Goal: Task Accomplishment & Management: Contribute content

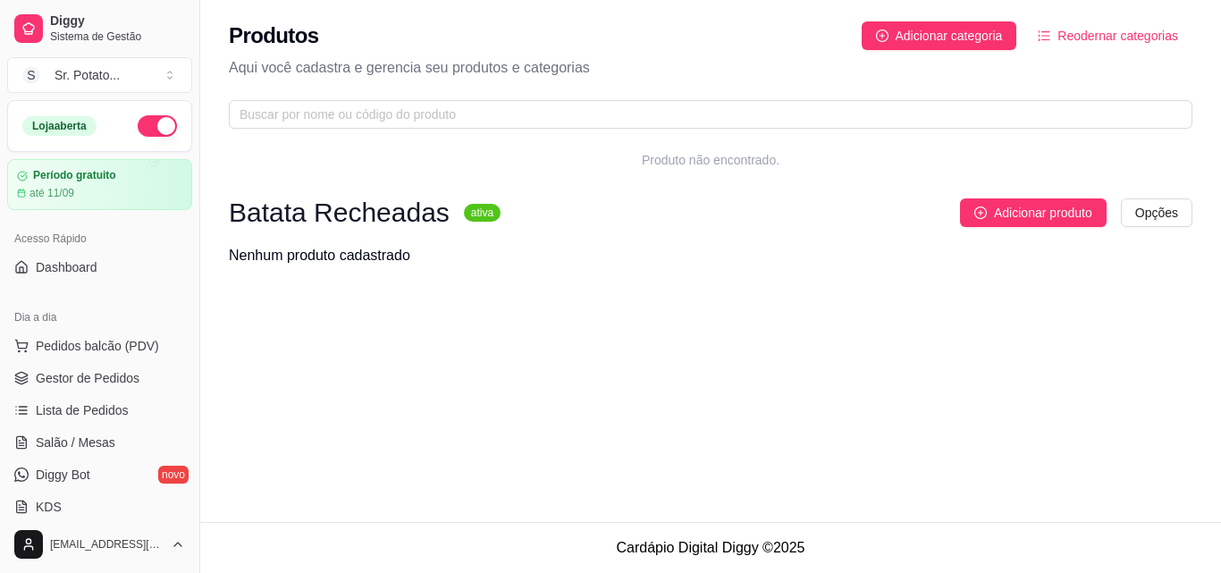
scroll to position [445, 0]
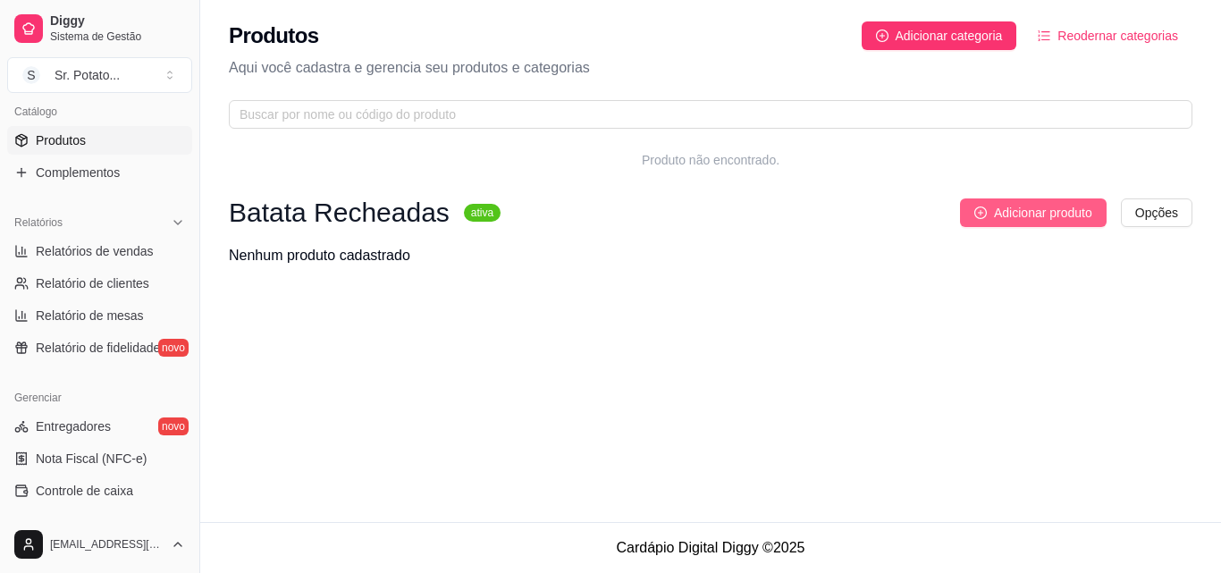
click at [1025, 212] on span "Adicionar produto" at bounding box center [1043, 213] width 98 height 20
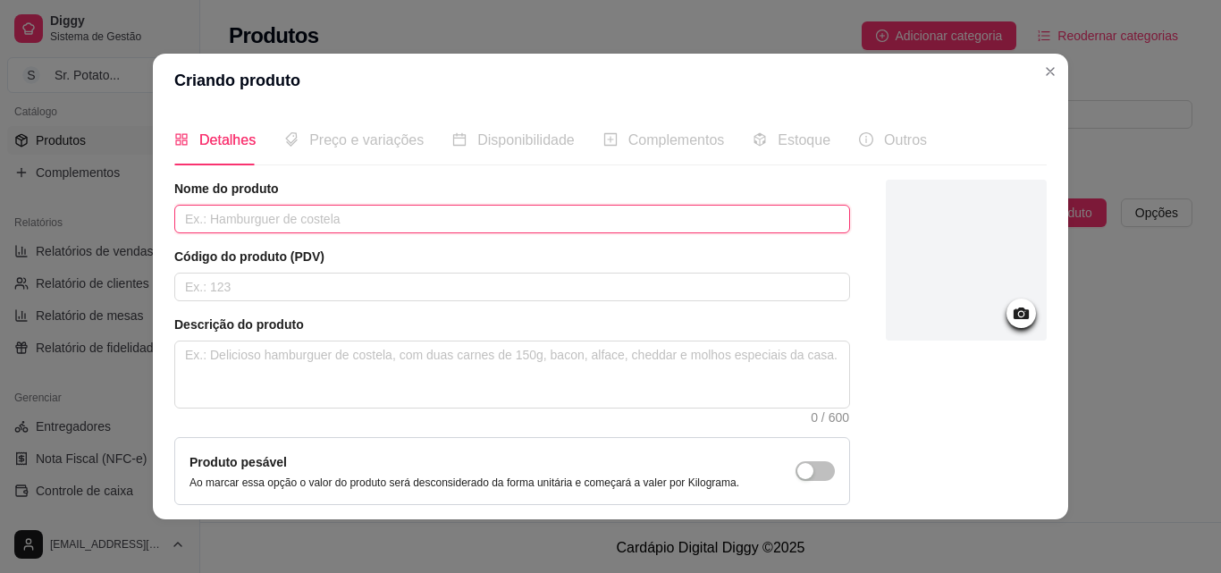
click at [383, 219] on input "text" at bounding box center [512, 219] width 676 height 29
type input "Nº 1 Atum"
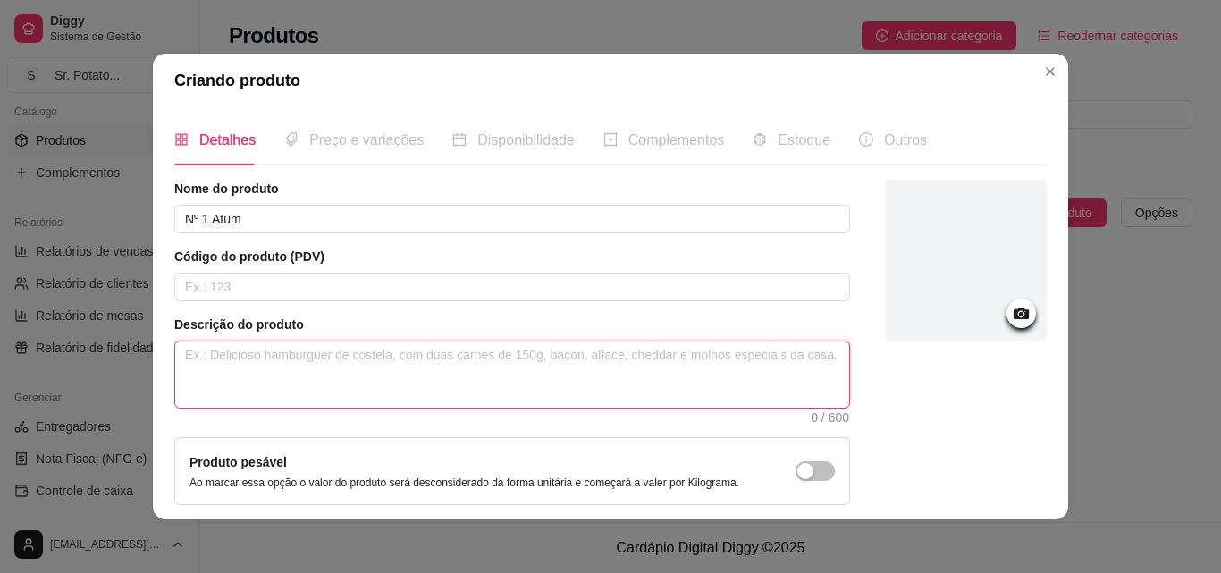
click at [216, 373] on textarea at bounding box center [512, 374] width 674 height 66
type textarea "B"
type textarea "Ba"
type textarea "Bat"
type textarea "Bata"
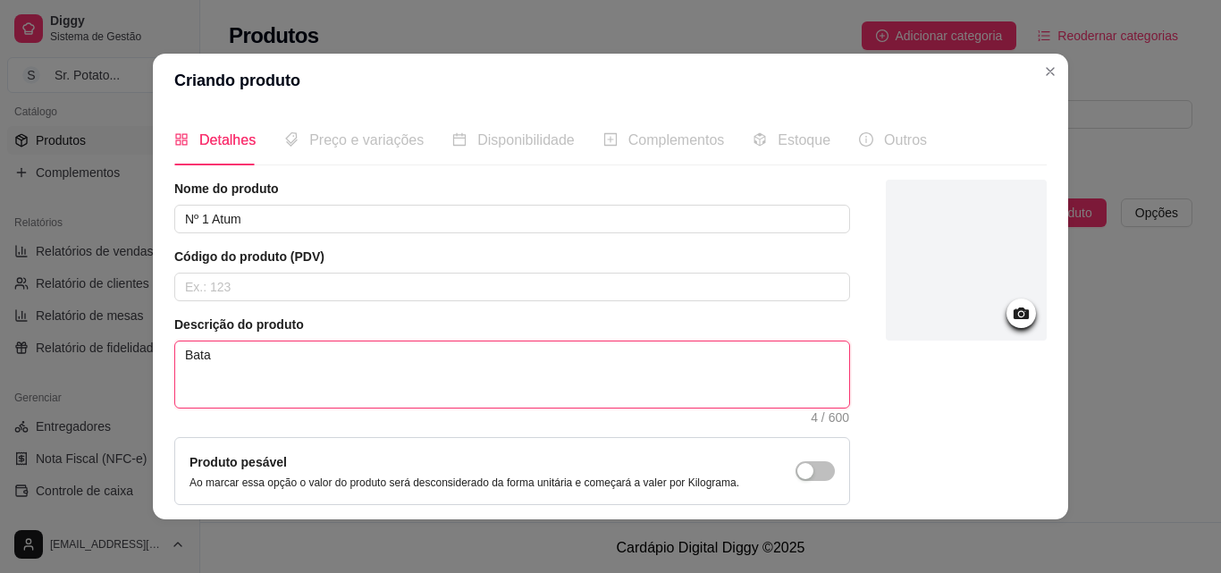
type textarea "Batat"
type textarea "Batata"
type textarea "Batata r"
type textarea "Batata re"
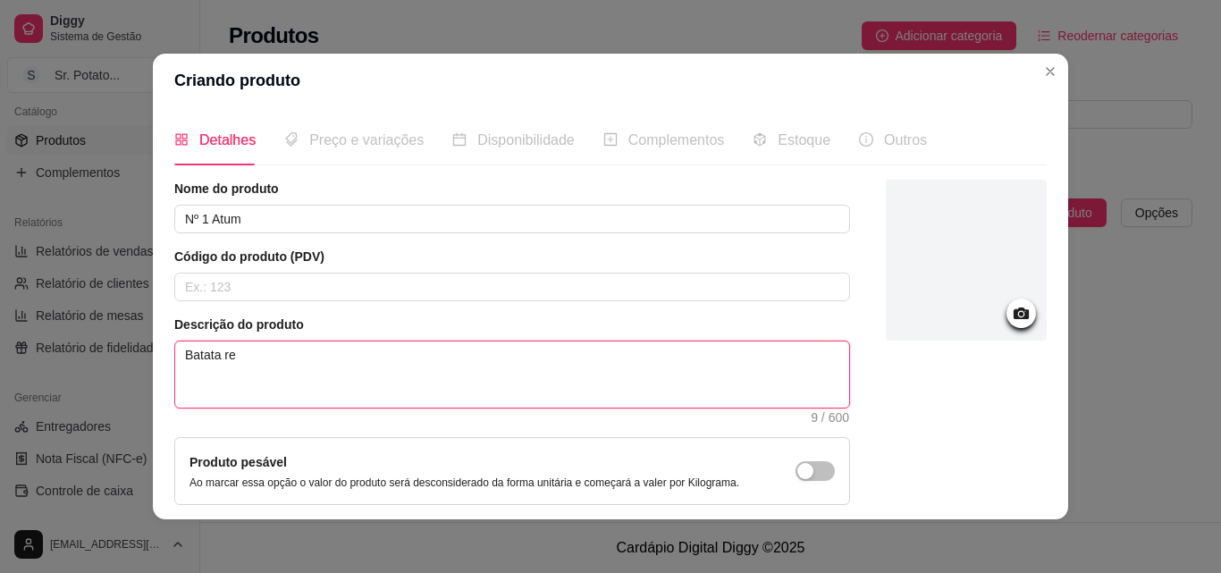
type textarea "Batata rec"
type textarea "Batata rech"
type textarea "Batata reche"
type textarea "Batata rechea"
type textarea "Batata rechead"
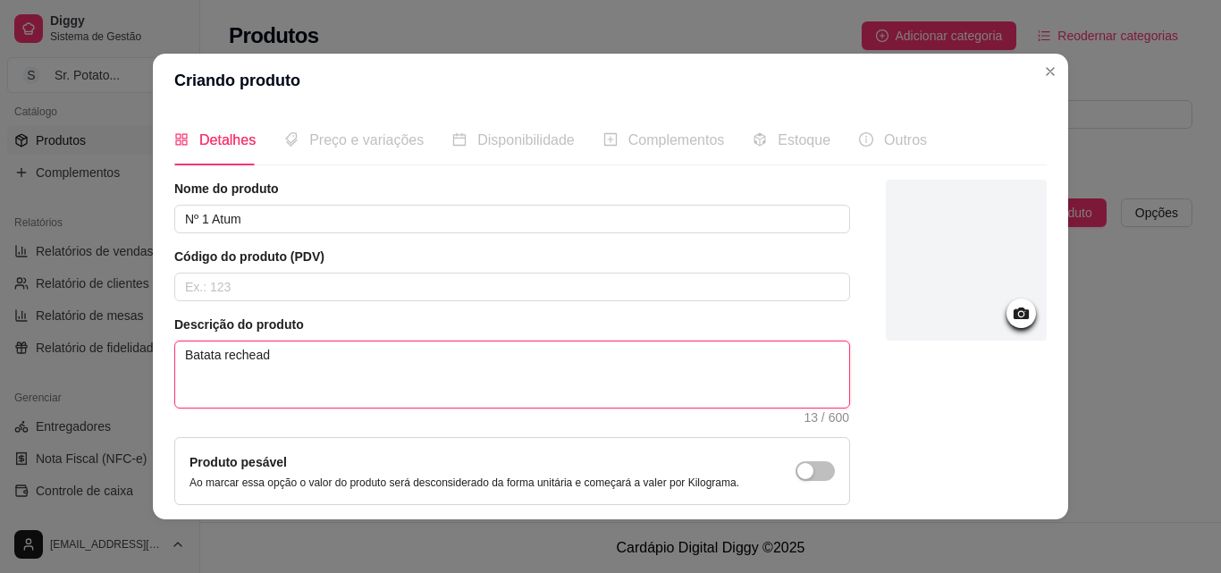
type textarea "Batata recheada"
type textarea "Batata recheada c"
type textarea "Batata recheada co"
type textarea "Batata recheada com"
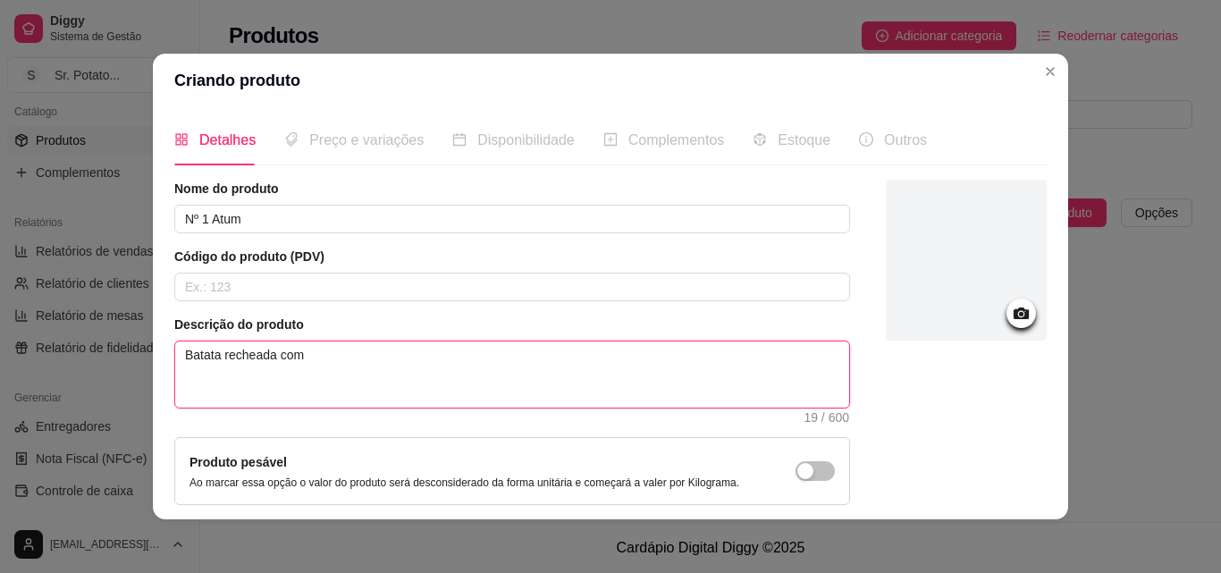
type textarea "Batata recheada coma"
click at [447, 385] on textarea "Batata recheada coma" at bounding box center [512, 374] width 674 height 66
type textarea "Batata recheada com"
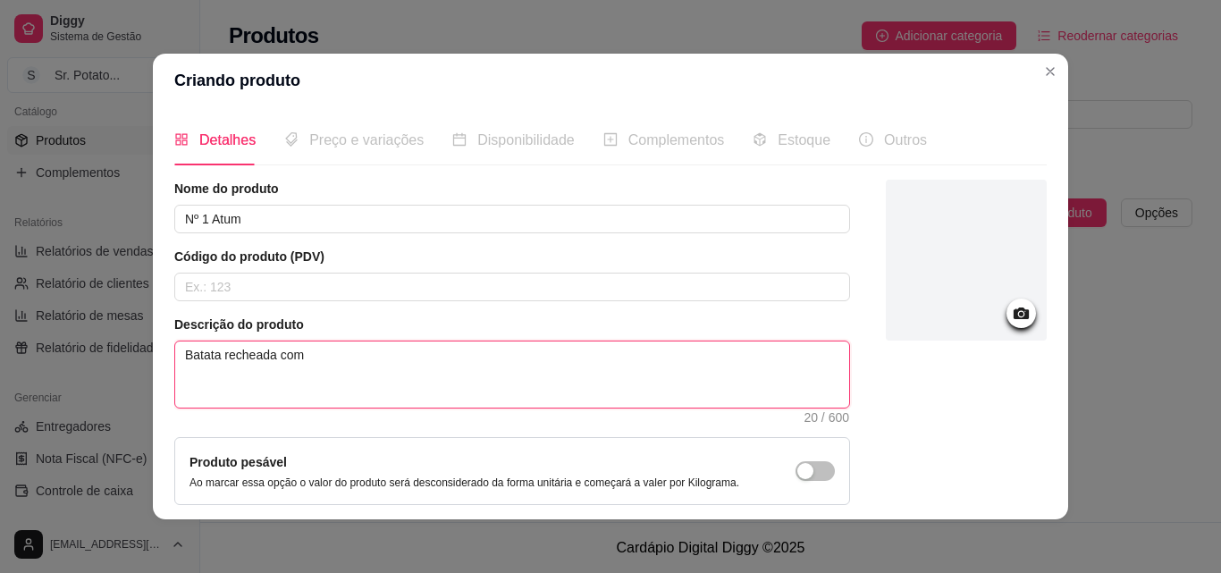
type textarea "Batata recheada com"
type textarea "Batata recheada com a"
type textarea "Batata recheada com at"
type textarea "Batata recheada com atu"
type textarea "Batata recheada com atum"
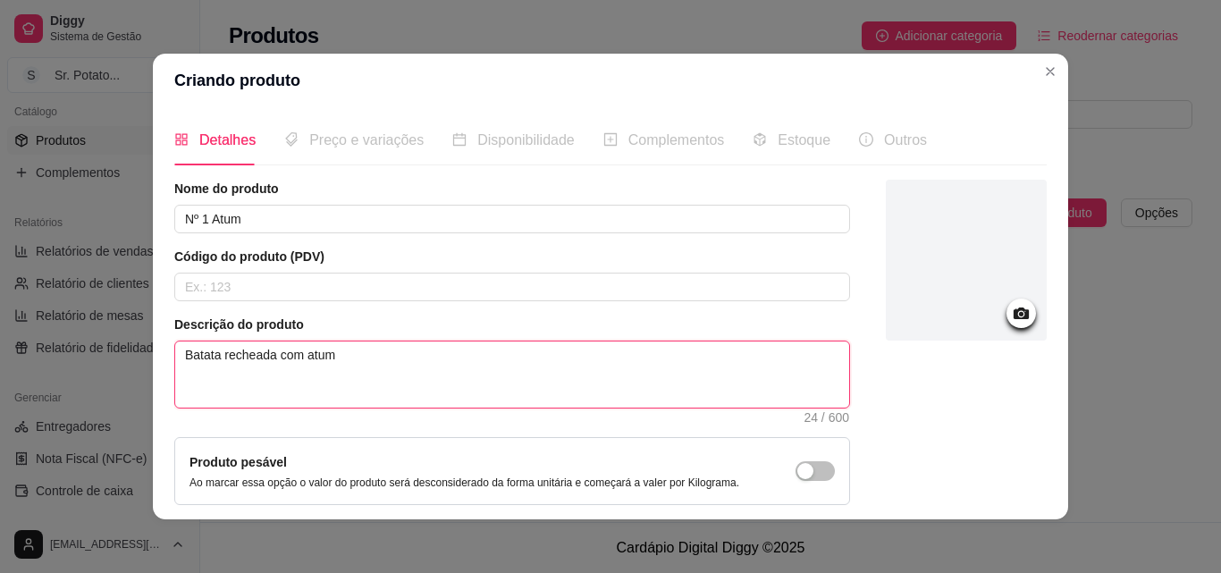
type textarea "Batata recheada com atum,"
type textarea "Batata recheada com atum,a"
type textarea "Batata recheada com atum,az"
type textarea "Batata recheada com atum,aze"
type textarea "Batata recheada com atum,azei"
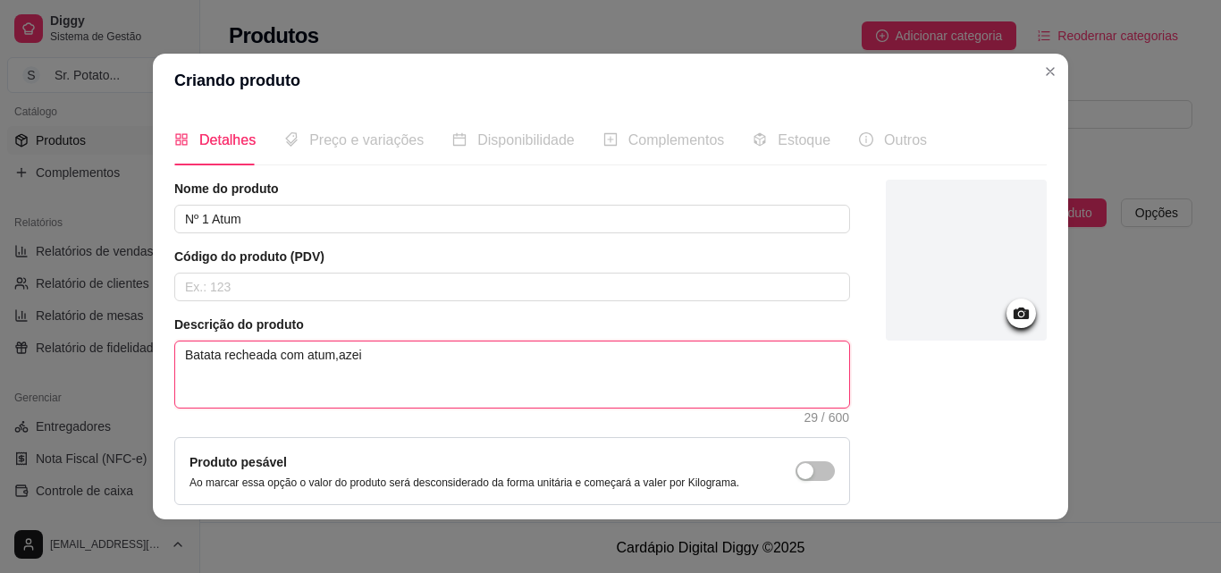
type textarea "Batata recheada com atum,azeit"
type textarea "Batata recheada com atum,azeito"
type textarea "Batata recheada com atum,azeiton"
type textarea "Batata recheada com atum,azeitona"
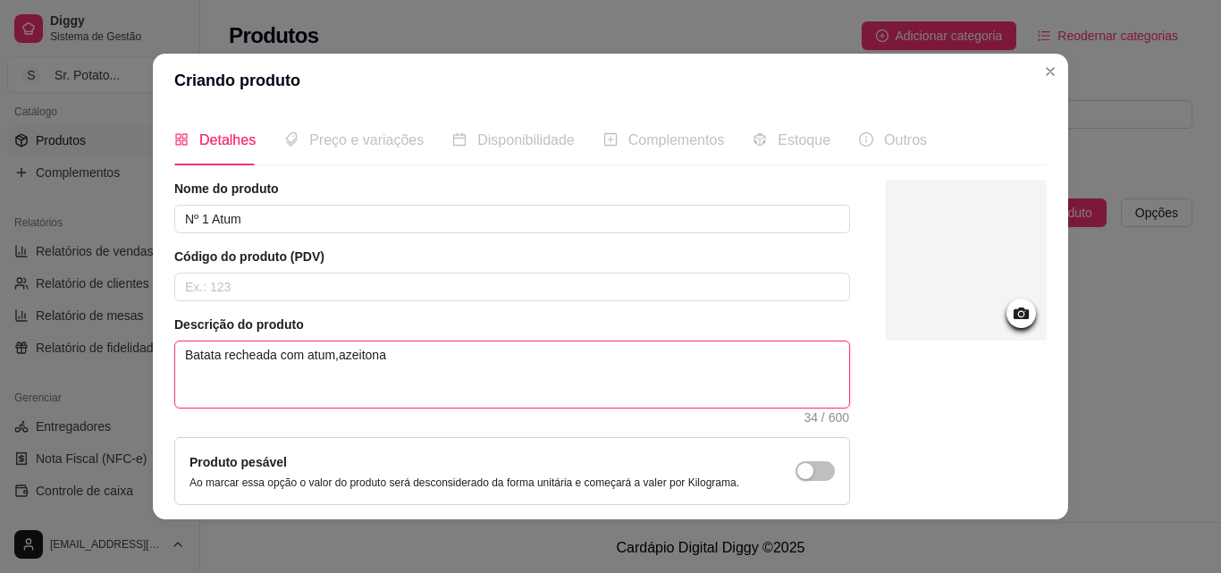
type textarea "Batata recheada com atum,azeitona"
type textarea "Batata recheada com atum,azeiton"
type textarea "Batata recheada com atum,azeito"
type textarea "Batata recheada com atum,azeit"
type textarea "Batata recheada com atum,azei"
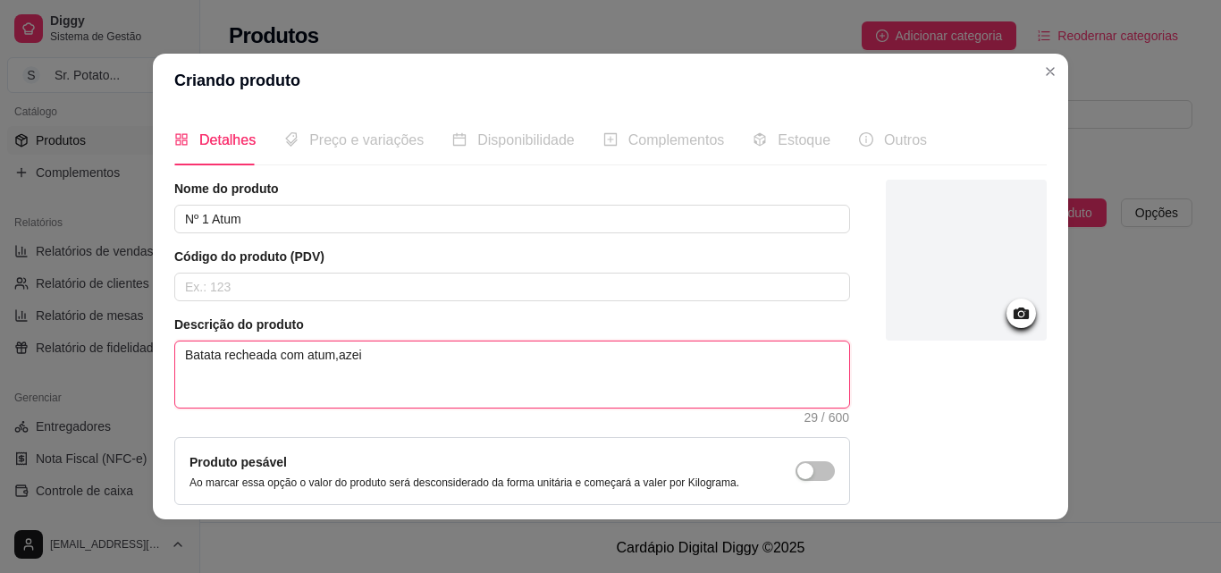
type textarea "Batata recheada com atum,aze"
type textarea "Batata recheada com atum,az"
type textarea "Batata recheada com atum,a"
type textarea "Batata recheada com atum,"
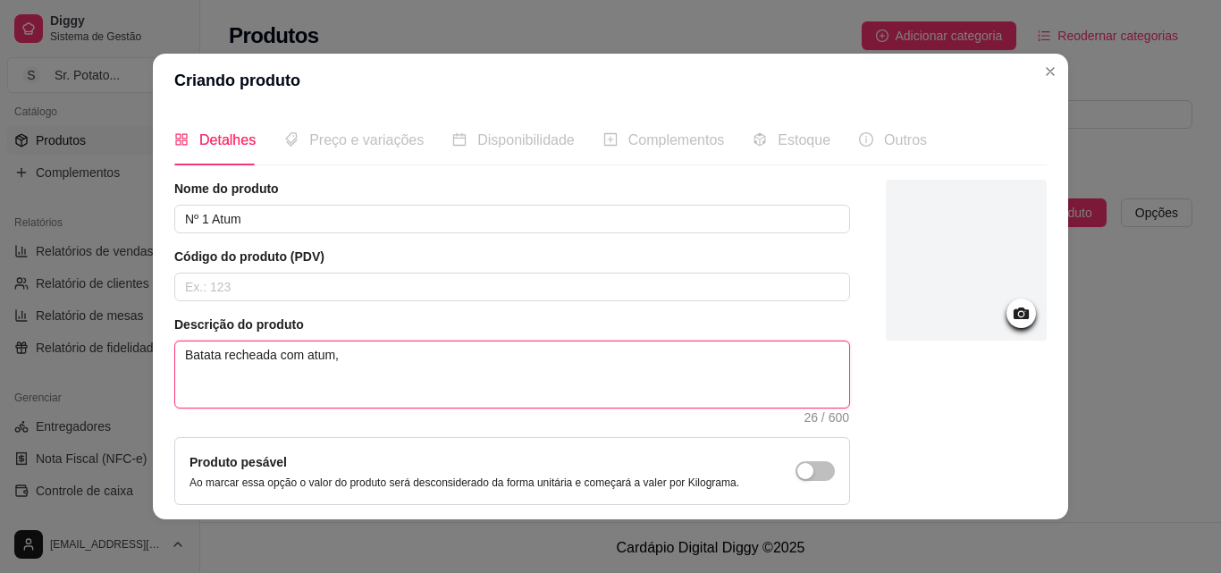
type textarea "Batata recheada com atum, a"
type textarea "Batata recheada com atum, az"
type textarea "Batata recheada com atum, aze"
type textarea "Batata recheada com atum, azei"
type textarea "Batata recheada com atum, azeit"
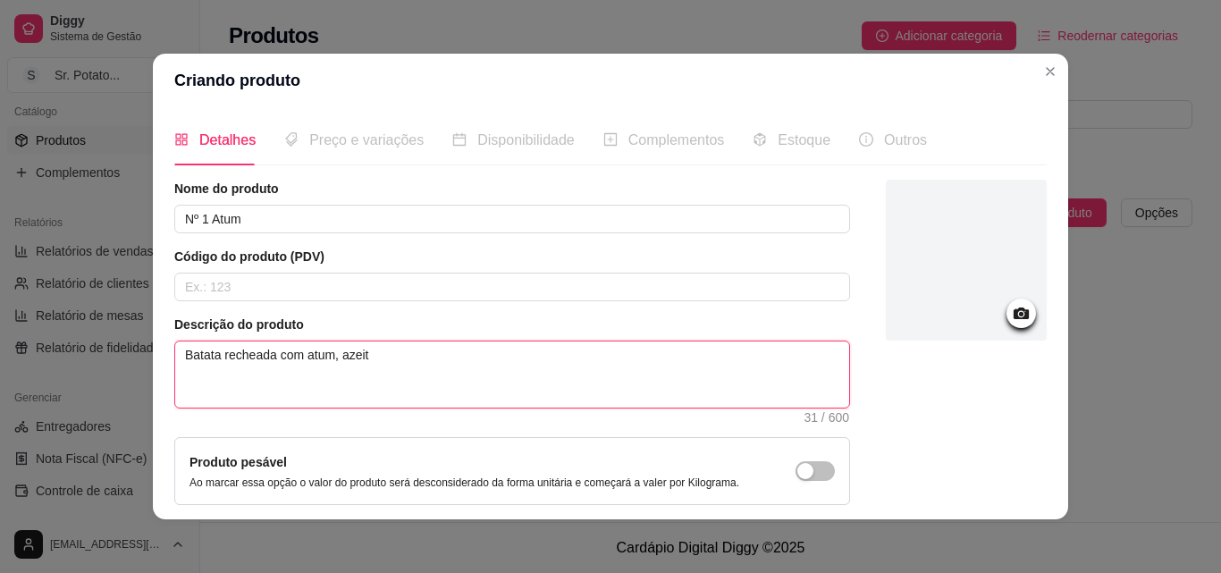
type textarea "Batata recheada com atum, azeito"
type textarea "Batata recheada com atum, azeiton"
type textarea "Batata recheada com atum, azeitona"
type textarea "Batata recheada com atum, azeitona v"
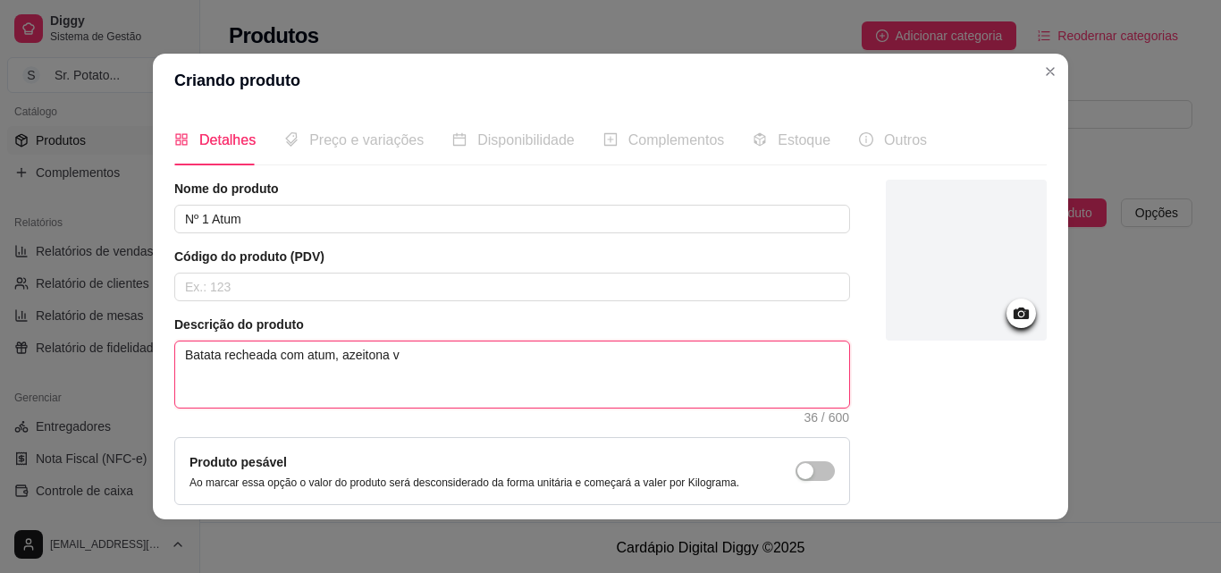
type textarea "Batata recheada com atum, azeitona ve"
type textarea "Batata recheada com atum, azeitona ver"
type textarea "Batata recheada com atum, azeitona verd"
type textarea "Batata recheada com atum, azeitona verde"
type textarea "Batata recheada com atum, azeitona verde,"
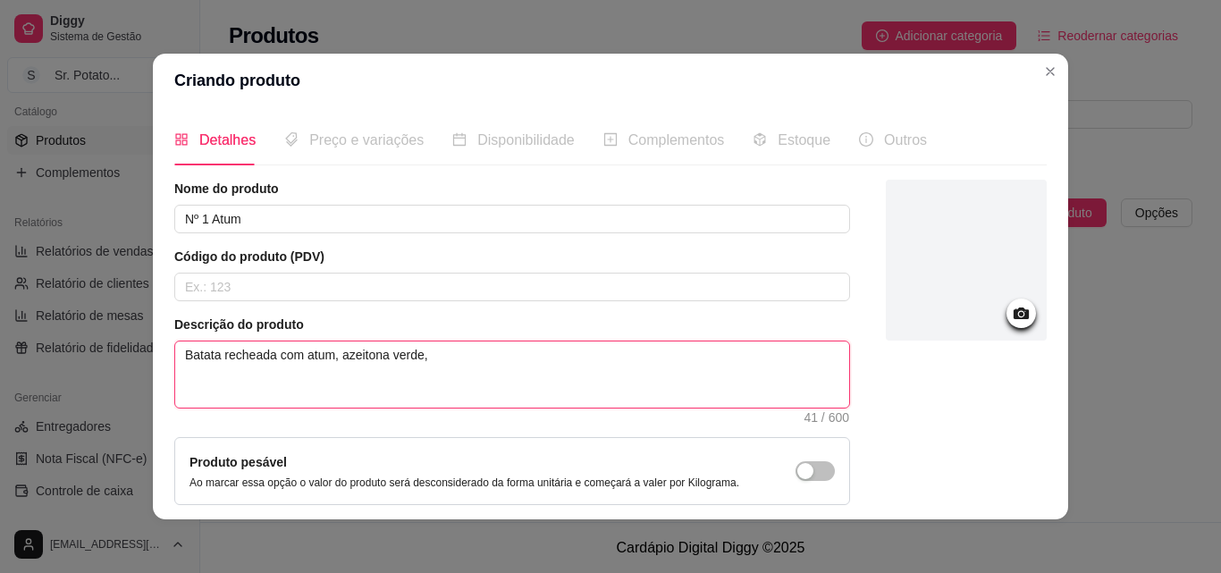
type textarea "Batata recheada com atum, azeitona verde,"
type textarea "Batata recheada com atum, azeitona verde, m"
type textarea "Batata recheada com atum, azeitona verde, mo"
type textarea "Batata recheada com atum, azeitona verde, mol"
type textarea "Batata recheada com atum, azeitona verde, molh"
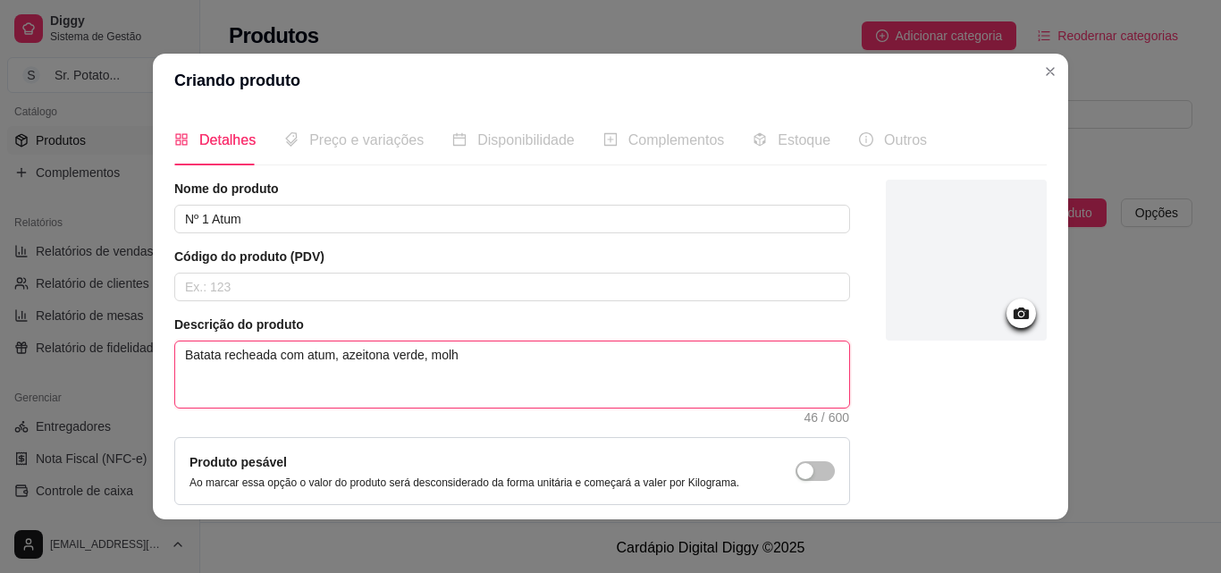
type textarea "Batata recheada com atum, azeitona verde, molho"
type textarea "Batata recheada com atum, azeitona verde, molho b"
type textarea "Batata recheada com atum, azeitona verde, molho be"
type textarea "Batata recheada com atum, azeitona verde, molho bec"
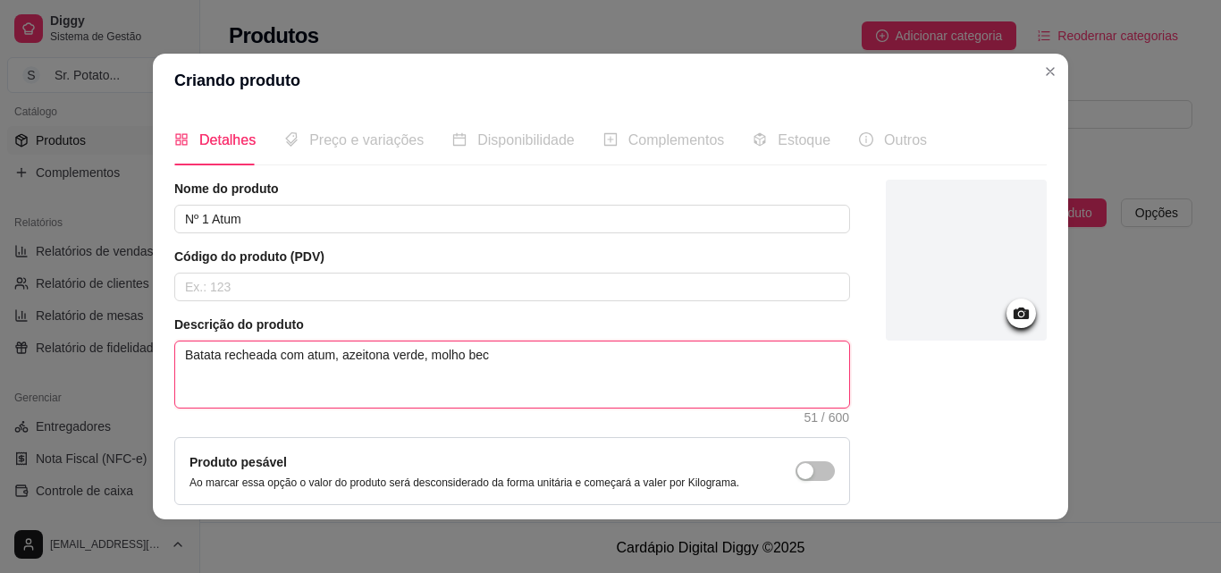
type textarea "Batata recheada com atum, azeitona verde, molho bech"
type textarea "Batata recheada com atum, azeitona verde, molho becha"
type textarea "Batata recheada com atum, azeitona verde, molho becham"
type textarea "Batata recheada com atum, azeitona verde, molho bechame"
type textarea "Batata recheada com atum, azeitona verde, molho bechamel"
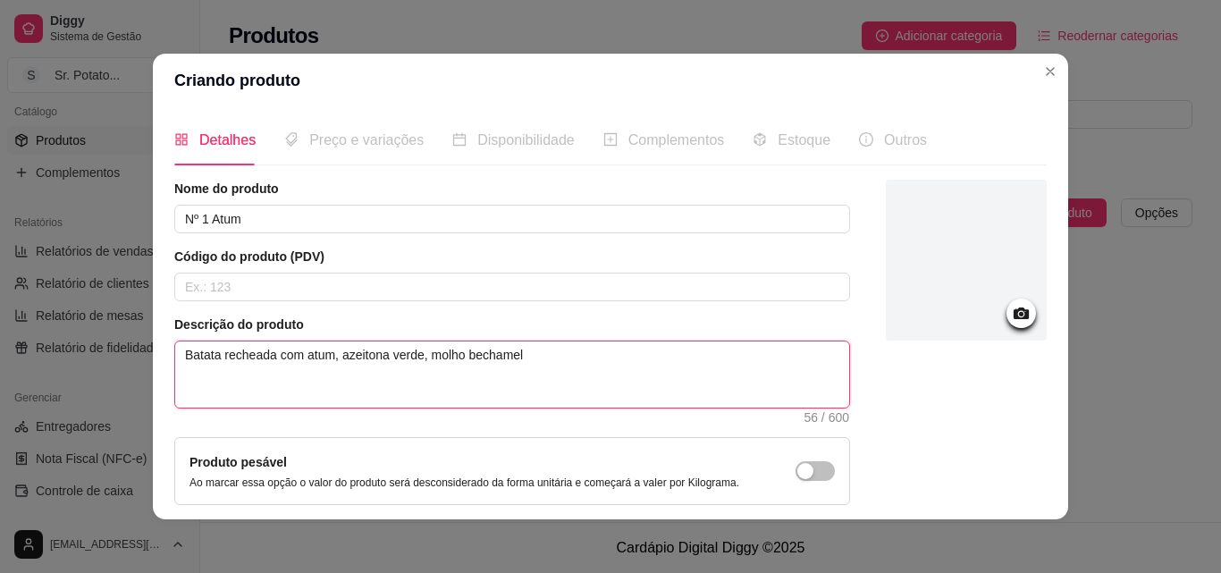
type textarea "Batata recheada com atum, azeitona verde, molho bechamel"
type textarea "Batata recheada com atum, azeitona verde, molho bechamel ("
type textarea "Batata recheada com atum, azeitona verde, molho bechamel ( m"
type textarea "Batata recheada com atum, azeitona verde, molho bechamel ( mo"
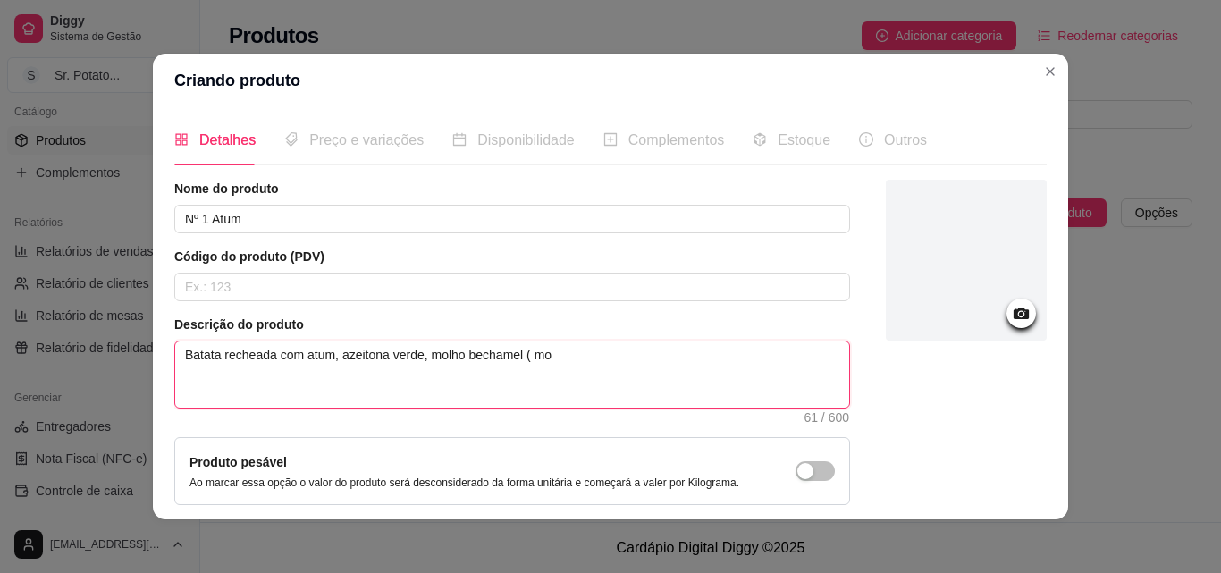
type textarea "Batata recheada com atum, azeitona verde, molho bechamel ( mol"
type textarea "Batata recheada com atum, azeitona verde, molho bechamel ( molh"
type textarea "Batata recheada com atum, azeitona verde, molho bechamel ( molho"
type textarea "Batata recheada com atum, azeitona verde, molho bechamel ( molho b"
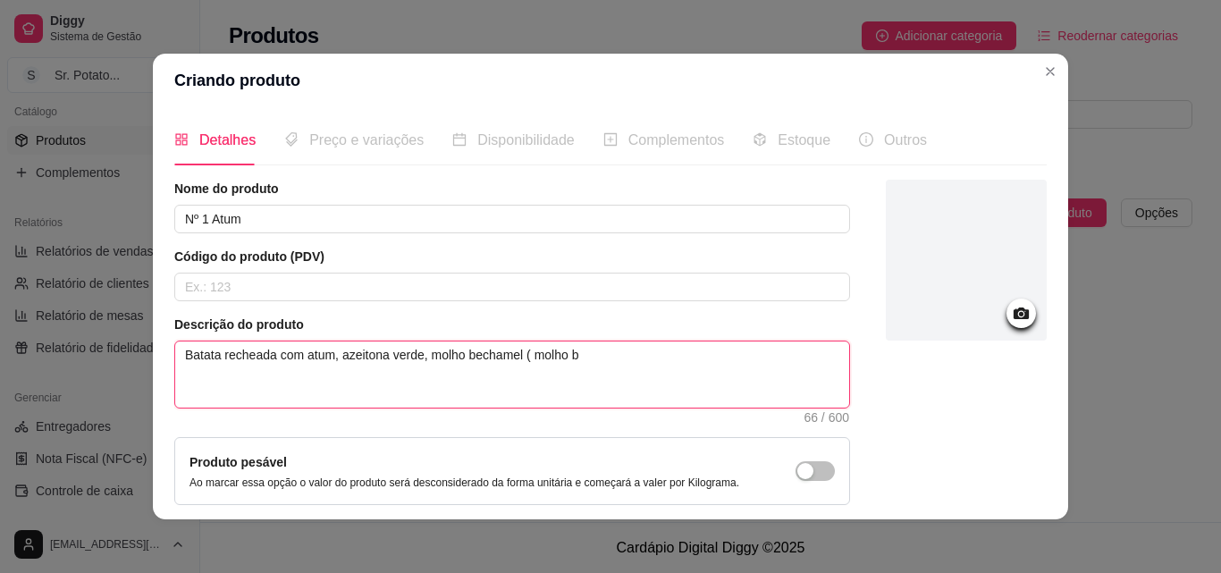
type textarea "Batata recheada com atum, azeitona verde, molho bechamel ( molho br"
type textarea "Batata recheada com atum, azeitona verde, molho bechamel ( molho bra"
type textarea "Batata recheada com atum, azeitona verde, molho bechamel ( molho bran"
type textarea "Batata recheada com atum, azeitona verde, molho bechamel ( molho branc"
type textarea "Batata recheada com atum, azeitona verde, molho bechamel ( molho branco"
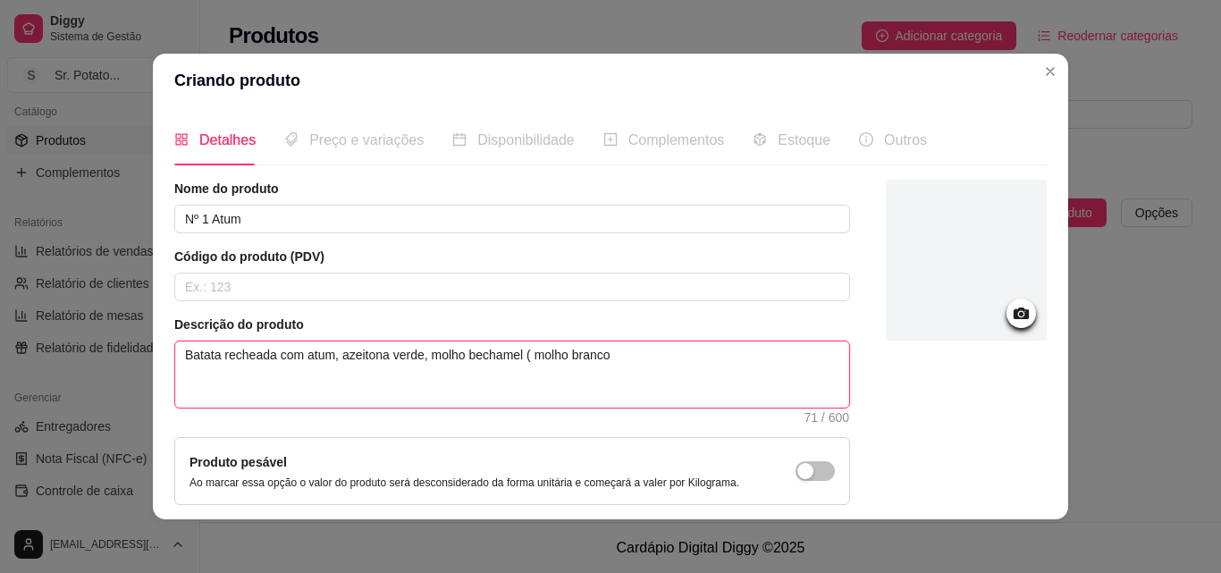
type textarea "Batata recheada com atum, azeitona verde, molho bechamel ( molho branco)"
type textarea "Batata recheada com atum, azeitona verde, molho bechamel ( molho branco)."
type textarea "Batata recheada com atum, azeitona verde, molho bechamel ( molho branco). A"
type textarea "Batata recheada com atum, azeitona verde, molho bechamel ( molho branco). Ac"
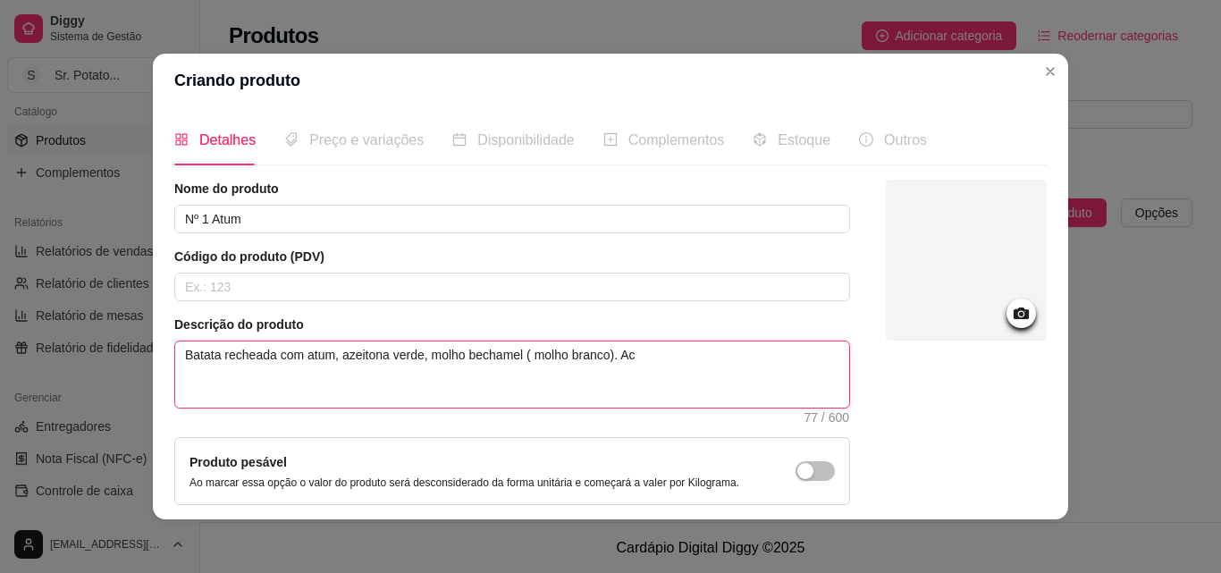
type textarea "Batata recheada com atum, azeitona verde, molho bechamel ( molho branco). Aco"
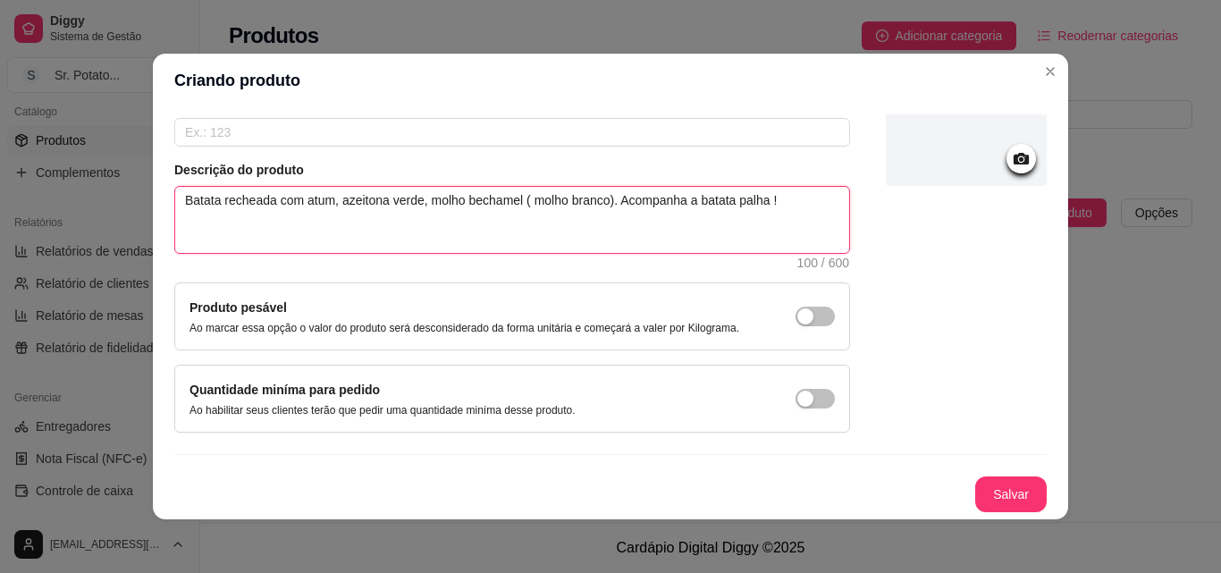
scroll to position [4, 0]
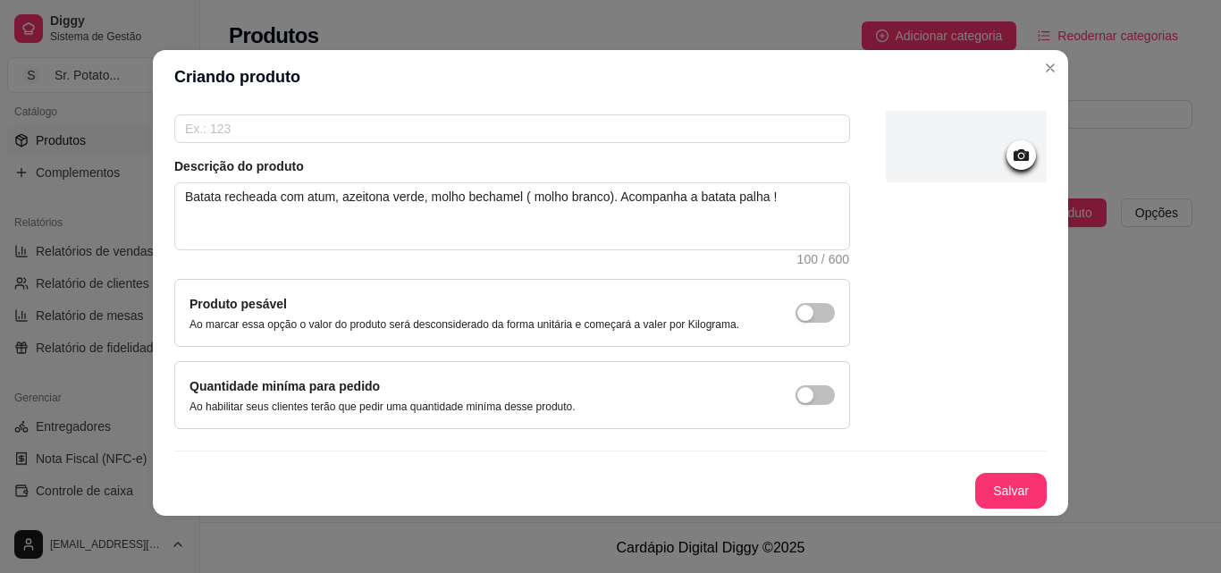
click at [1019, 158] on circle at bounding box center [1021, 156] width 4 height 4
click at [1011, 160] on icon at bounding box center [1021, 155] width 21 height 21
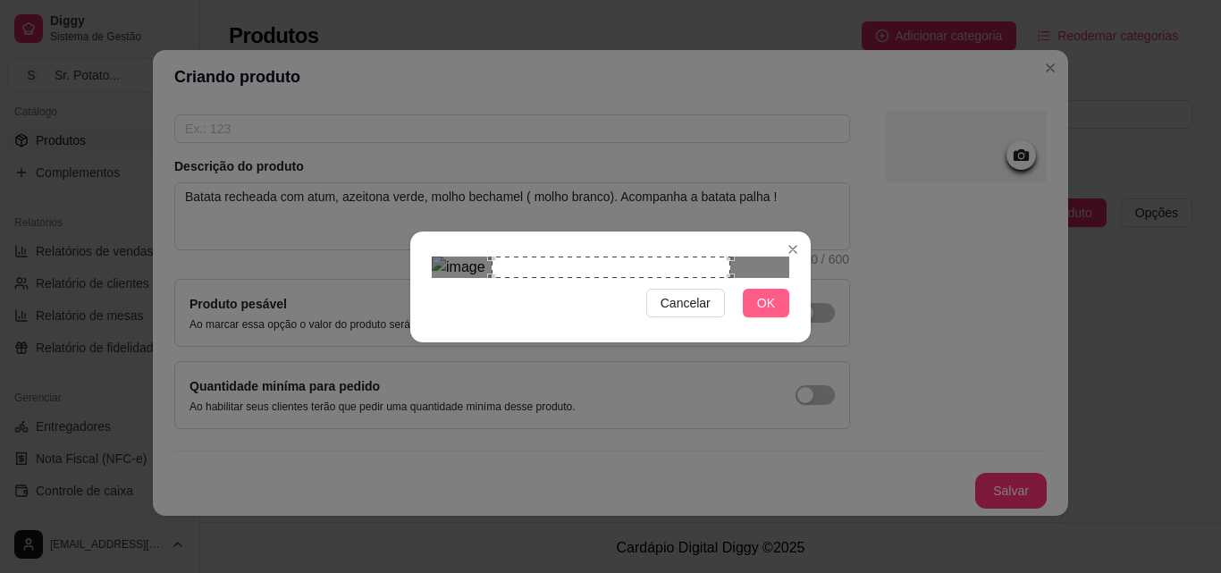
click at [765, 313] on span "OK" at bounding box center [766, 303] width 18 height 20
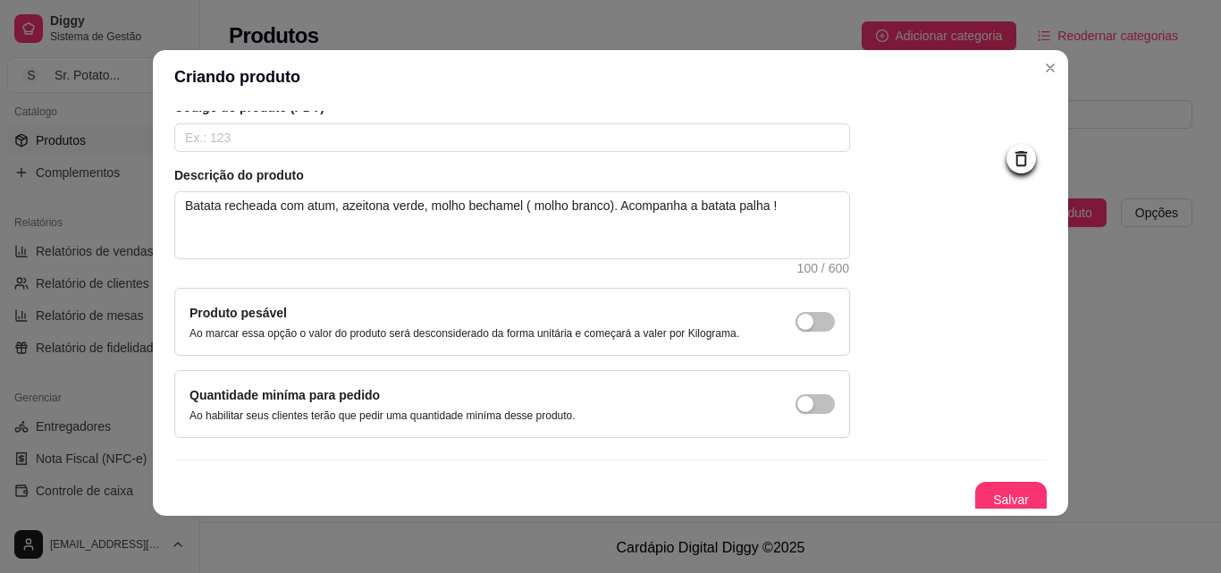
scroll to position [155, 0]
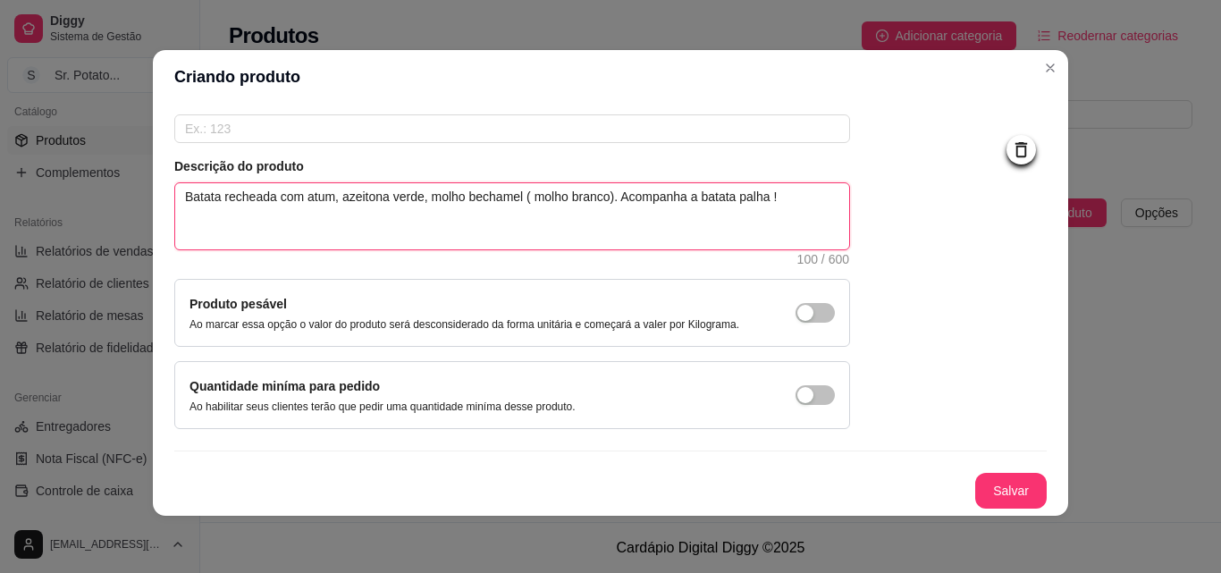
click at [268, 200] on textarea "Batata recheada com atum, azeitona verde, molho bechamel ( molho branco). Acomp…" at bounding box center [512, 216] width 674 height 66
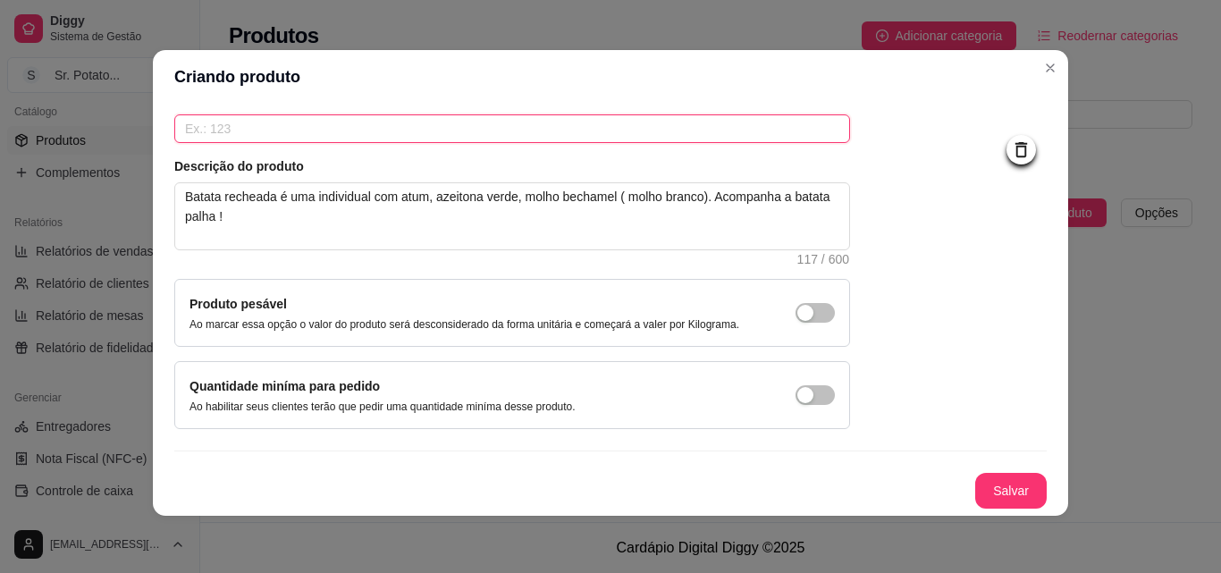
click at [179, 133] on input "text" at bounding box center [512, 128] width 676 height 29
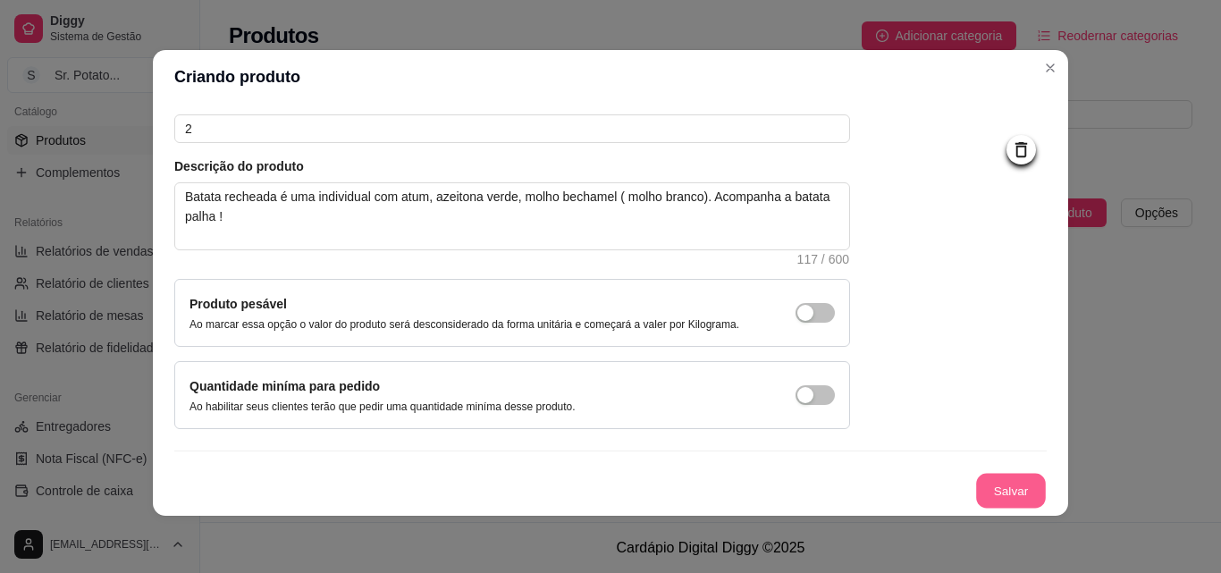
click at [1005, 492] on button "Salvar" at bounding box center [1011, 491] width 70 height 35
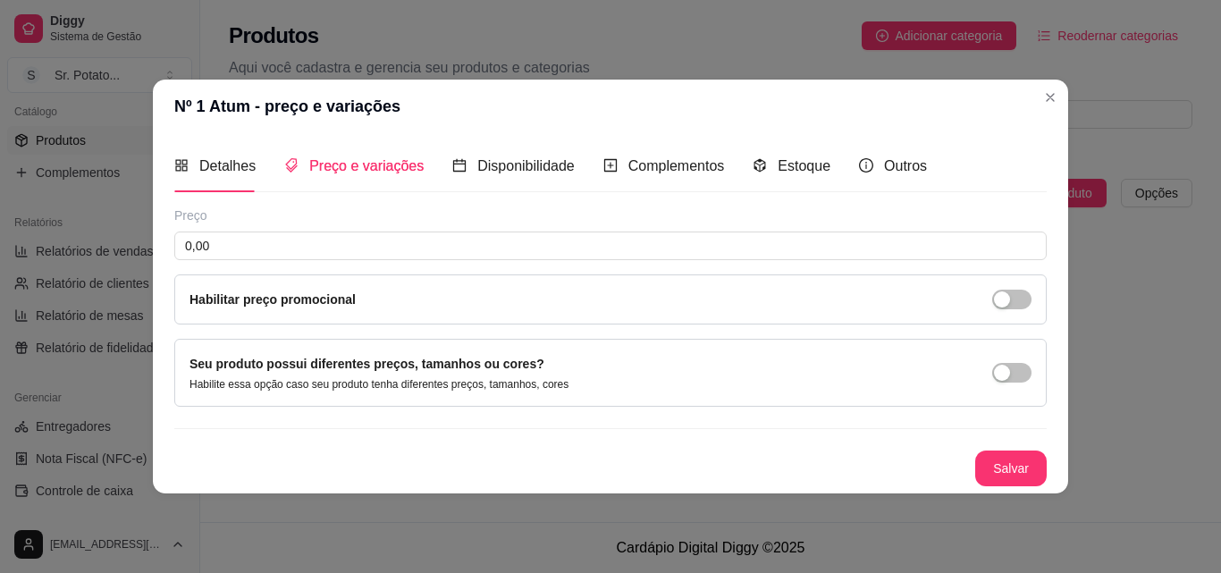
scroll to position [0, 0]
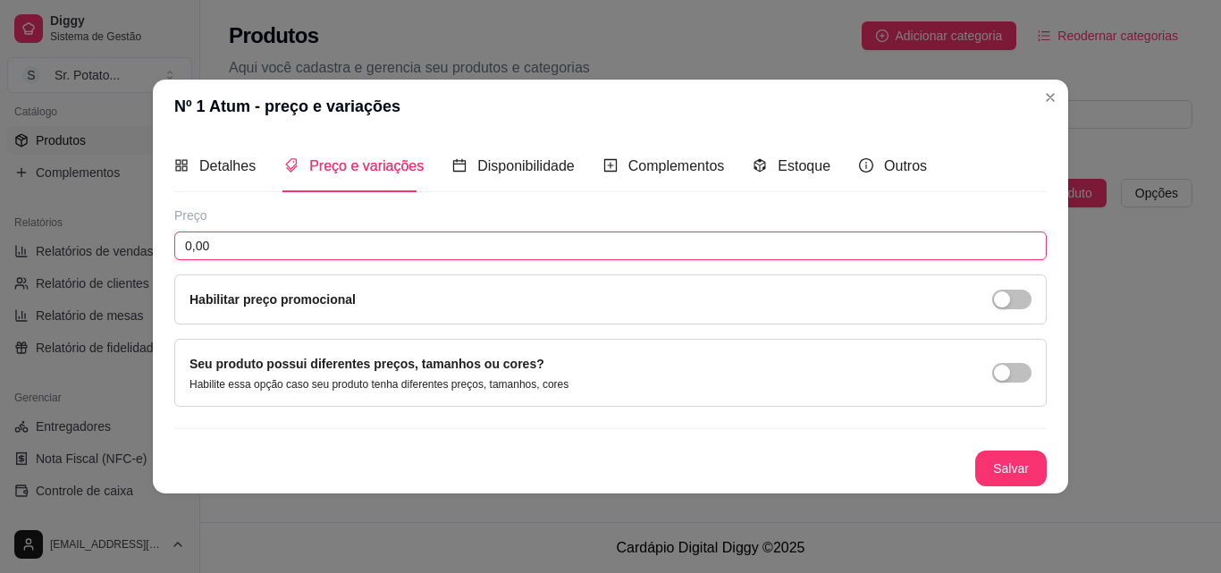
click at [246, 249] on input "0,00" at bounding box center [610, 246] width 872 height 29
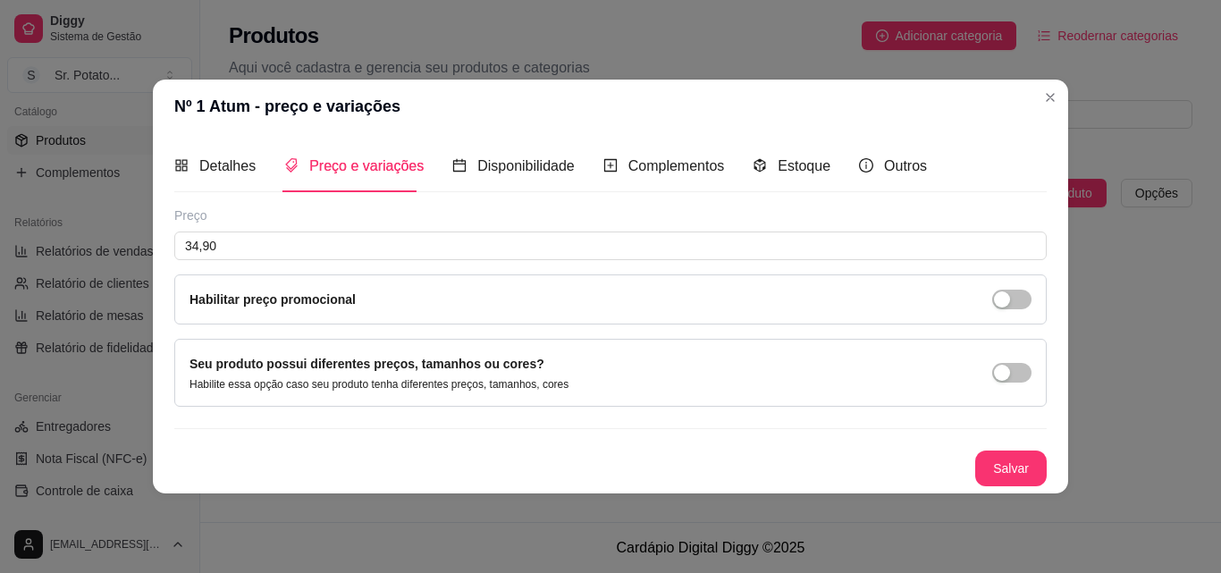
click at [291, 299] on label "Habilitar preço promocional" at bounding box center [273, 299] width 166 height 14
click at [1002, 301] on div "button" at bounding box center [1002, 299] width 16 height 16
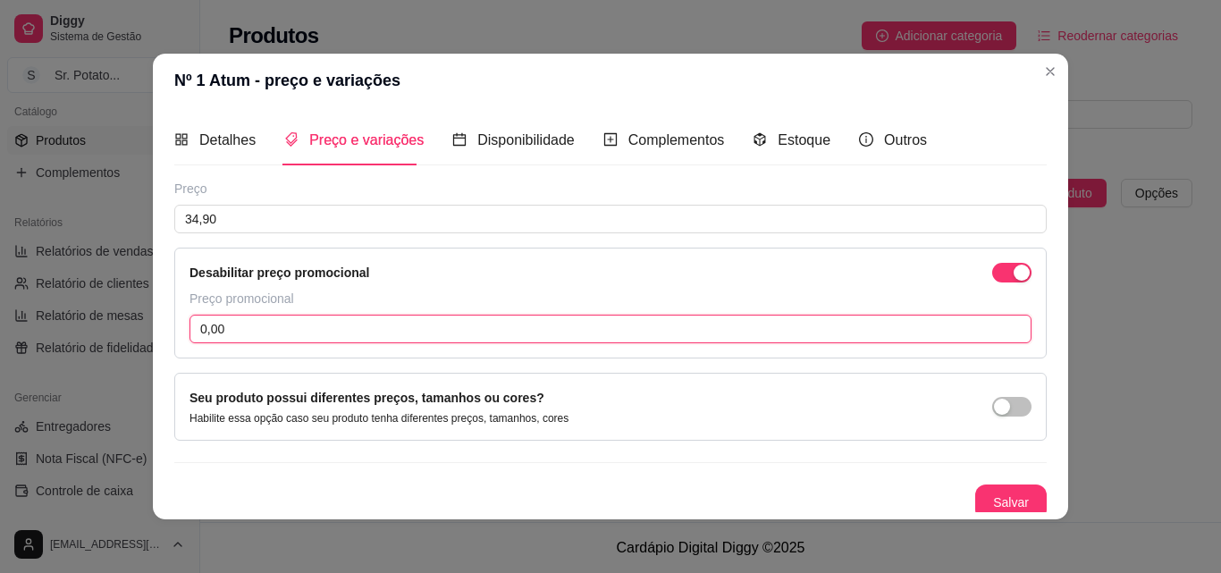
click at [227, 331] on input "0,00" at bounding box center [611, 329] width 842 height 29
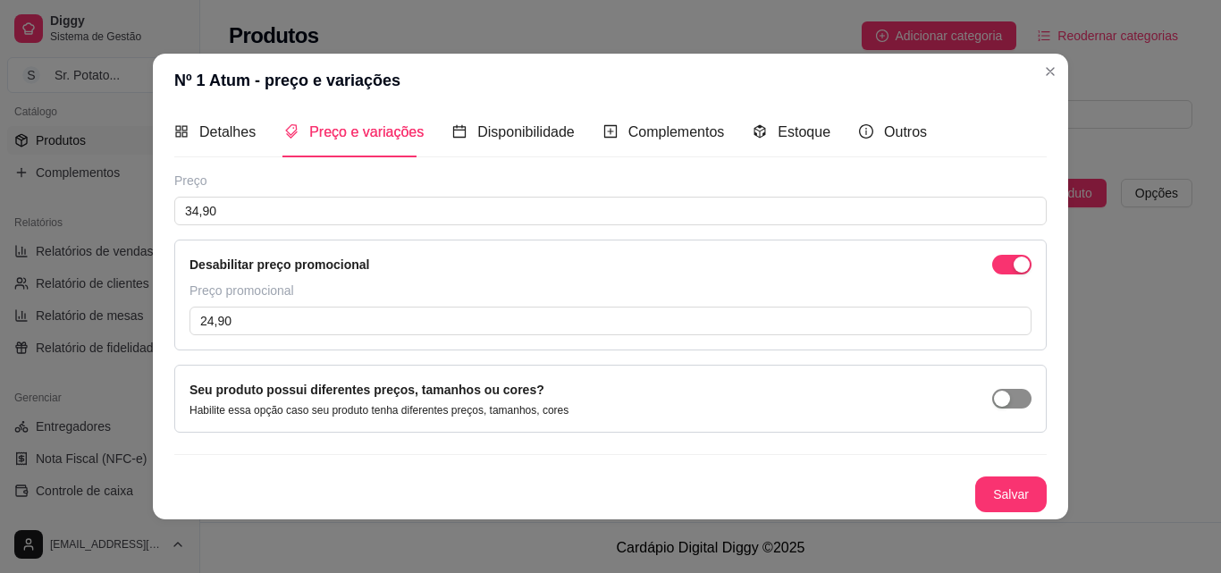
click at [994, 401] on div "button" at bounding box center [1002, 399] width 16 height 16
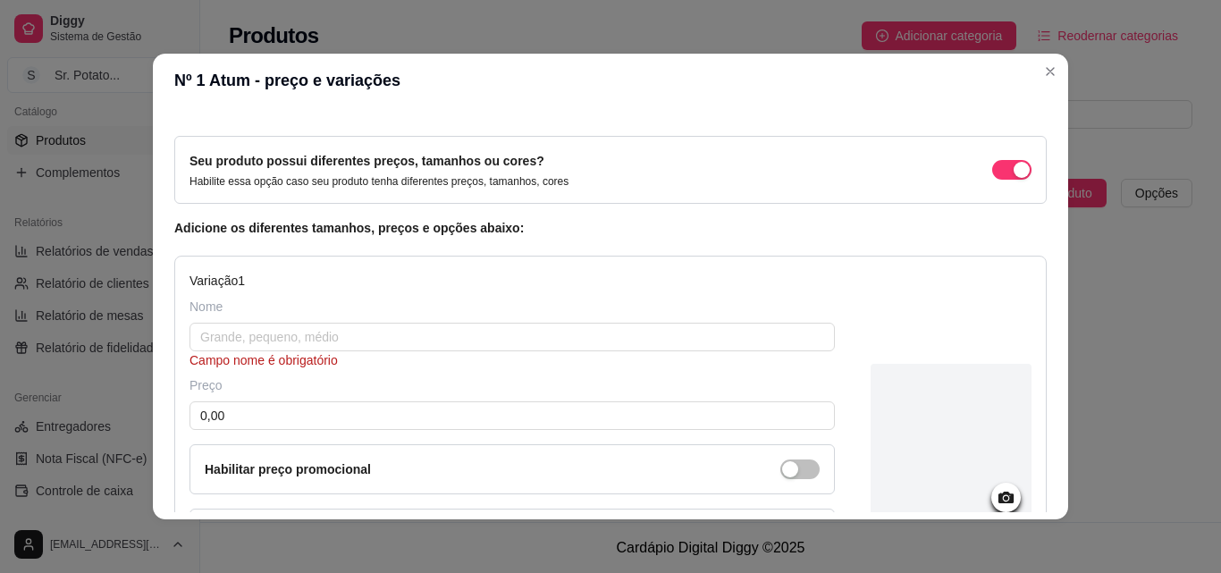
scroll to position [0, 0]
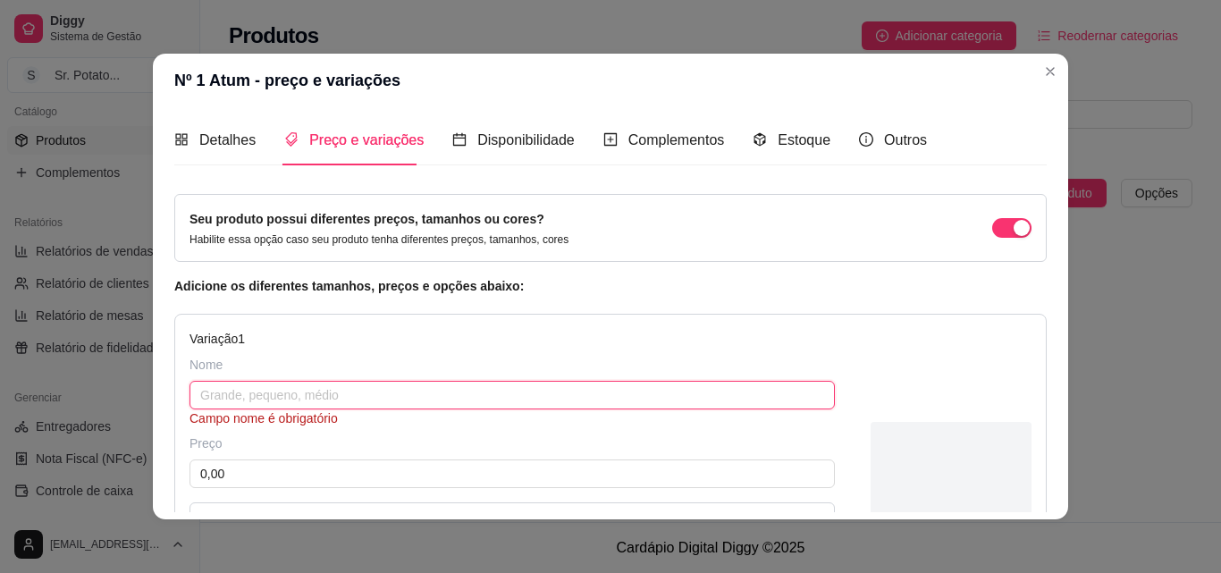
click at [264, 399] on input "text" at bounding box center [512, 395] width 645 height 29
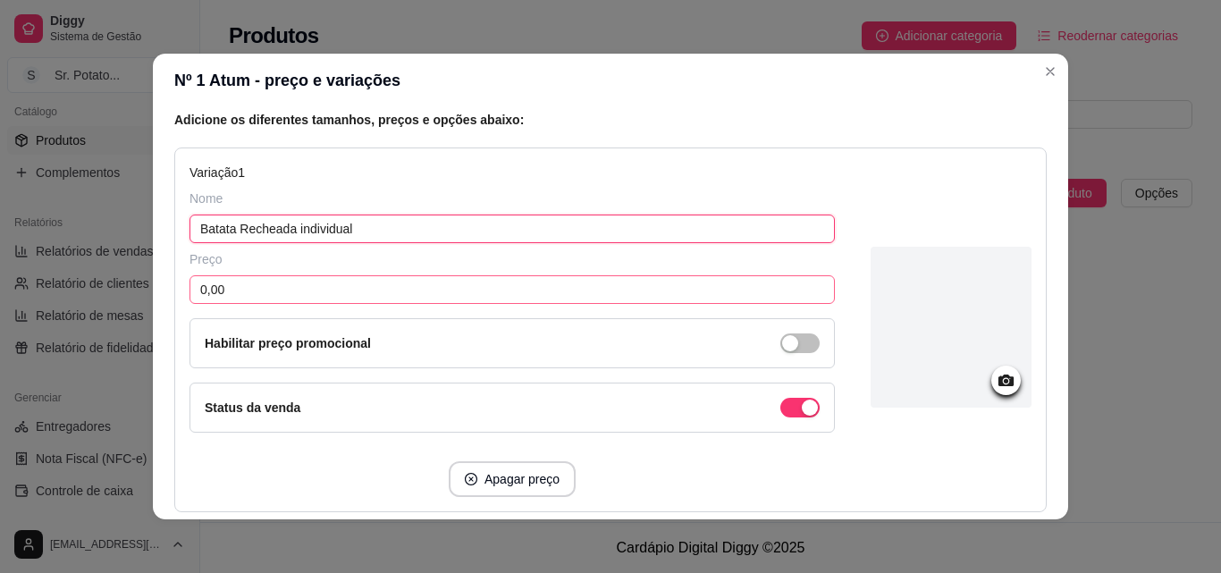
scroll to position [179, 0]
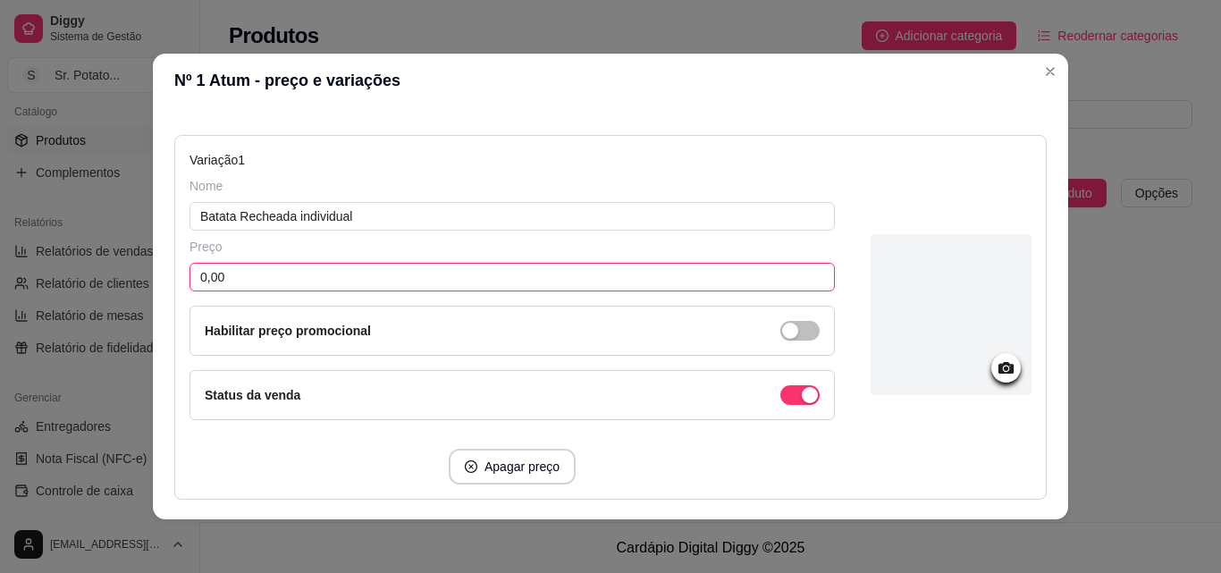
click at [240, 283] on input "0,00" at bounding box center [512, 277] width 645 height 29
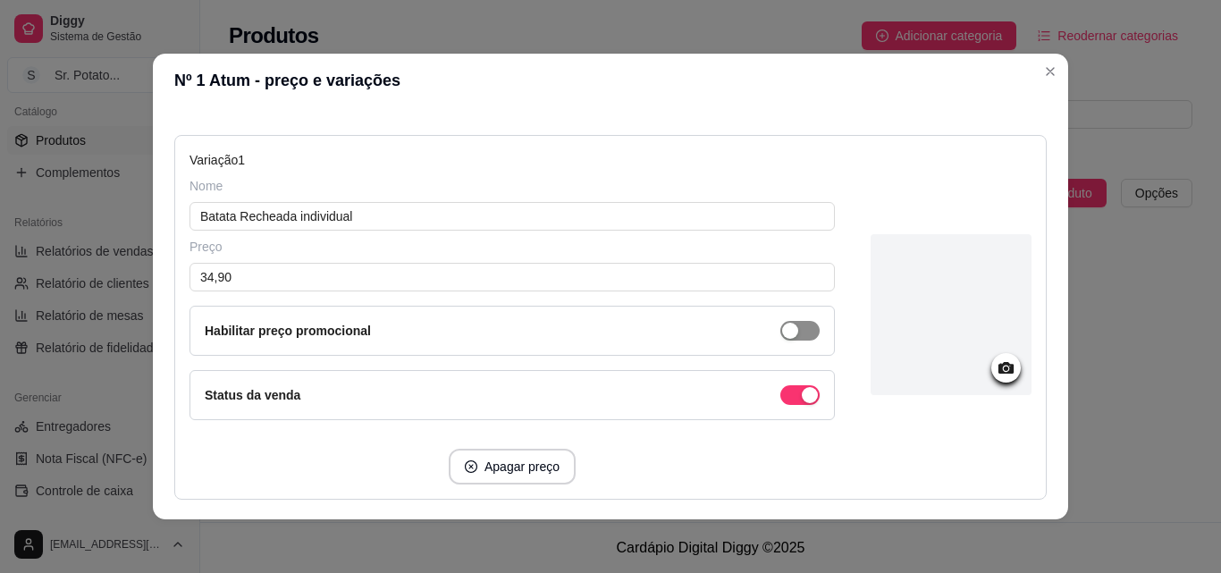
click at [782, 328] on div "button" at bounding box center [790, 331] width 16 height 16
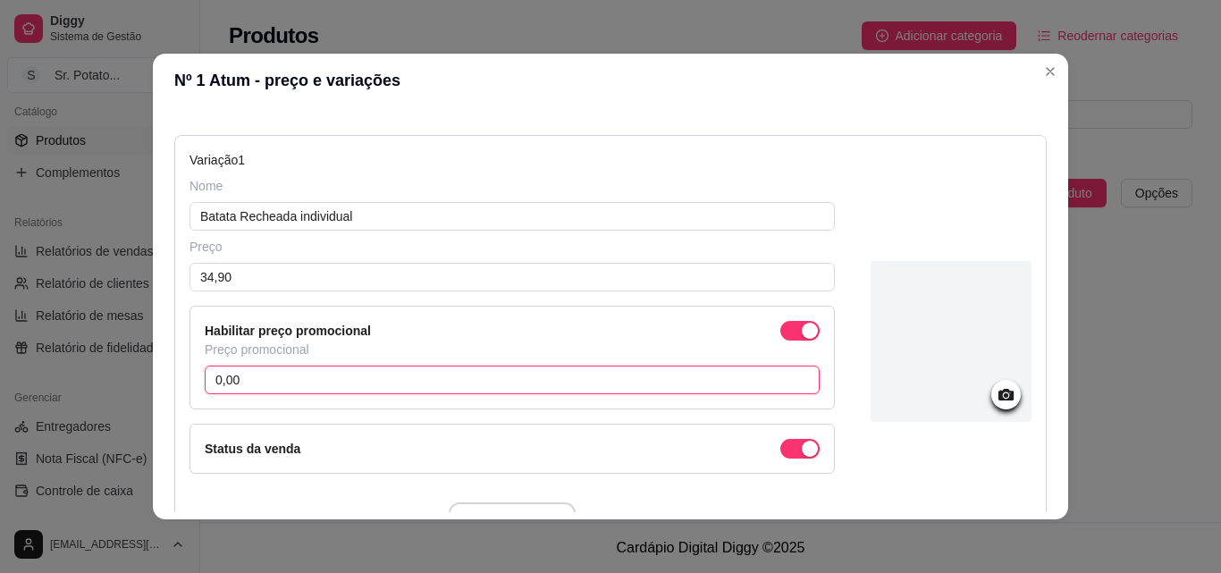
click at [261, 383] on input "0,00" at bounding box center [512, 380] width 615 height 29
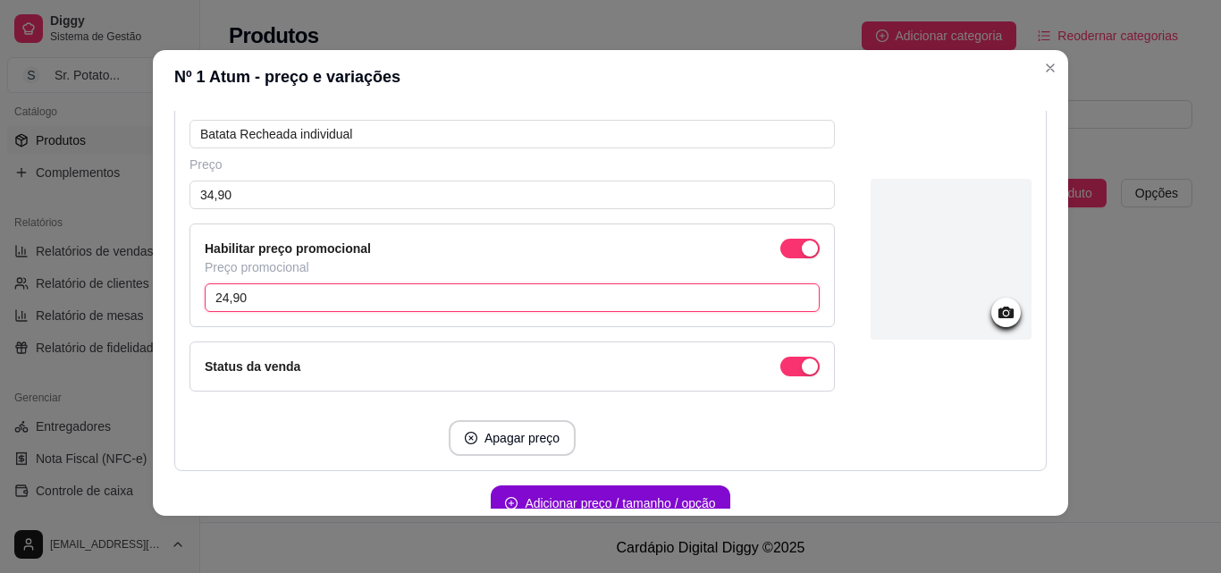
scroll to position [350, 0]
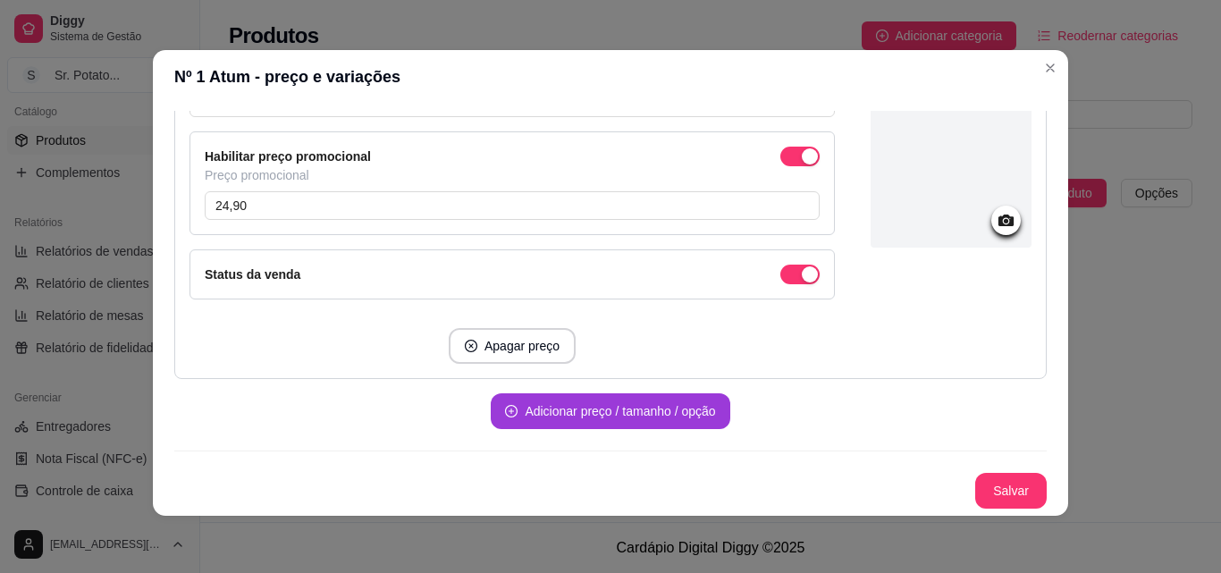
click at [626, 405] on button "Adicionar preço / tamanho / opção" at bounding box center [610, 411] width 239 height 36
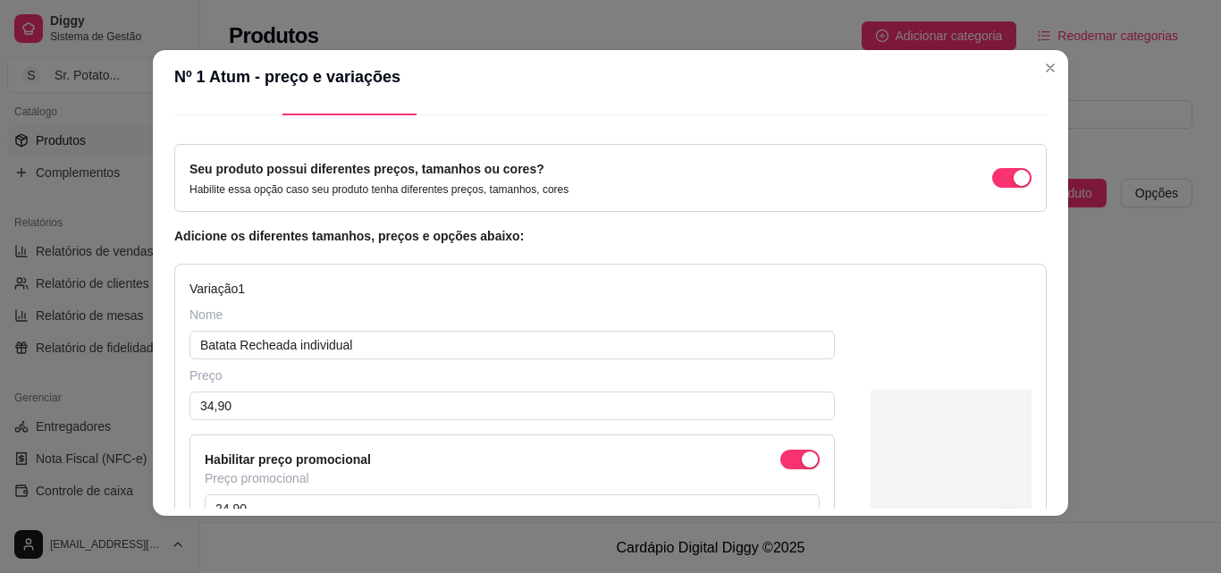
scroll to position [0, 0]
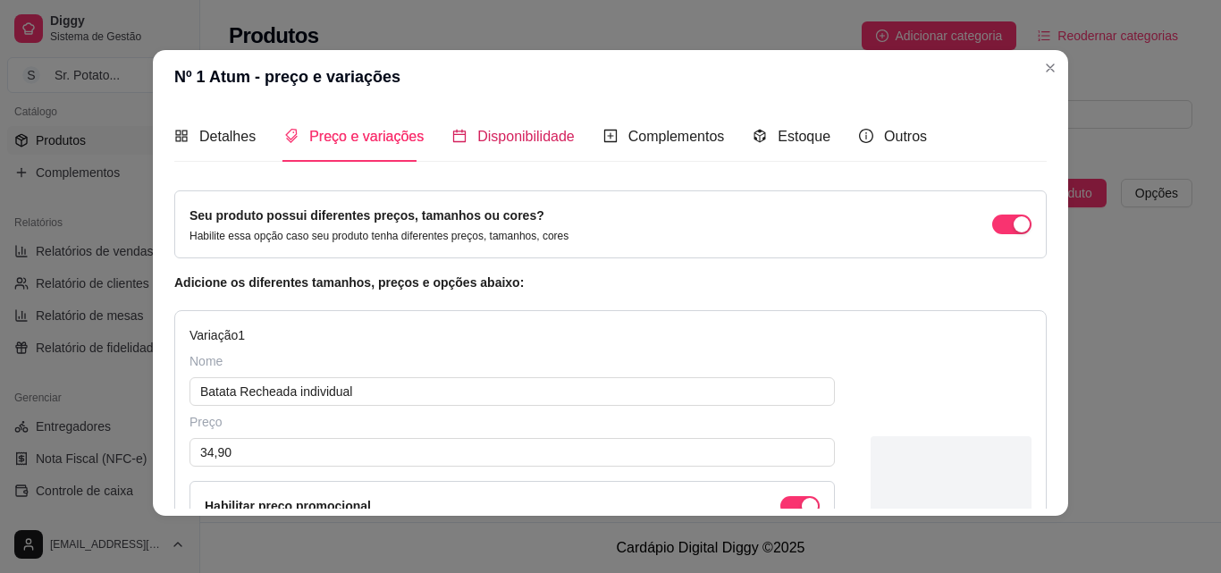
click at [518, 132] on span "Disponibilidade" at bounding box center [525, 136] width 97 height 15
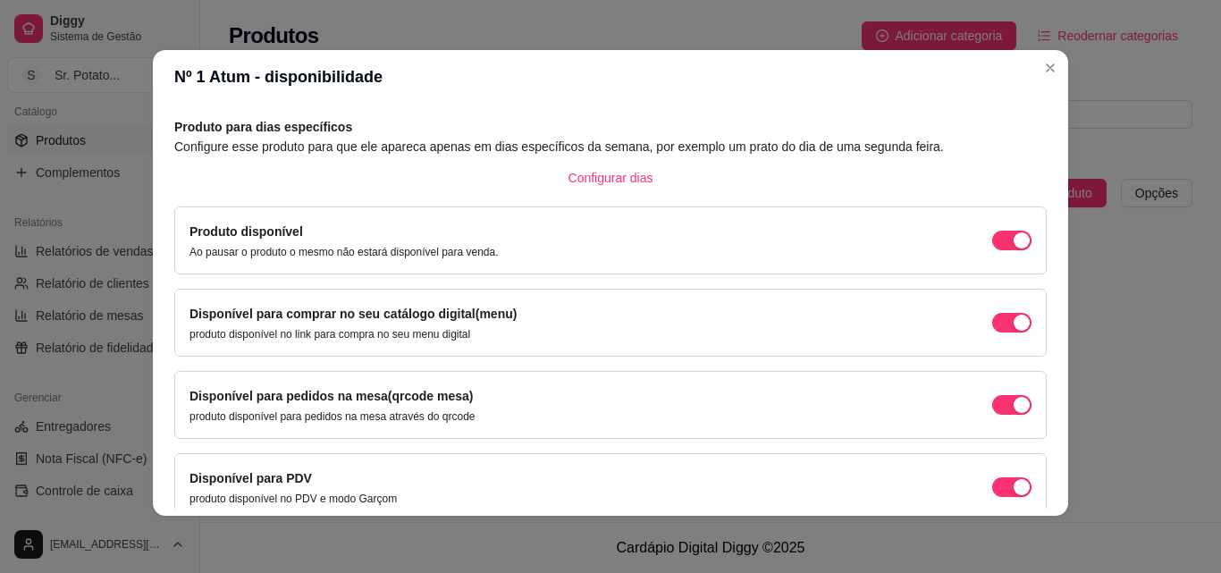
scroll to position [162, 0]
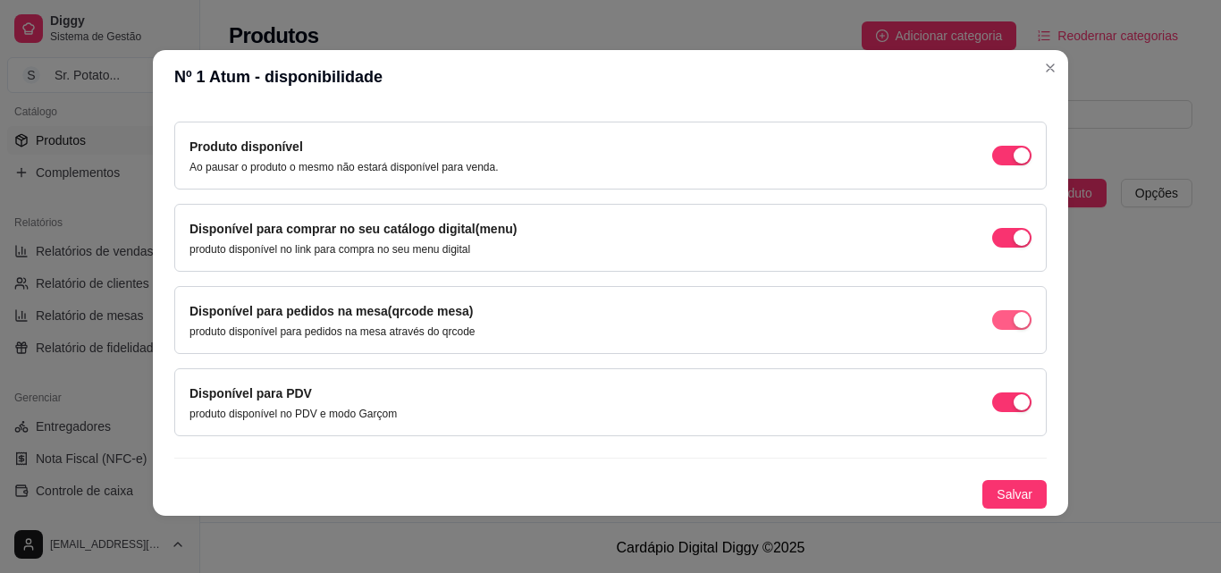
click at [1014, 164] on div "button" at bounding box center [1022, 155] width 16 height 16
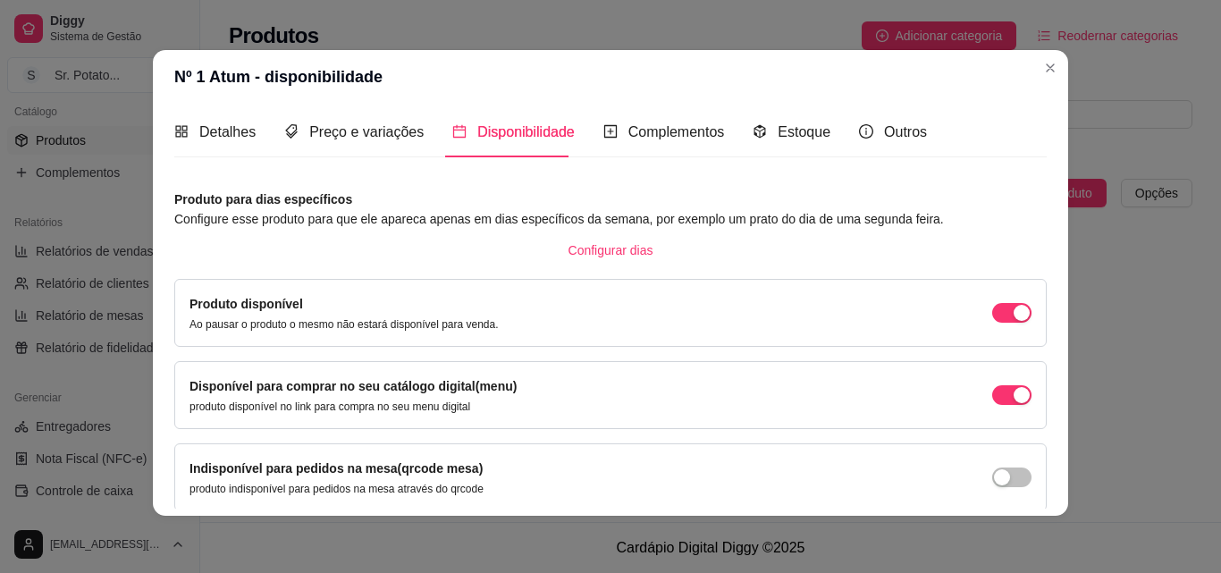
scroll to position [0, 0]
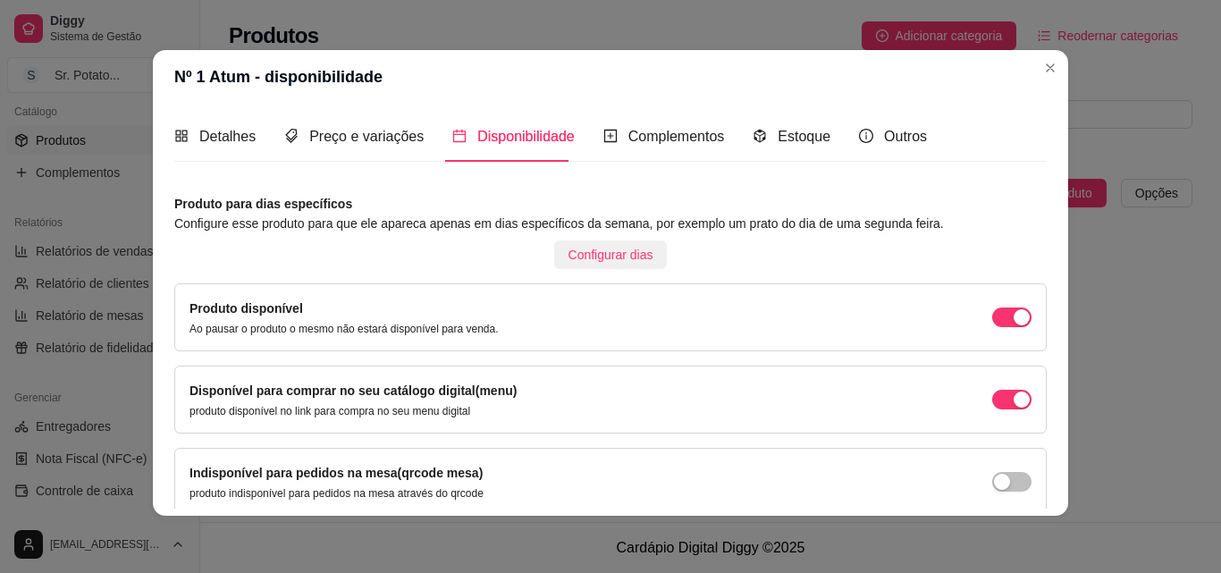
click at [622, 258] on span "Configurar dias" at bounding box center [611, 255] width 85 height 20
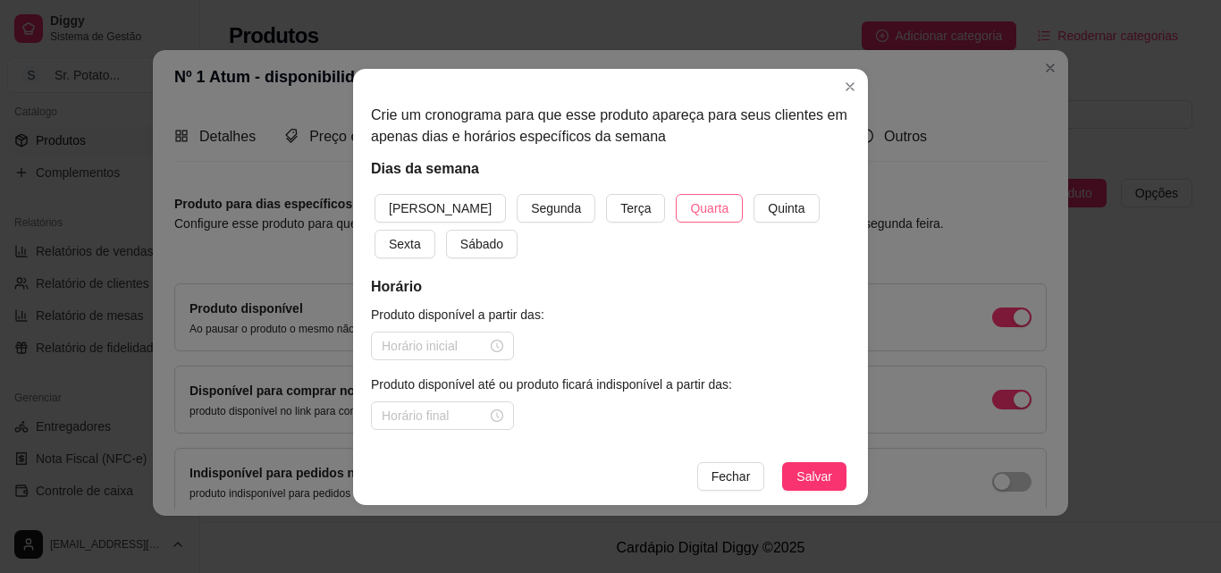
click at [690, 214] on span "Quarta" at bounding box center [709, 208] width 38 height 20
click at [768, 215] on span "Quinta" at bounding box center [786, 208] width 37 height 20
click at [435, 230] on button "Sexta" at bounding box center [405, 244] width 61 height 29
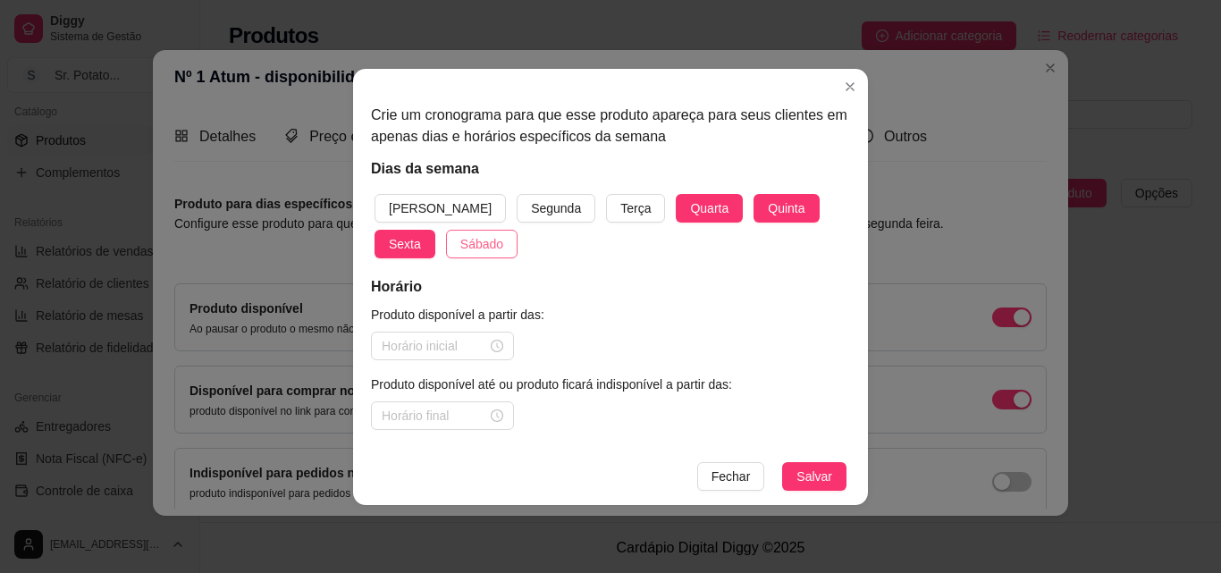
click at [460, 248] on span "Sábado" at bounding box center [481, 244] width 43 height 20
click at [406, 209] on span "[PERSON_NAME]" at bounding box center [440, 208] width 103 height 20
click at [493, 350] on div at bounding box center [443, 346] width 122 height 20
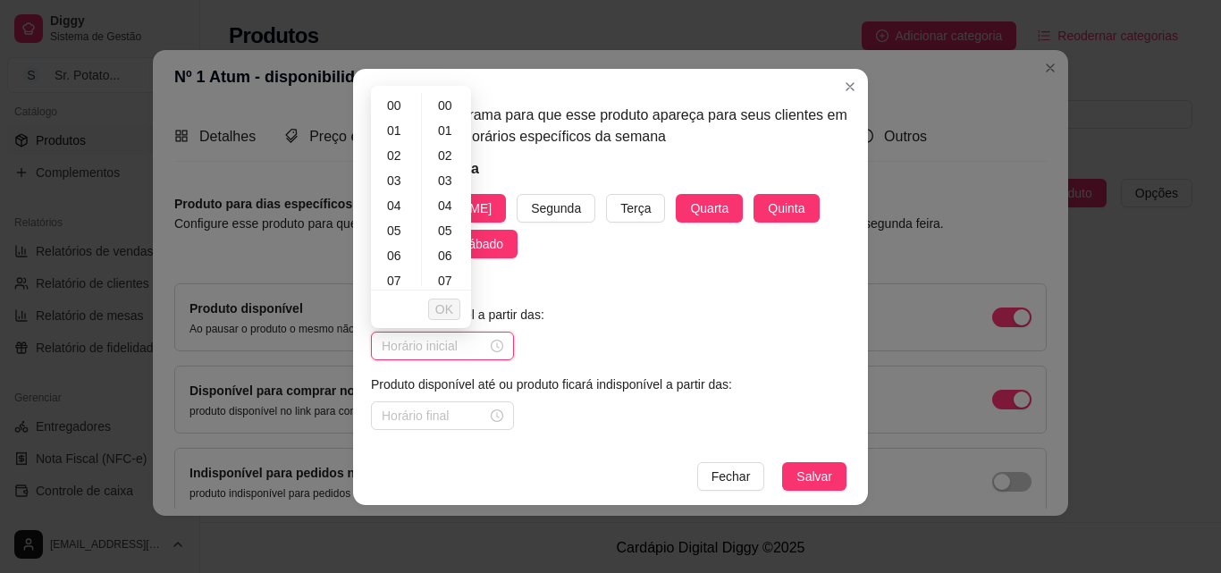
click at [425, 350] on input at bounding box center [434, 346] width 105 height 20
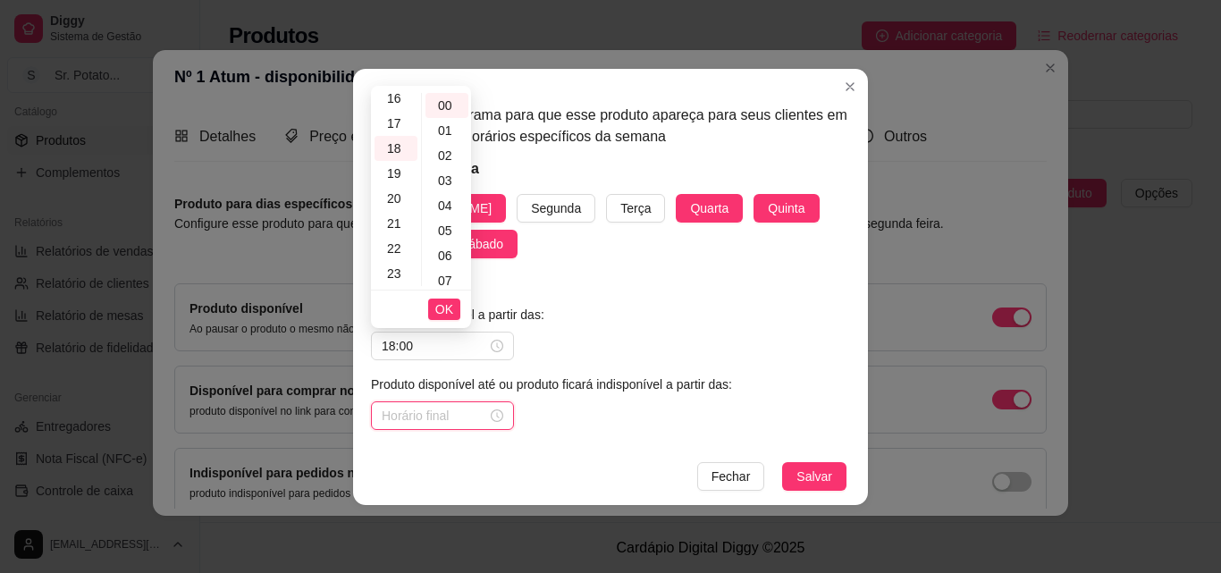
click at [403, 418] on input at bounding box center [434, 416] width 105 height 20
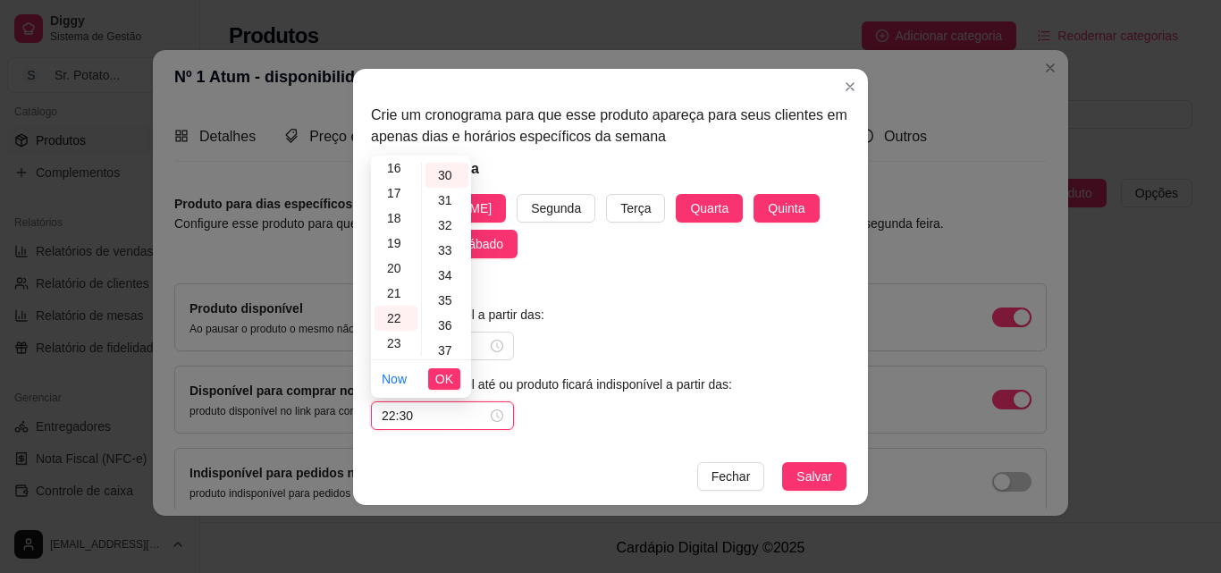
scroll to position [751, 0]
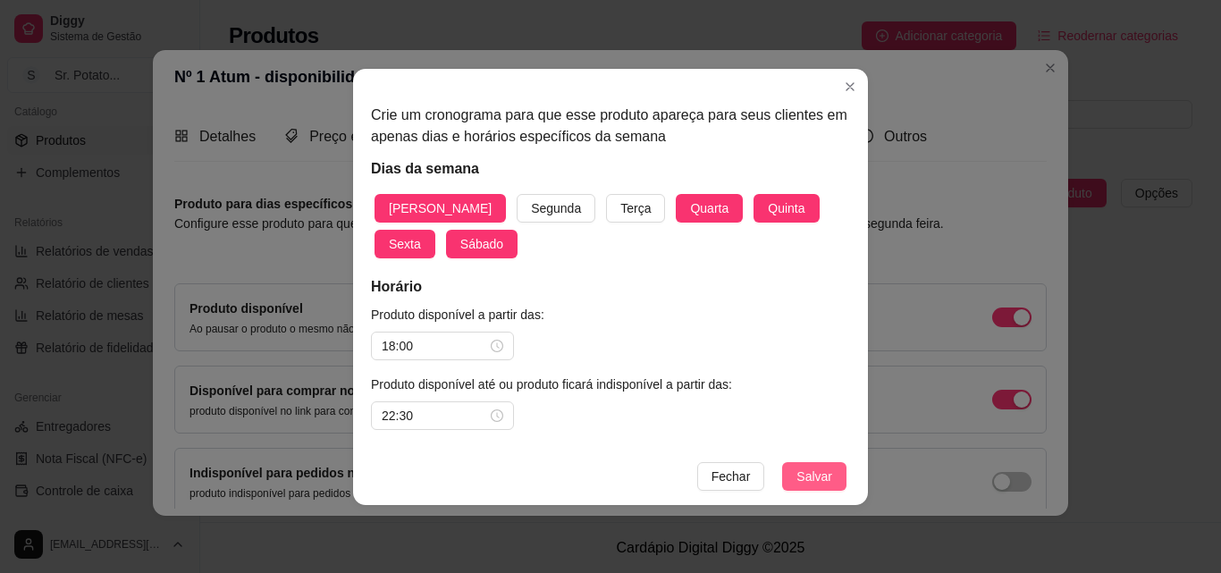
click at [817, 476] on span "Salvar" at bounding box center [814, 477] width 36 height 20
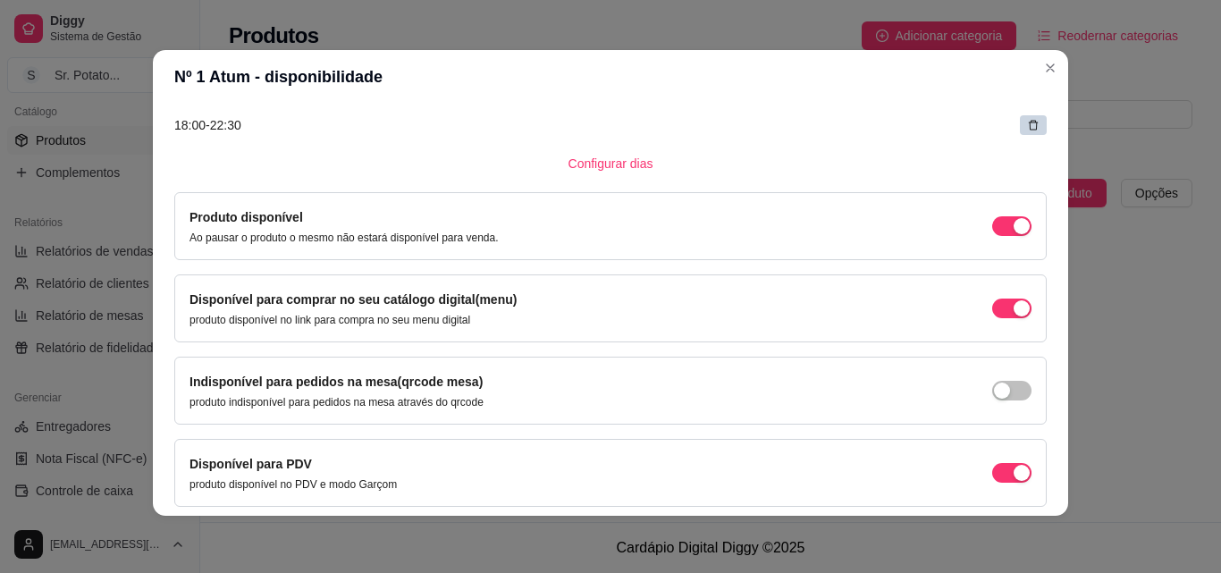
scroll to position [428, 0]
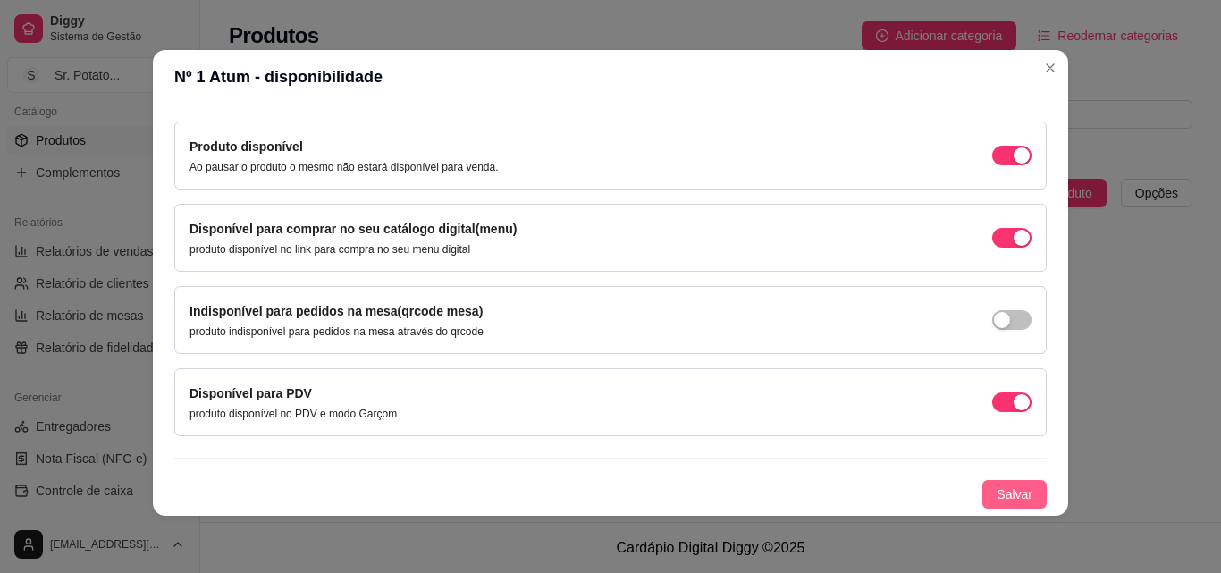
click at [998, 497] on span "Salvar" at bounding box center [1015, 494] width 36 height 20
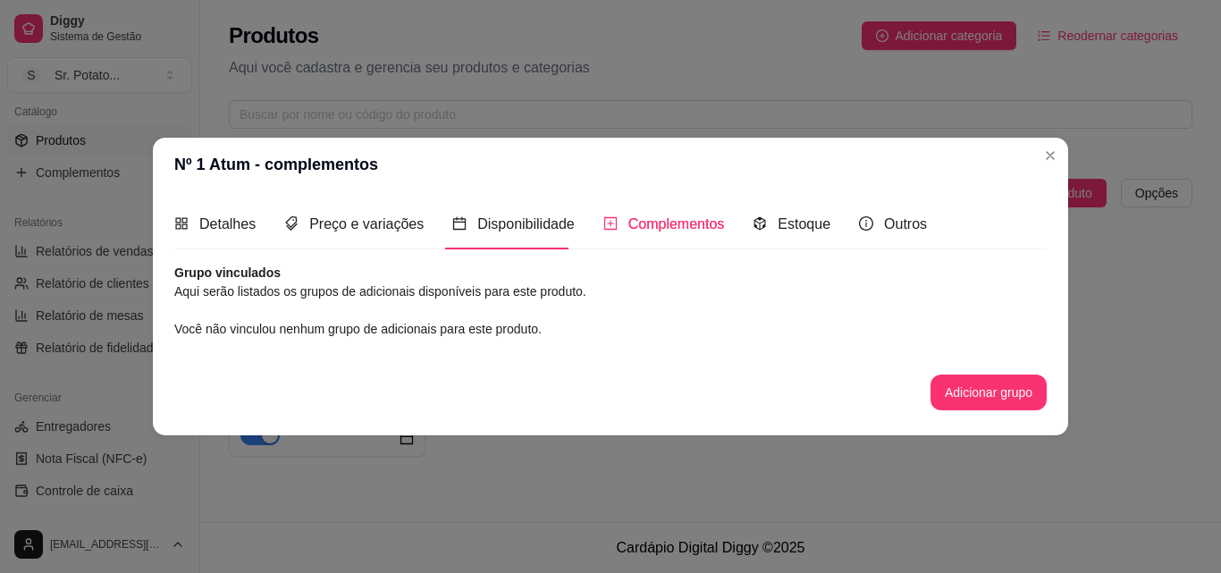
scroll to position [0, 0]
click at [802, 229] on span "Estoque" at bounding box center [804, 223] width 53 height 15
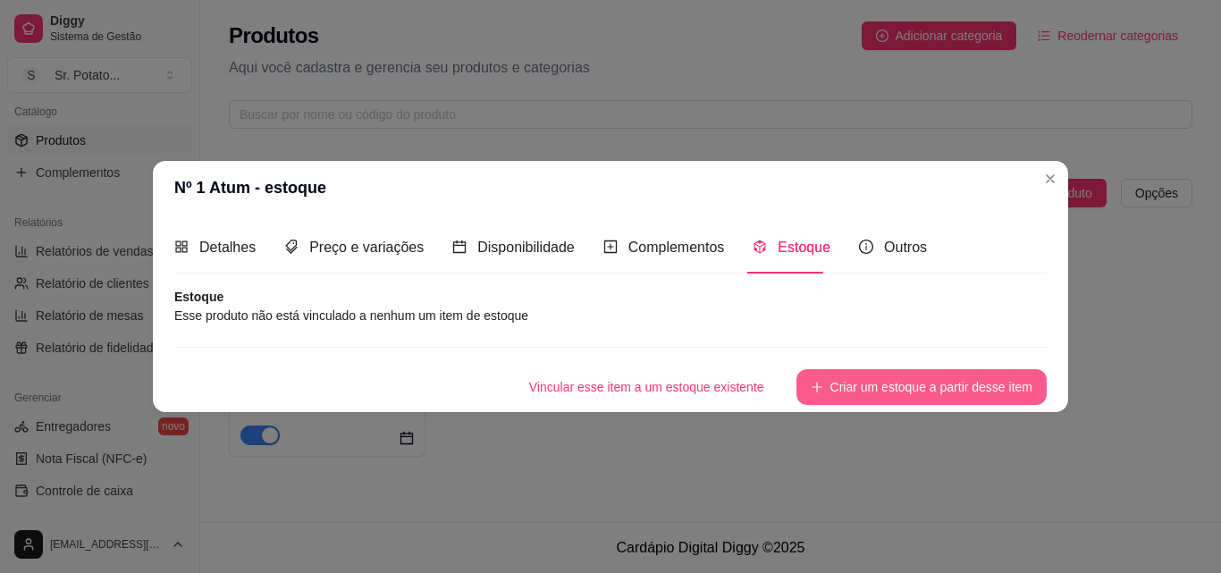
click at [878, 381] on button "Criar um estoque a partir desse item" at bounding box center [921, 387] width 250 height 36
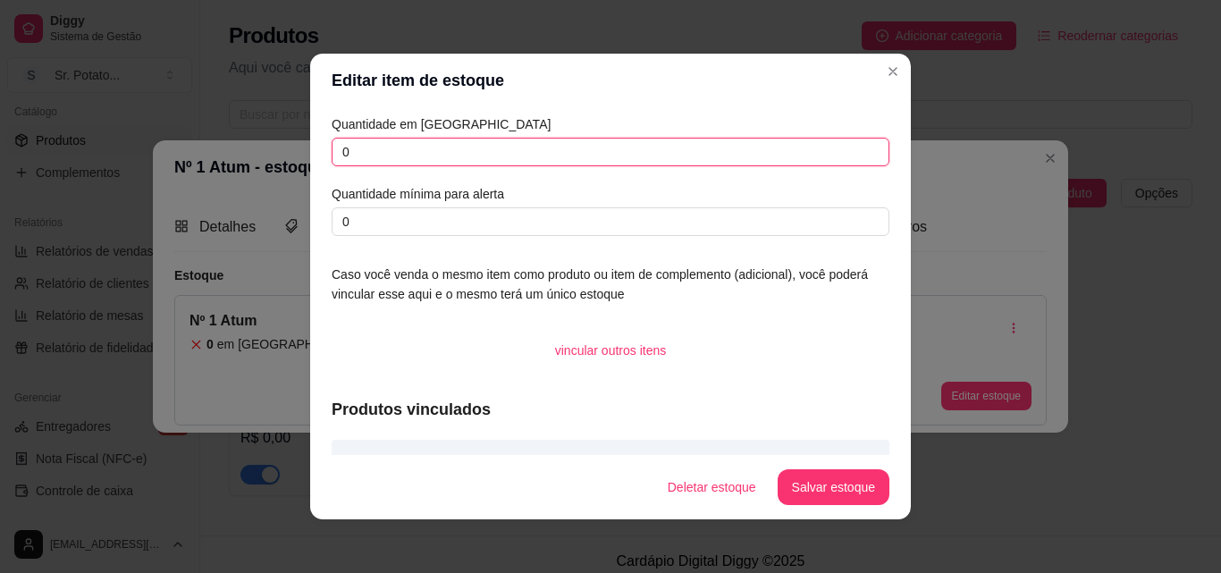
click at [364, 149] on input "0" at bounding box center [611, 152] width 558 height 29
click at [350, 153] on input "0" at bounding box center [611, 152] width 558 height 29
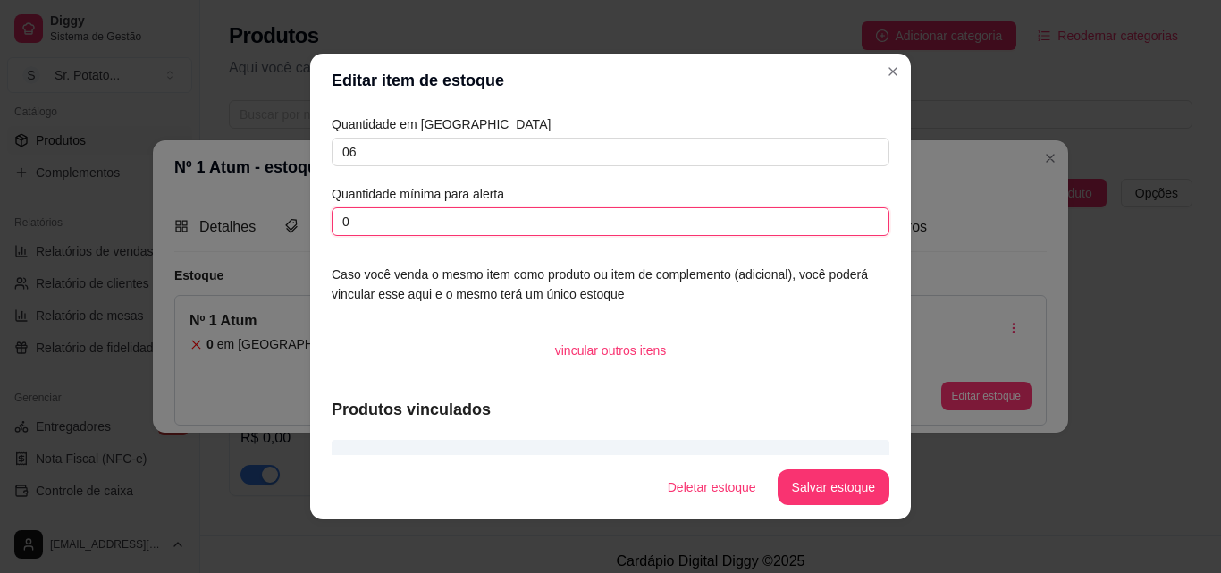
click at [355, 217] on input "0" at bounding box center [611, 221] width 558 height 29
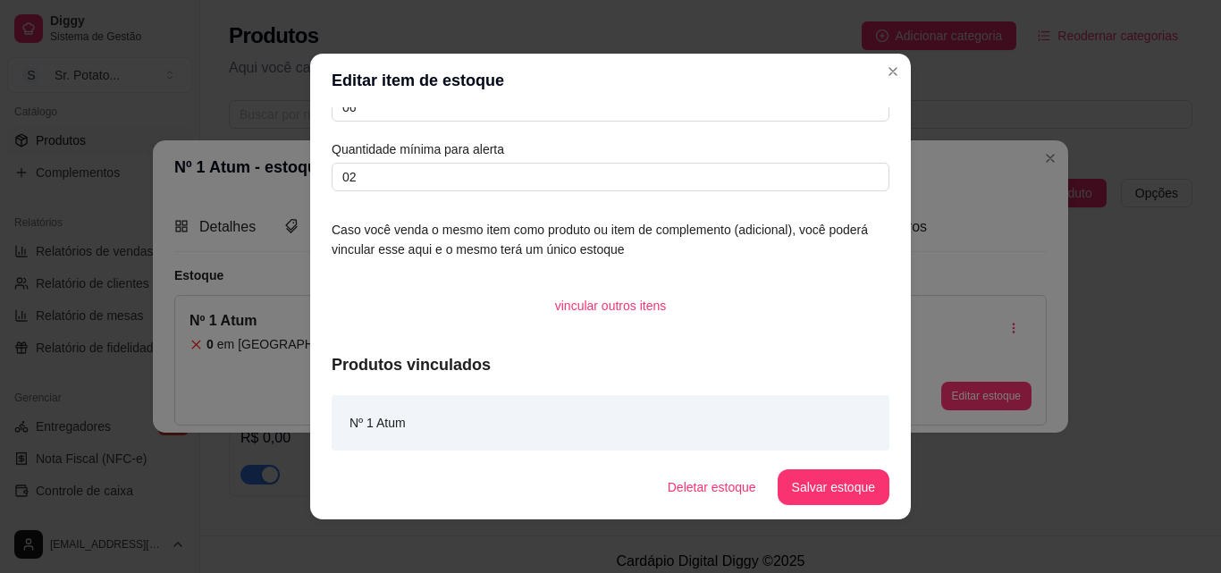
scroll to position [47, 0]
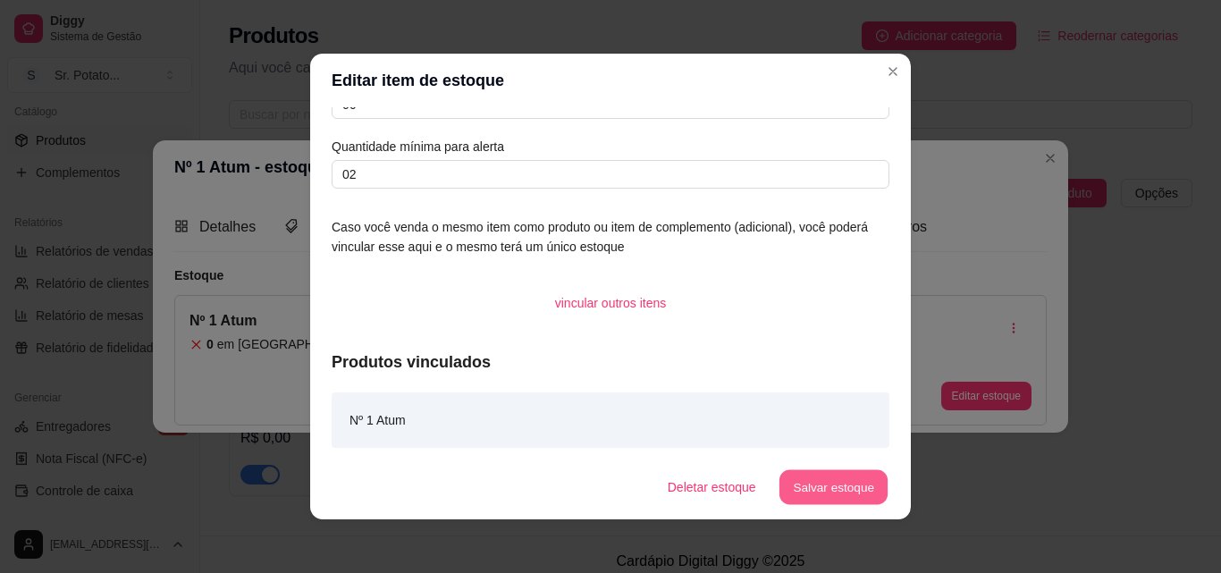
click at [813, 488] on button "Salvar estoque" at bounding box center [833, 487] width 109 height 35
click at [830, 490] on button "Salvar estoque" at bounding box center [833, 487] width 109 height 35
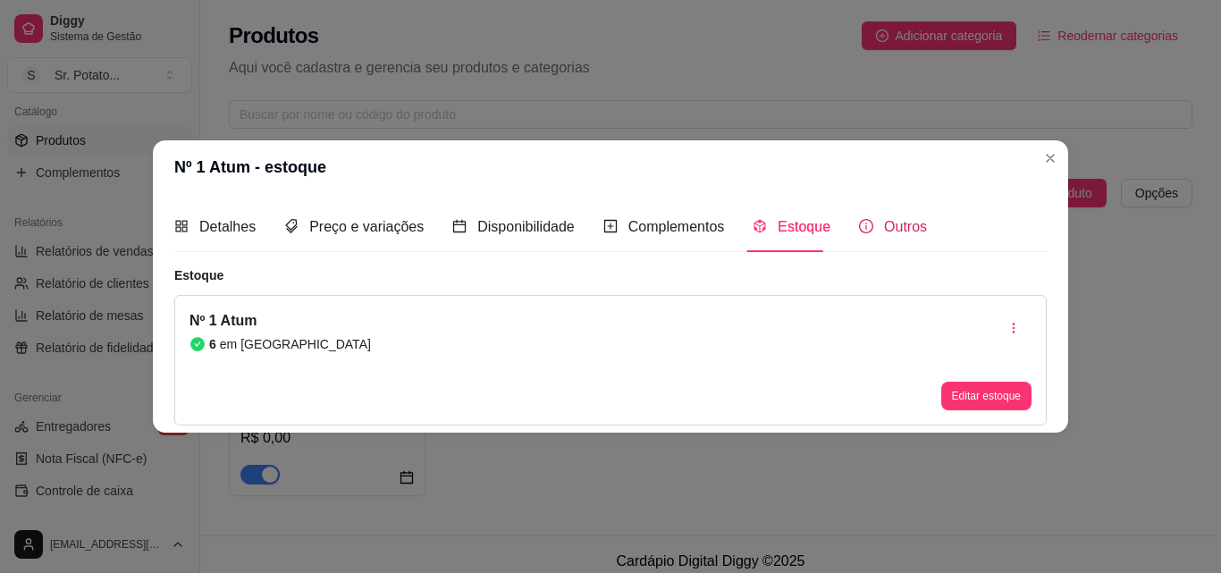
click at [898, 232] on span "Outros" at bounding box center [905, 226] width 43 height 15
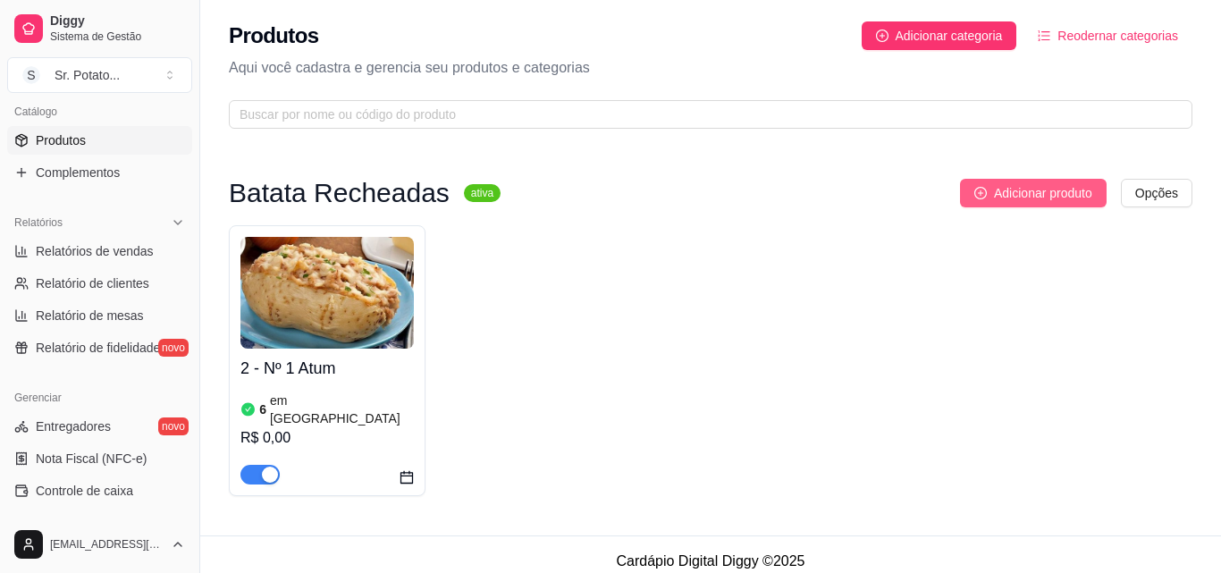
click at [1006, 197] on span "Adicionar produto" at bounding box center [1043, 193] width 98 height 20
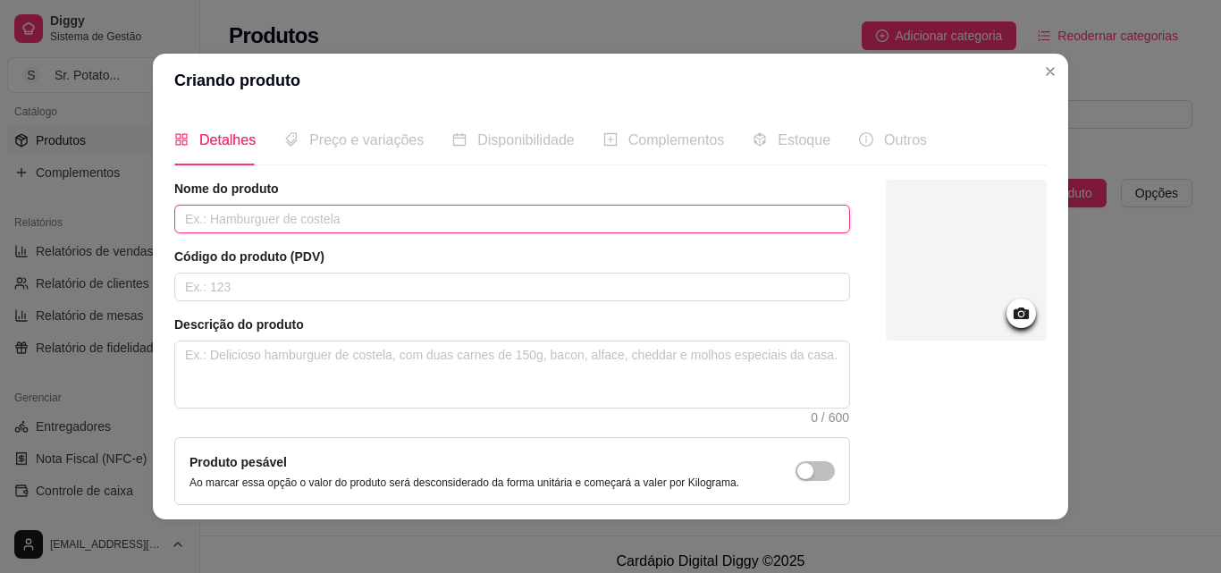
click at [199, 217] on input "text" at bounding box center [512, 219] width 676 height 29
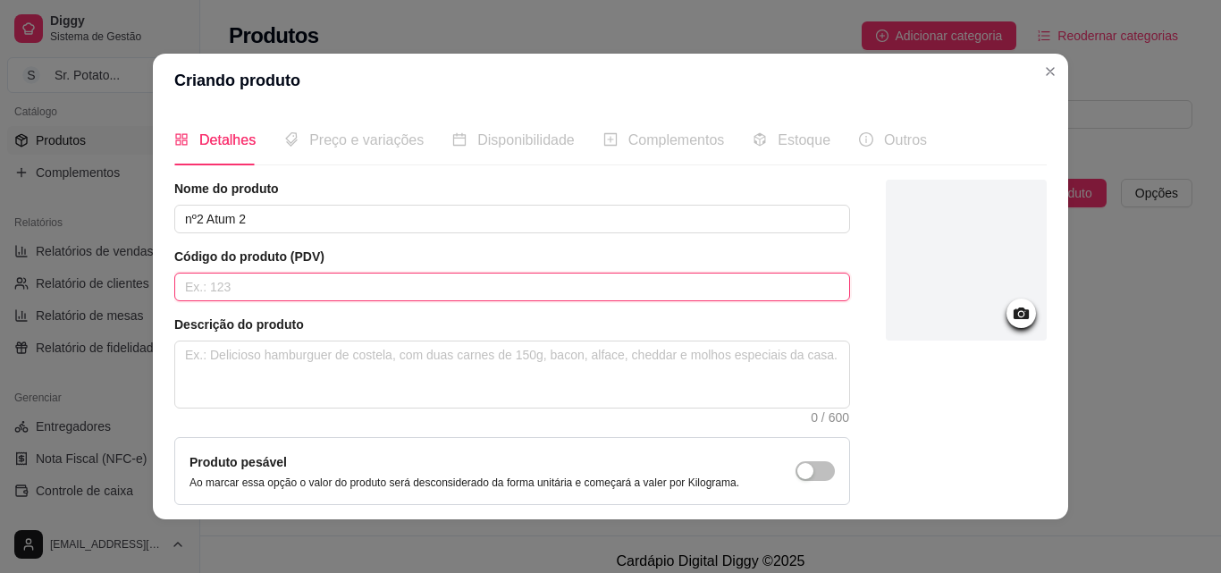
click at [194, 289] on input "text" at bounding box center [512, 287] width 676 height 29
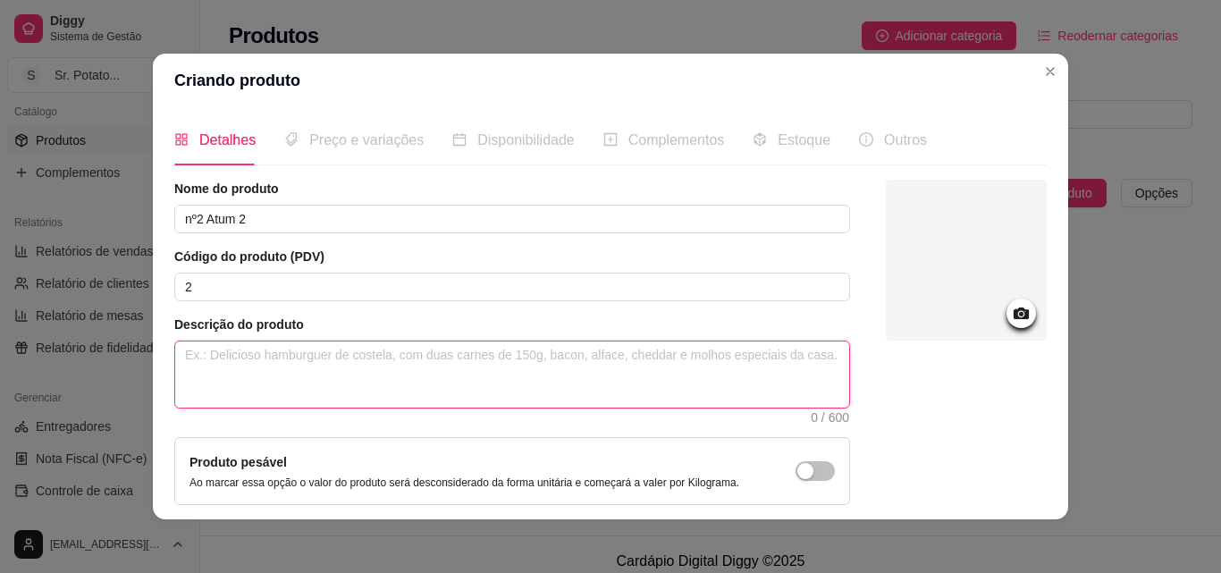
click at [196, 347] on textarea at bounding box center [512, 374] width 674 height 66
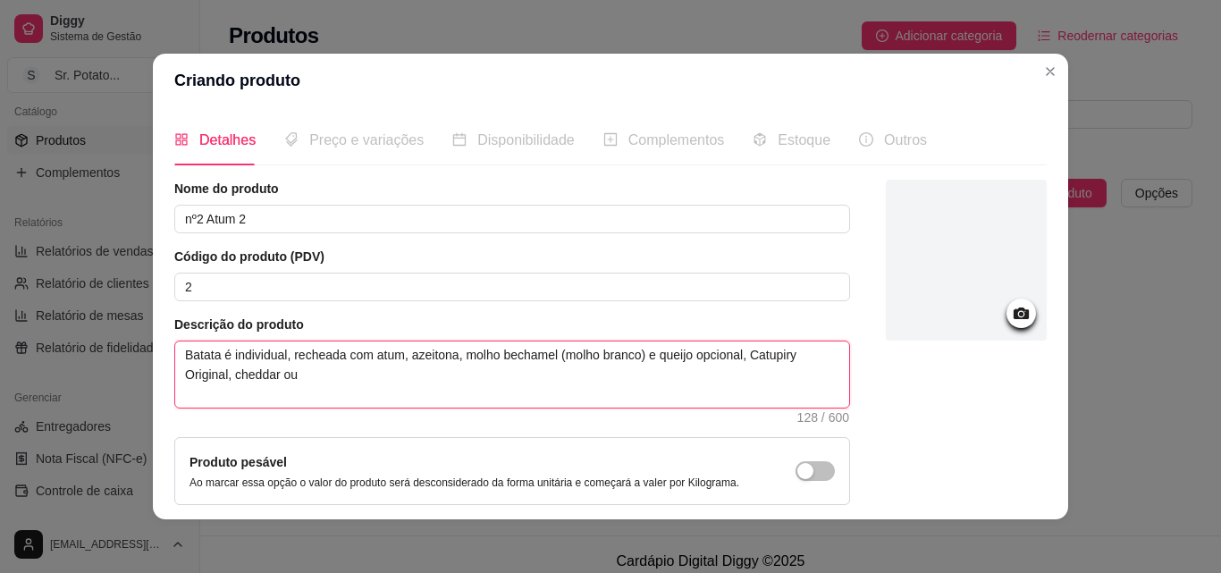
click at [336, 358] on textarea "Batata é individual, recheada com atum, azeitona, molho bechamel (molho branco)…" at bounding box center [512, 374] width 674 height 66
click at [345, 375] on textarea "Batata recheada é uma batata individual com atum, azeitona, molho bechamel (mol…" at bounding box center [512, 374] width 674 height 66
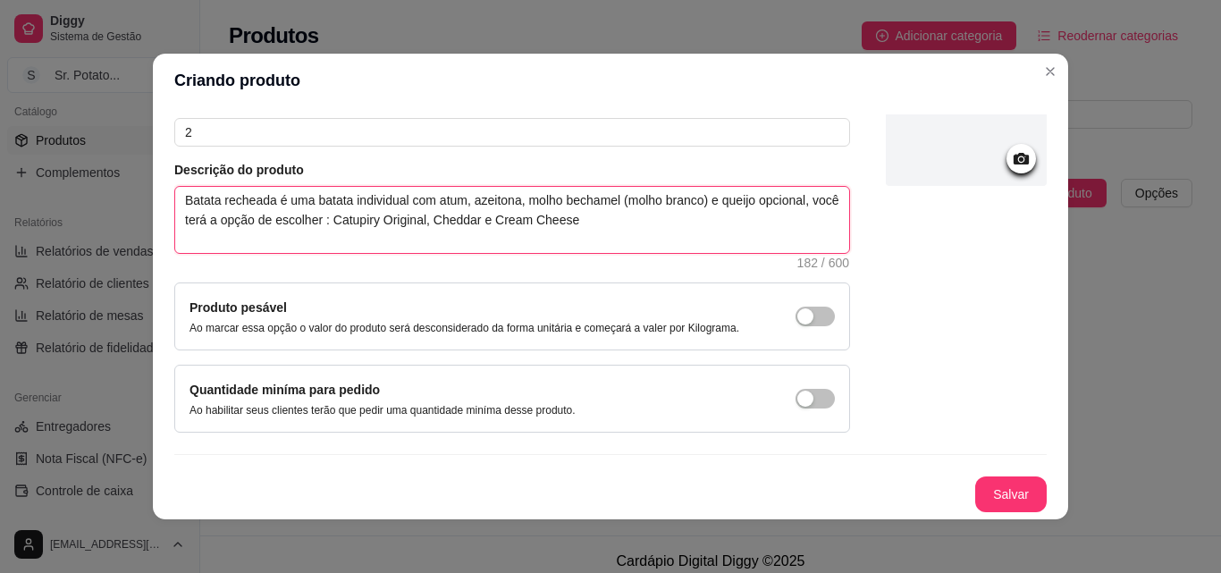
scroll to position [4, 0]
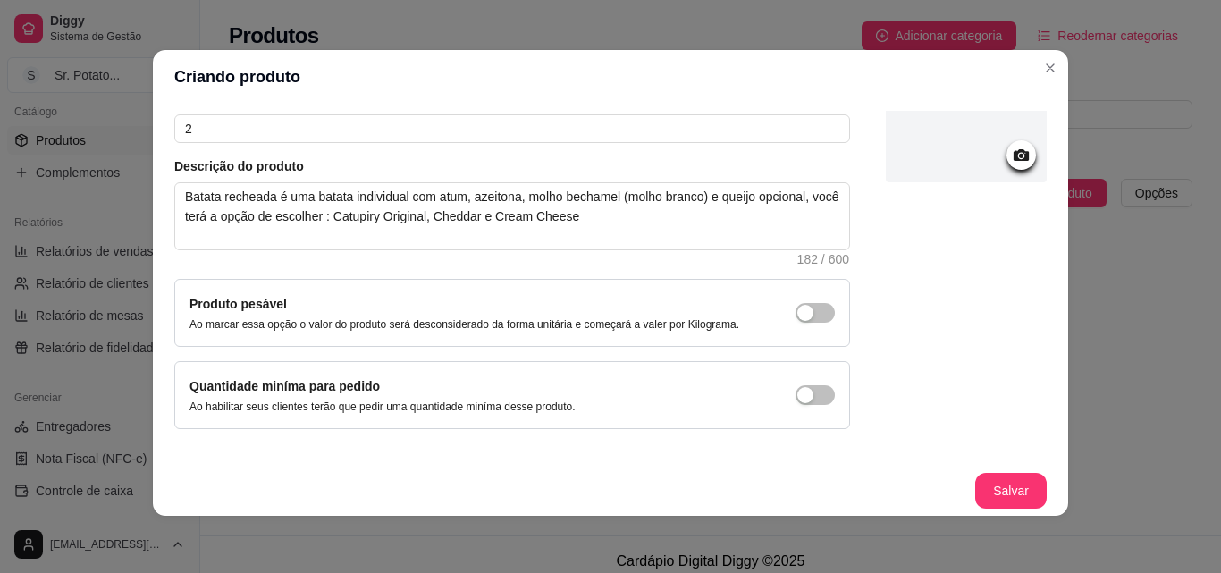
click at [1014, 156] on icon at bounding box center [1021, 155] width 15 height 12
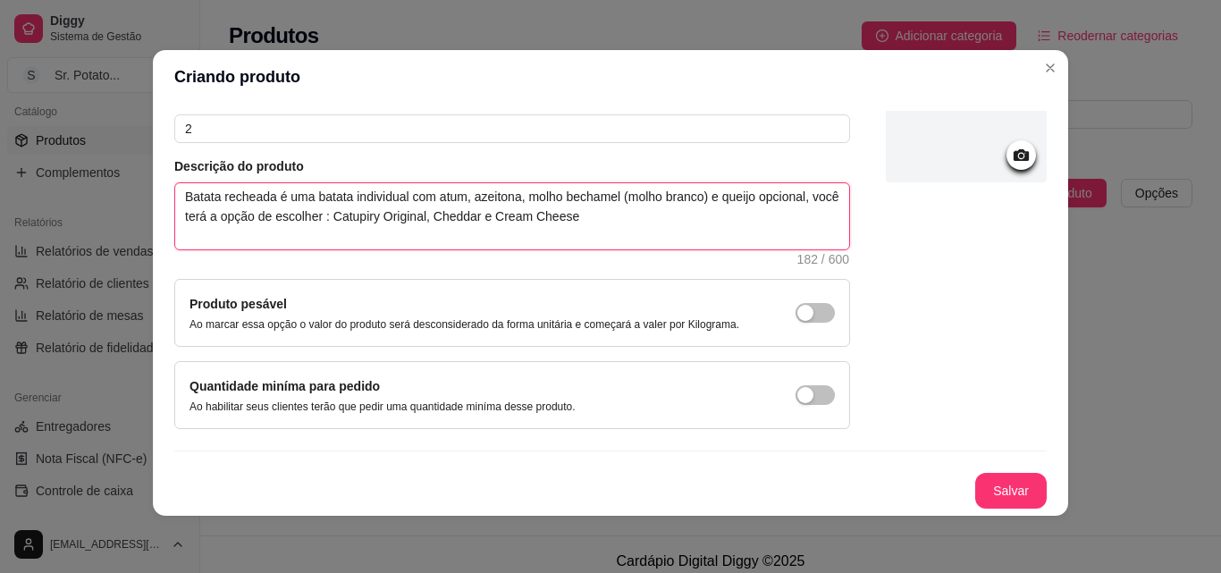
click at [508, 221] on textarea "Batata recheada é uma batata individual com atum, azeitona, molho bechamel (mol…" at bounding box center [512, 216] width 674 height 66
click at [602, 217] on textarea "Batata recheada é uma batata individual com atum, azeitona, molho bechamel (mol…" at bounding box center [512, 216] width 674 height 66
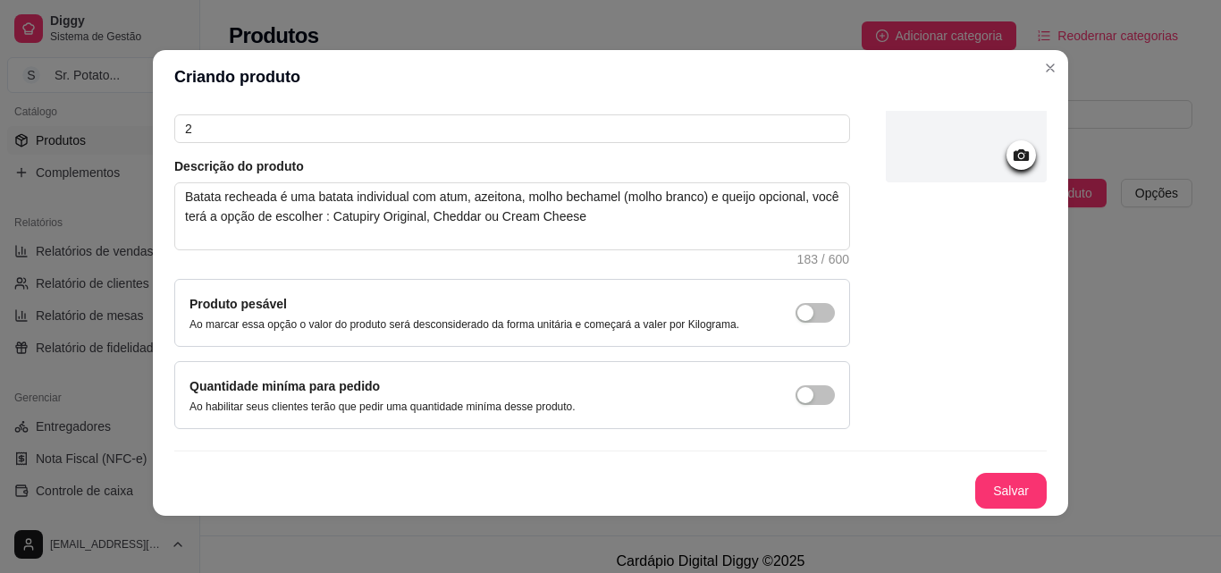
click at [1011, 158] on icon at bounding box center [1021, 155] width 21 height 21
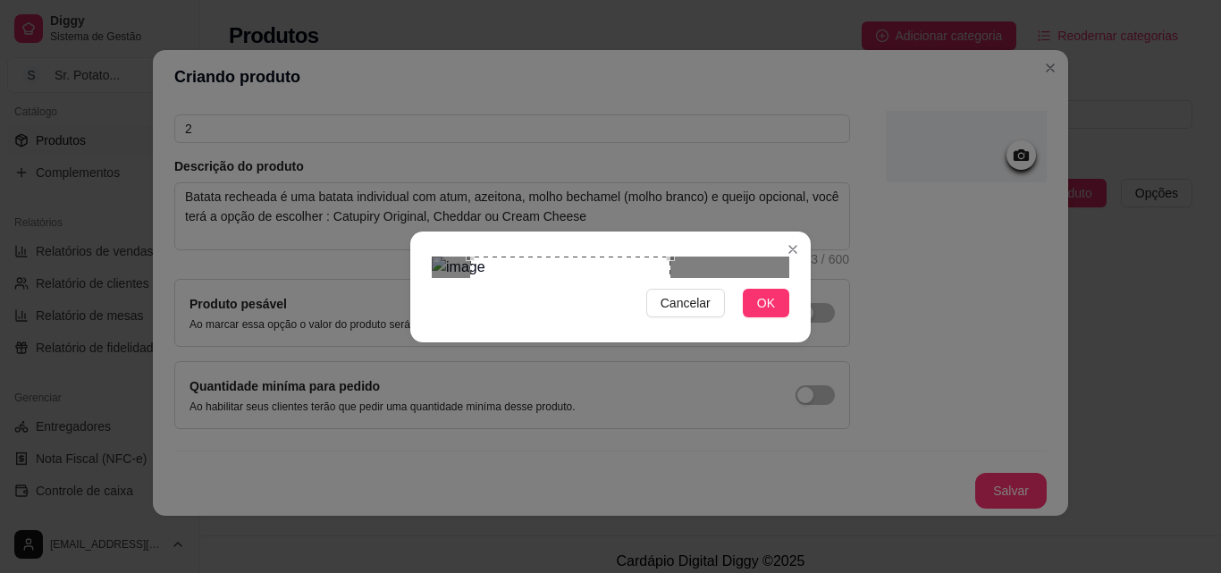
click at [520, 299] on div "Use the arrow keys to move the crop selection area" at bounding box center [570, 315] width 200 height 116
click at [482, 296] on div "Use the arrow keys to move the crop selection area" at bounding box center [566, 315] width 200 height 116
click at [476, 296] on div "Use the arrow keys to move the crop selection area" at bounding box center [566, 315] width 200 height 116
click at [456, 299] on div "Use the arrow keys to move the crop selection area" at bounding box center [554, 315] width 200 height 116
click at [446, 278] on img at bounding box center [611, 267] width 358 height 21
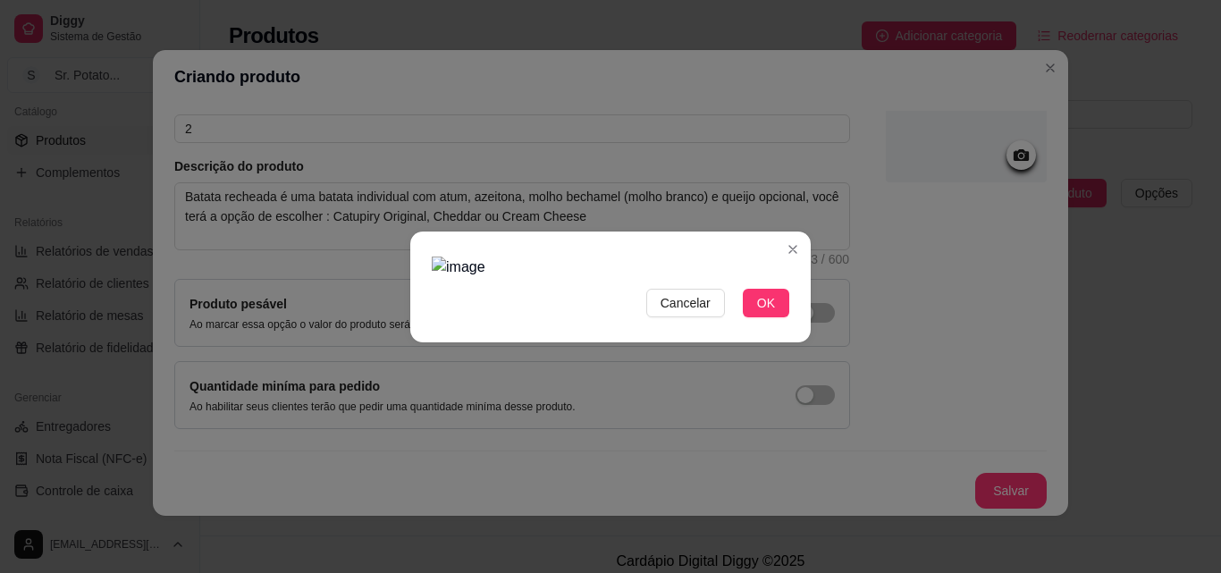
click at [442, 278] on img at bounding box center [611, 267] width 358 height 21
click at [577, 274] on img at bounding box center [611, 267] width 358 height 21
click at [757, 317] on button "OK" at bounding box center [766, 303] width 46 height 29
click at [785, 317] on button "OK" at bounding box center [766, 303] width 46 height 29
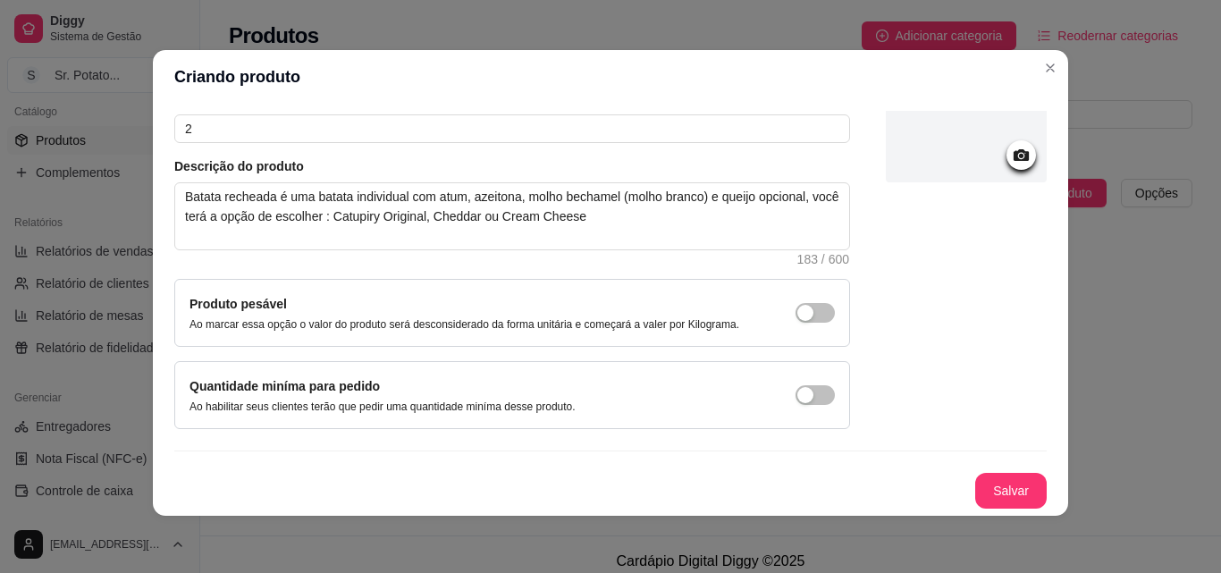
click at [1011, 165] on icon at bounding box center [1021, 155] width 21 height 21
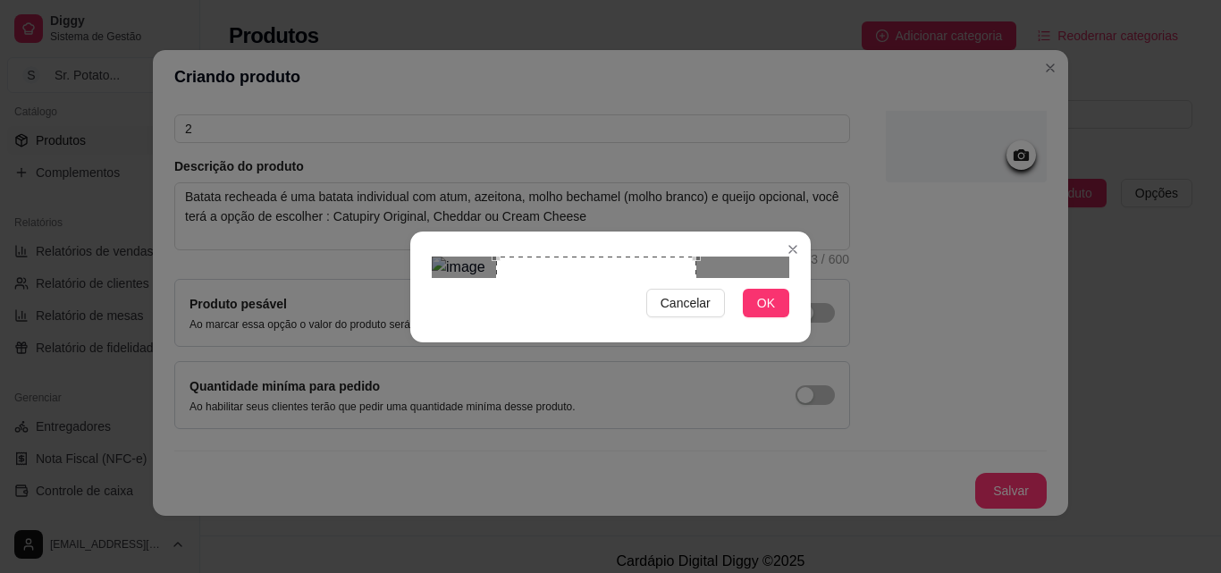
click at [543, 288] on div "Use the arrow keys to move the crop selection area" at bounding box center [596, 315] width 200 height 116
click at [534, 288] on div "Use the arrow keys to move the crop selection area" at bounding box center [596, 315] width 200 height 116
click at [512, 292] on div "Use the arrow keys to move the crop selection area" at bounding box center [596, 315] width 200 height 116
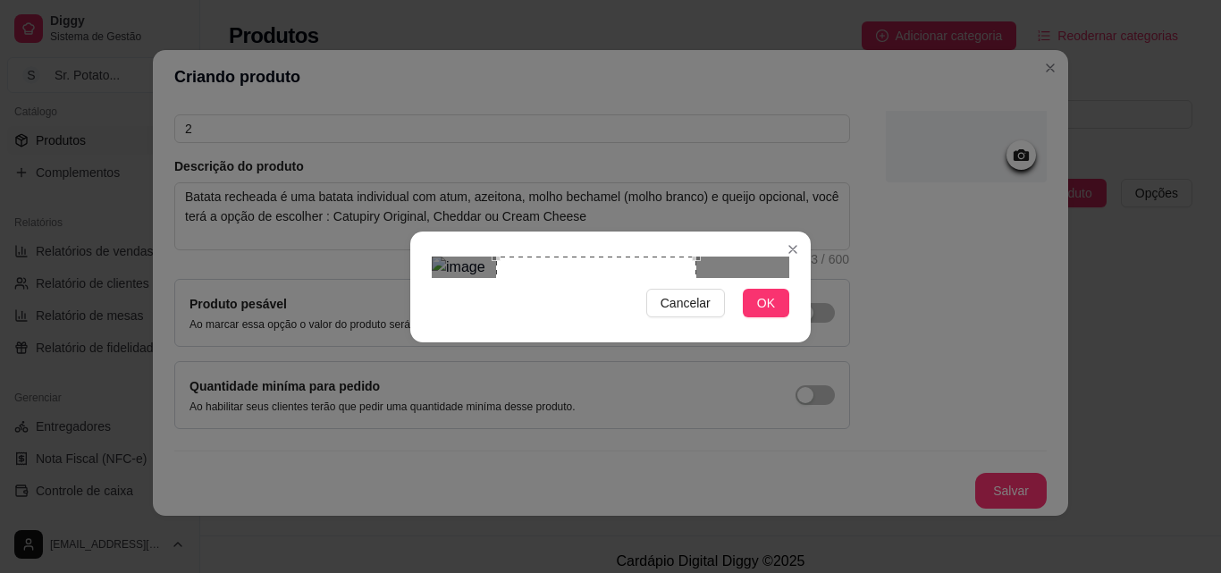
click at [508, 294] on div "Use the arrow keys to move the crop selection area" at bounding box center [596, 315] width 200 height 116
click at [493, 295] on div "Use the arrow keys to move the crop selection area" at bounding box center [593, 315] width 200 height 116
click at [481, 278] on img at bounding box center [611, 267] width 358 height 21
click at [475, 278] on img at bounding box center [611, 267] width 358 height 21
click at [501, 278] on img at bounding box center [611, 267] width 358 height 21
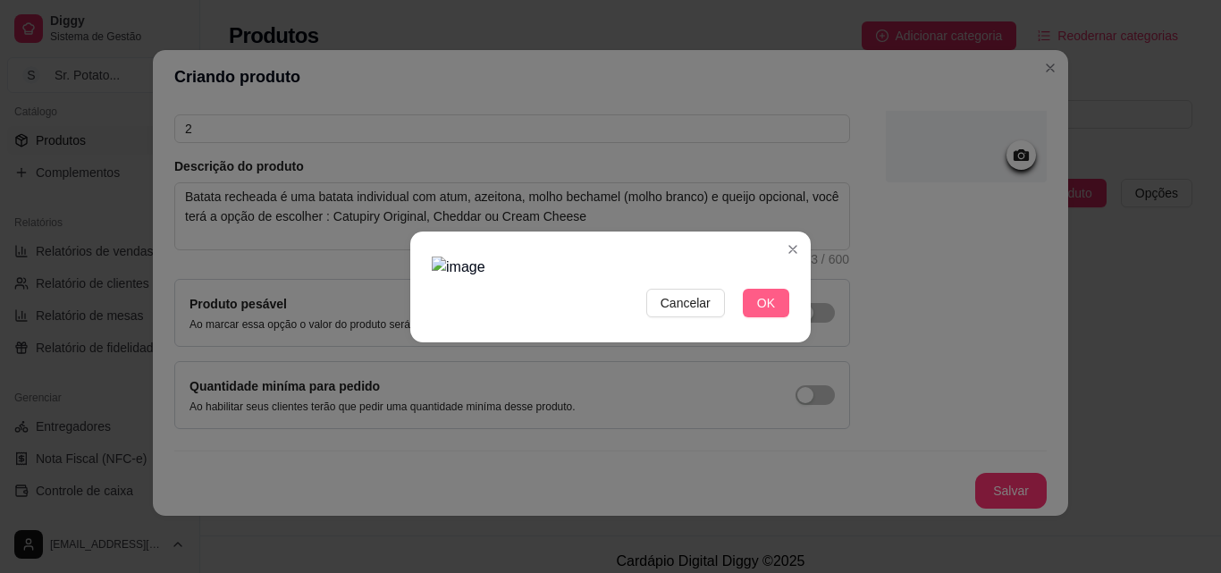
click at [764, 313] on span "OK" at bounding box center [766, 303] width 18 height 20
click at [703, 313] on span "Cancelar" at bounding box center [686, 303] width 50 height 20
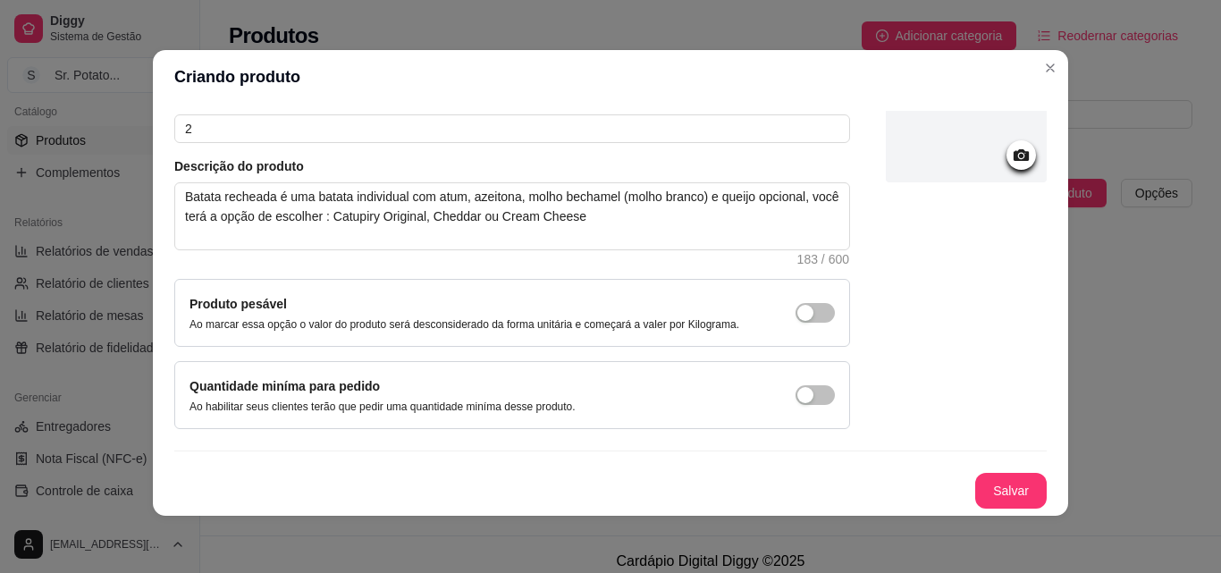
click at [1014, 151] on icon at bounding box center [1021, 155] width 15 height 12
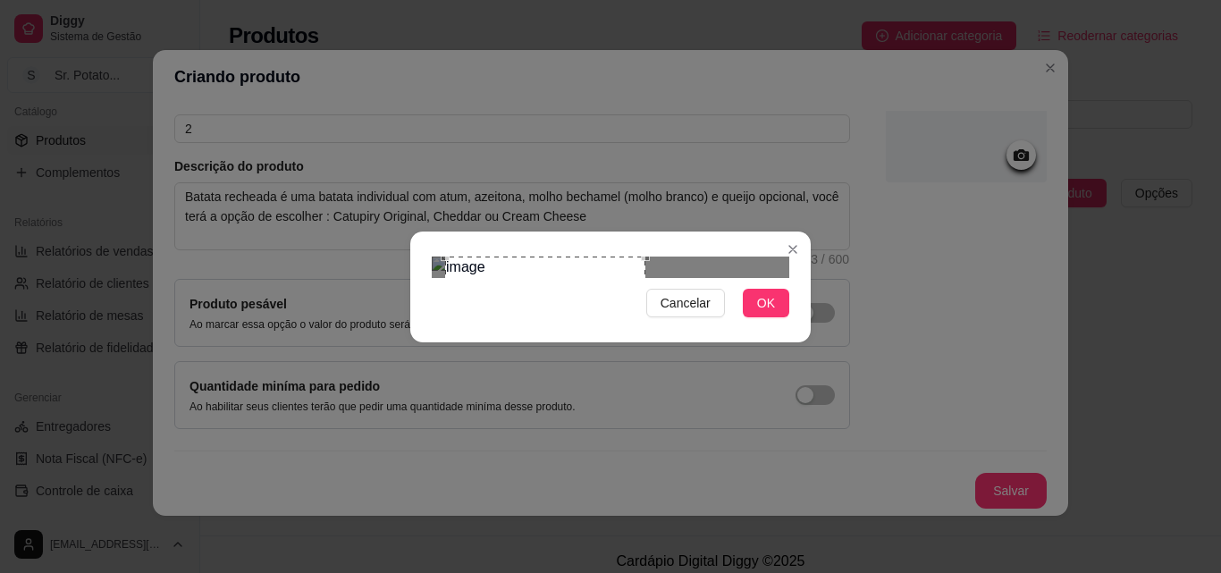
click at [567, 293] on div "Use the arrow keys to move the crop selection area" at bounding box center [545, 315] width 200 height 116
click at [773, 313] on span "OK" at bounding box center [766, 303] width 18 height 20
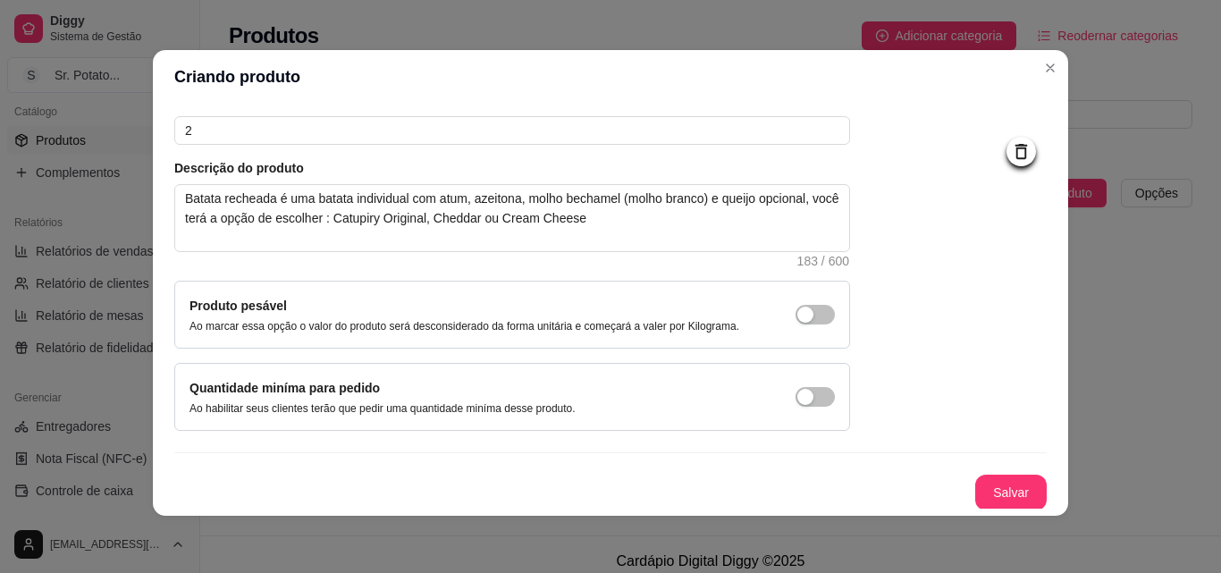
scroll to position [155, 0]
click at [975, 494] on button "Salvar" at bounding box center [1011, 491] width 72 height 36
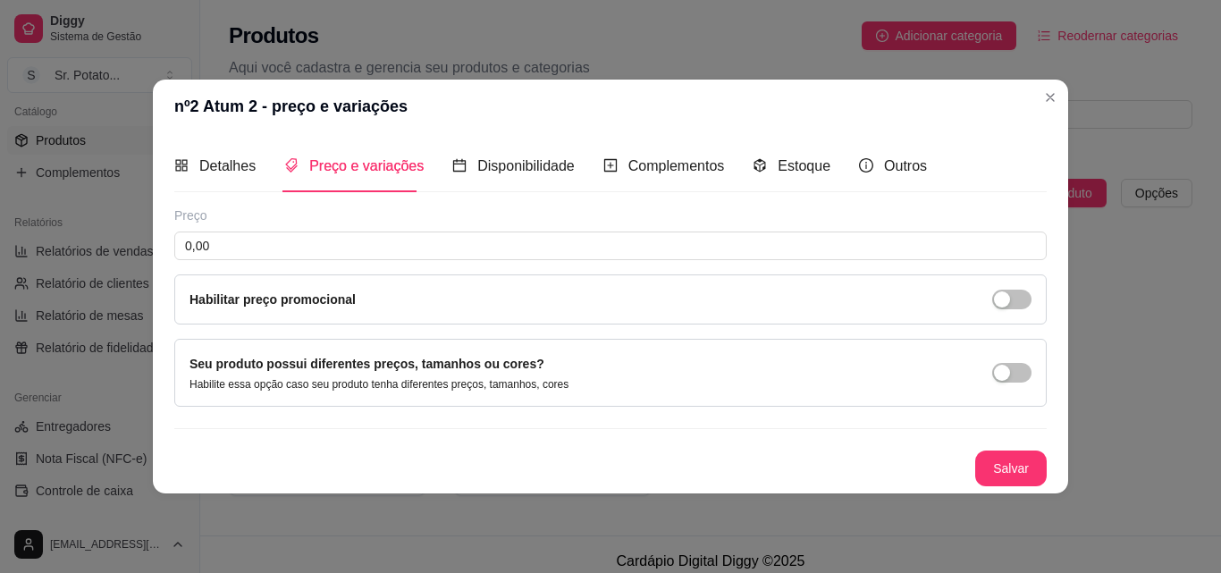
scroll to position [0, 0]
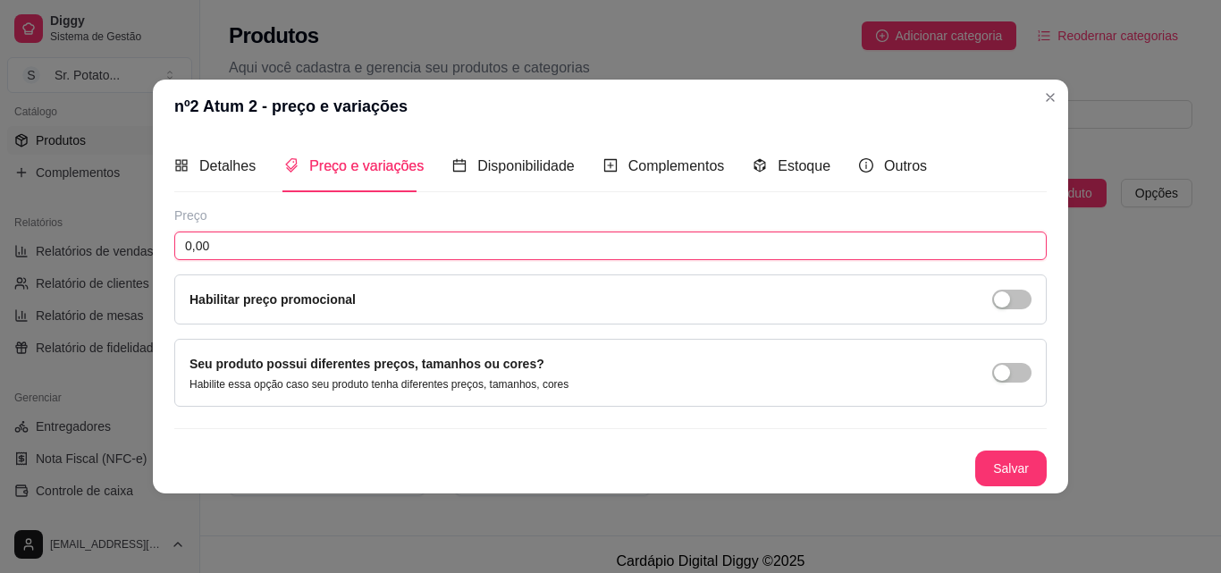
click at [230, 243] on input "0,00" at bounding box center [610, 246] width 872 height 29
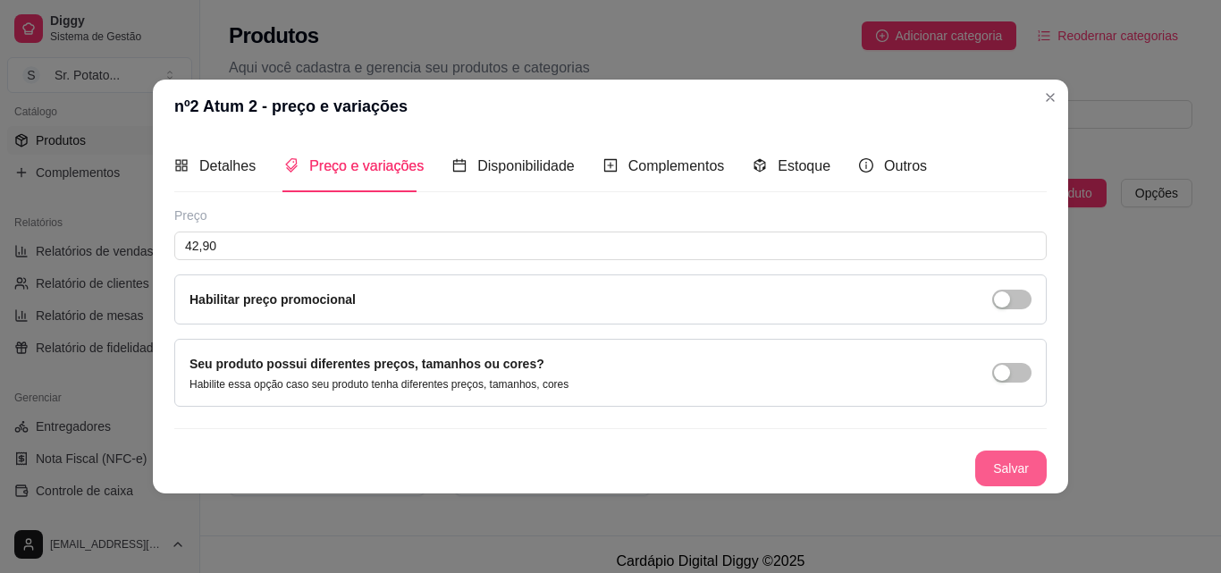
click at [1028, 470] on button "Salvar" at bounding box center [1011, 469] width 72 height 36
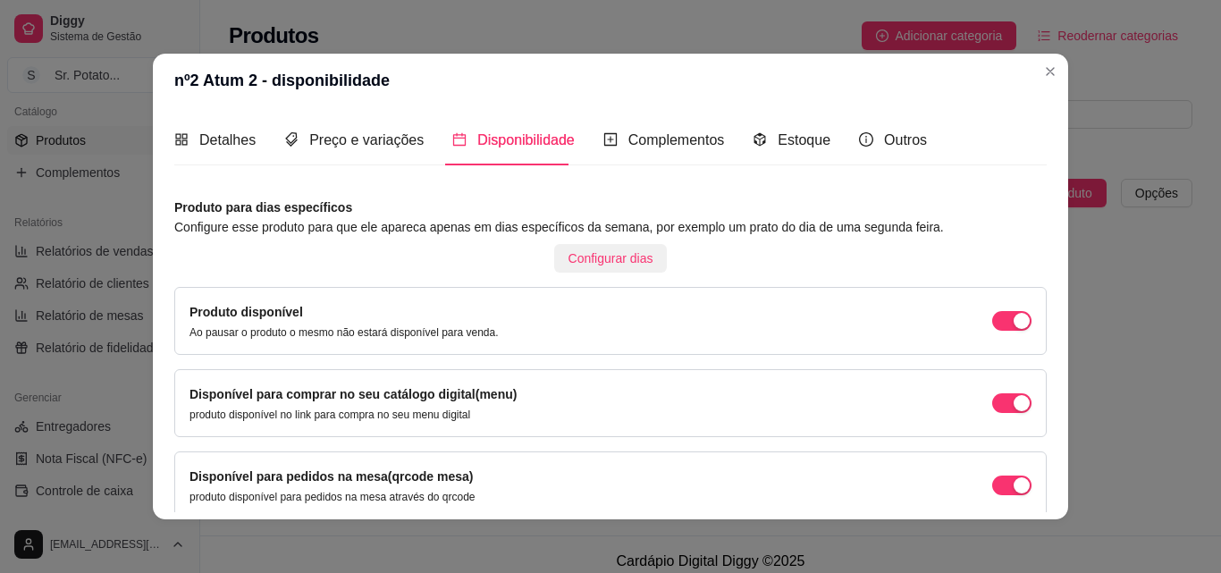
click at [606, 258] on span "Configurar dias" at bounding box center [611, 259] width 85 height 20
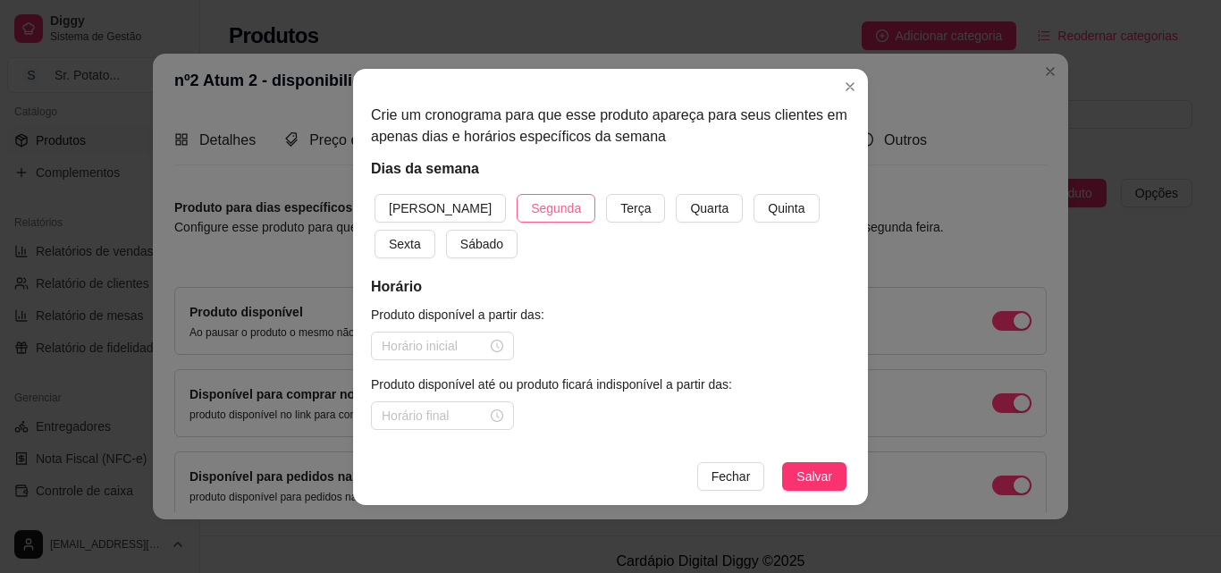
click at [531, 205] on span "Segunda" at bounding box center [556, 208] width 50 height 20
click at [531, 201] on span "Segunda" at bounding box center [556, 208] width 50 height 20
click at [690, 213] on span "Quarta" at bounding box center [709, 208] width 38 height 20
click at [768, 213] on span "Quinta" at bounding box center [786, 208] width 37 height 20
click at [421, 234] on span "Sexta" at bounding box center [405, 244] width 32 height 20
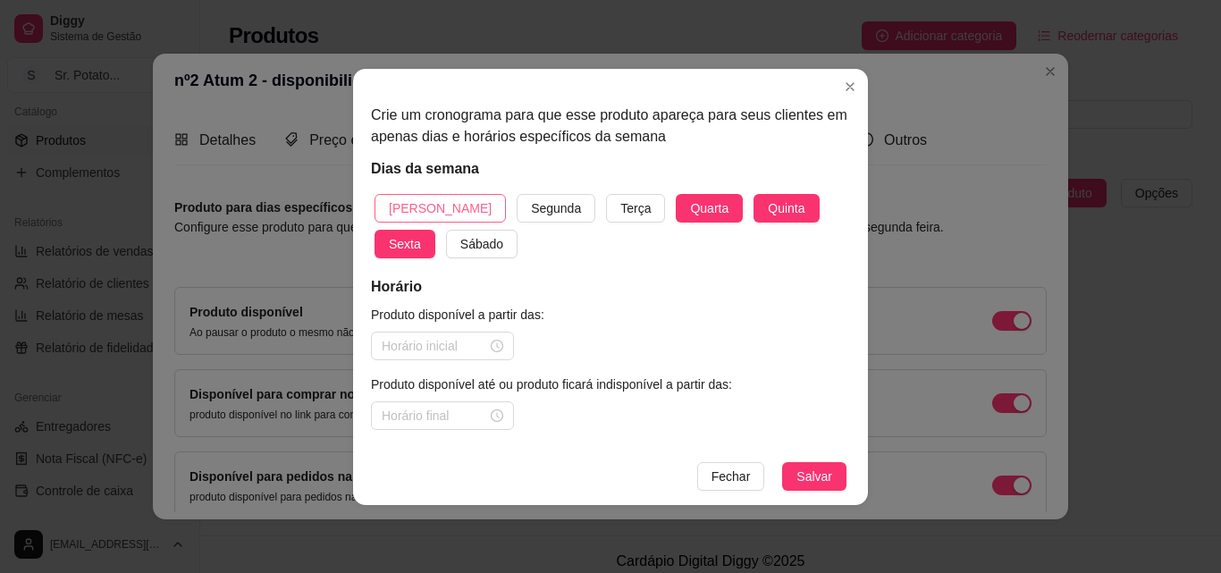
click at [425, 208] on span "[PERSON_NAME]" at bounding box center [440, 208] width 103 height 20
click at [460, 239] on span "Sábado" at bounding box center [481, 244] width 43 height 20
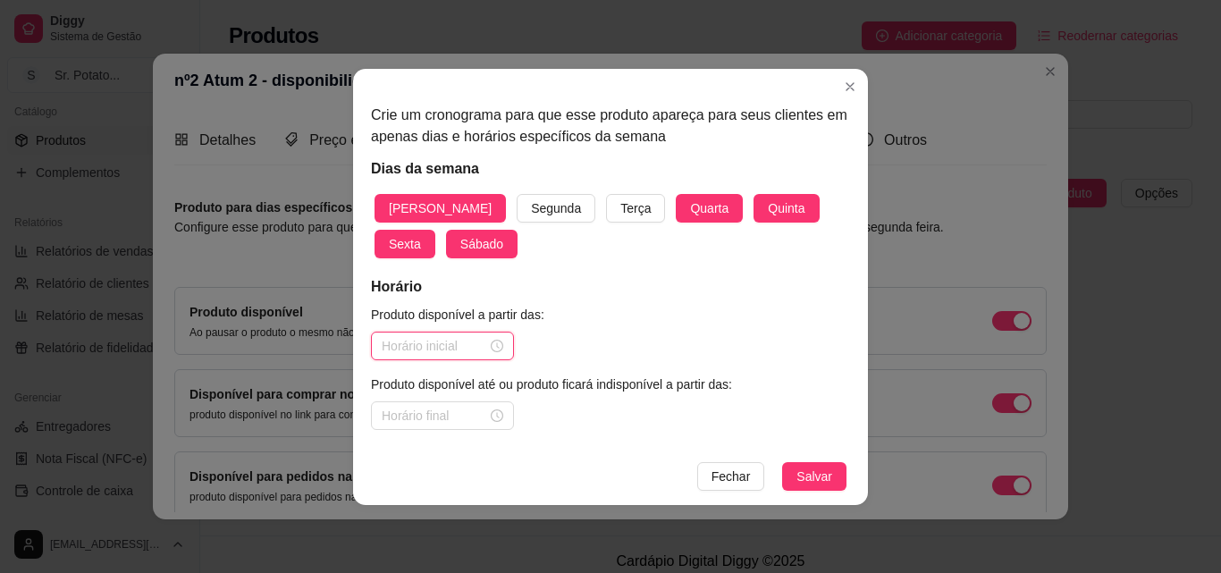
click at [419, 345] on input at bounding box center [434, 346] width 105 height 20
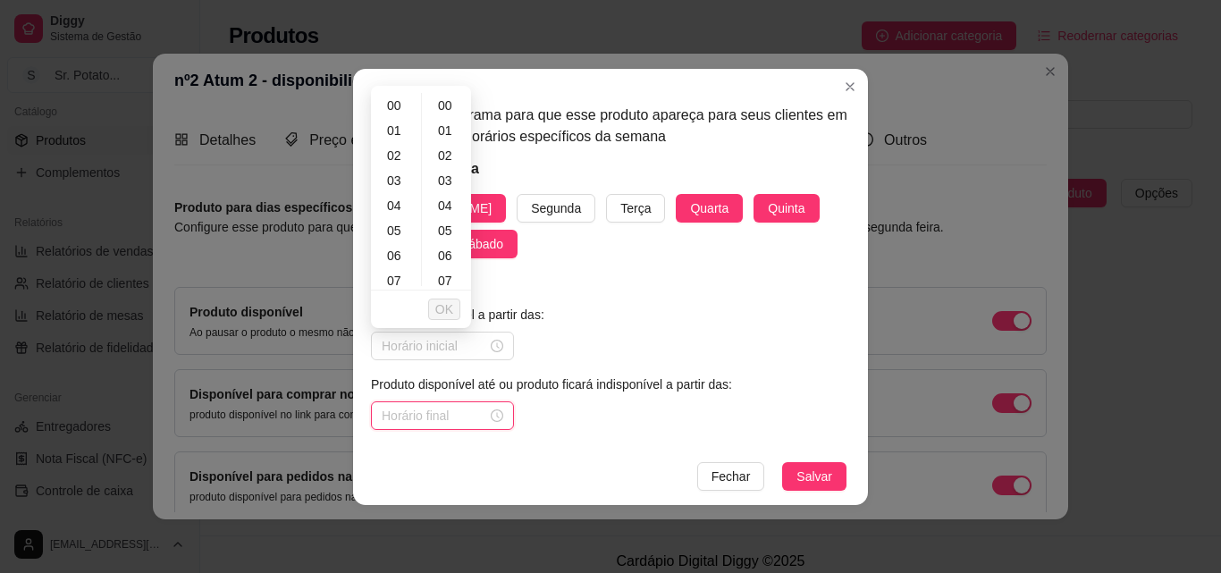
click at [484, 422] on input at bounding box center [434, 416] width 105 height 20
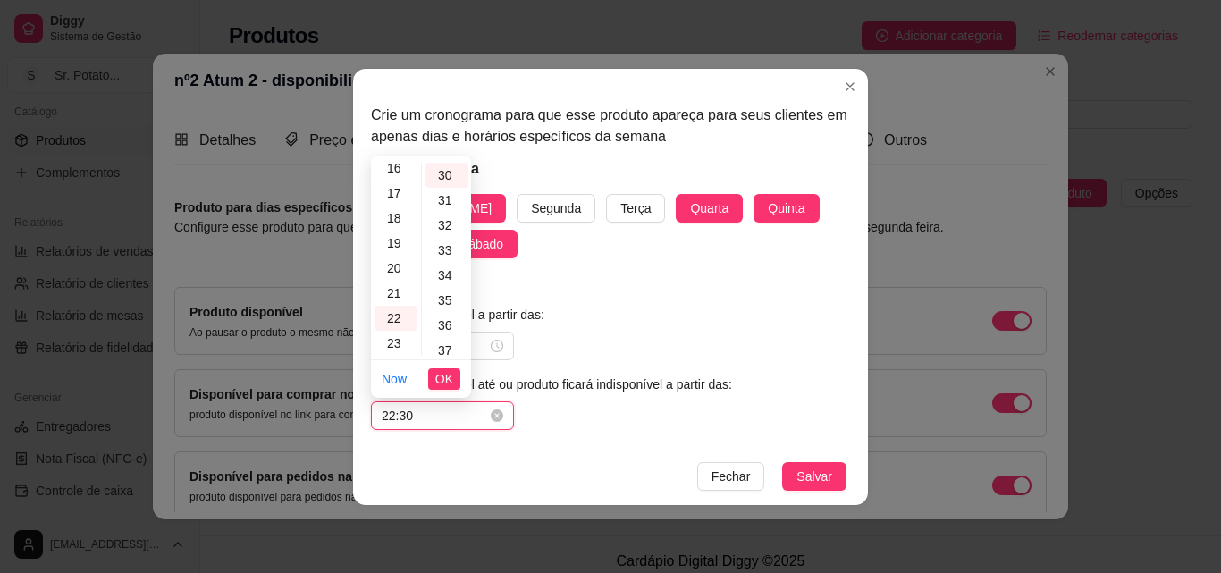
scroll to position [751, 0]
click at [810, 476] on span "Salvar" at bounding box center [814, 477] width 36 height 20
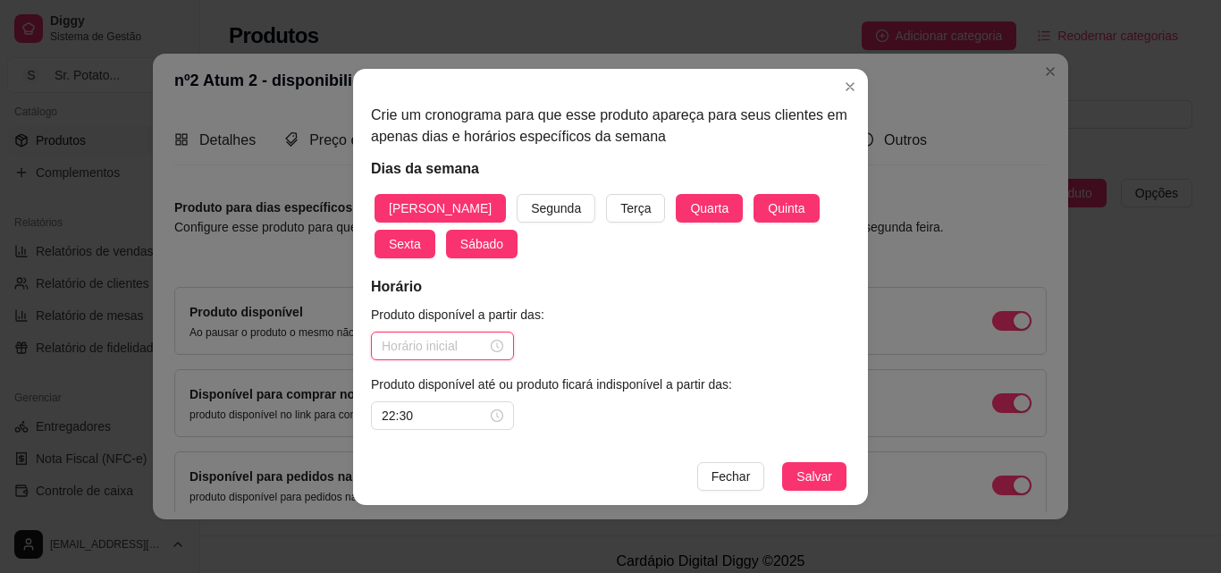
click at [444, 350] on input at bounding box center [434, 346] width 105 height 20
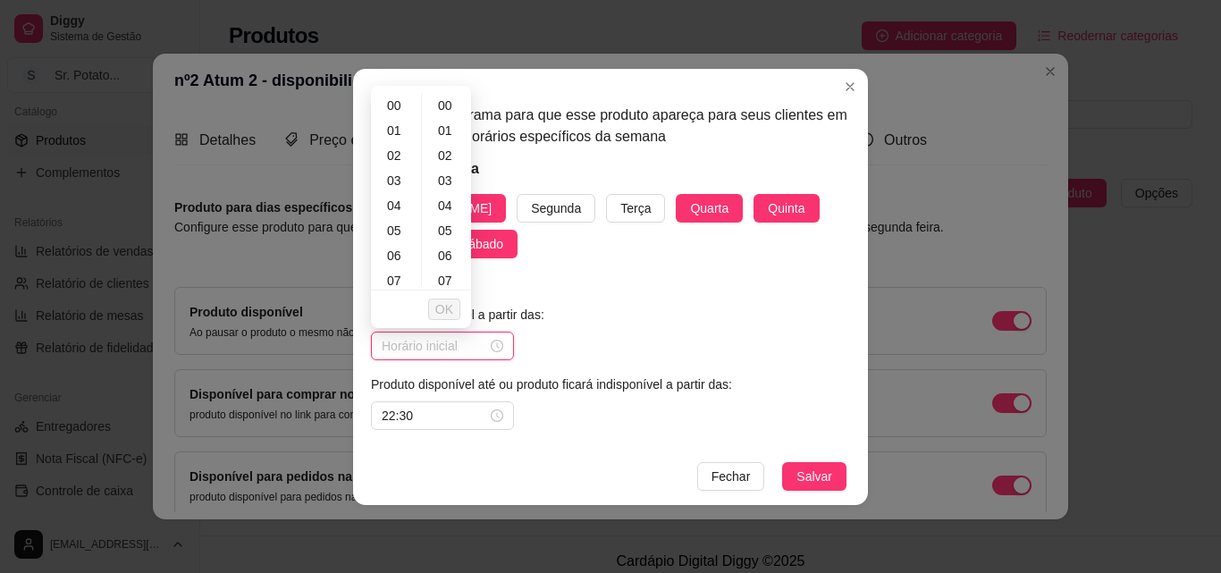
click at [416, 344] on input at bounding box center [434, 346] width 105 height 20
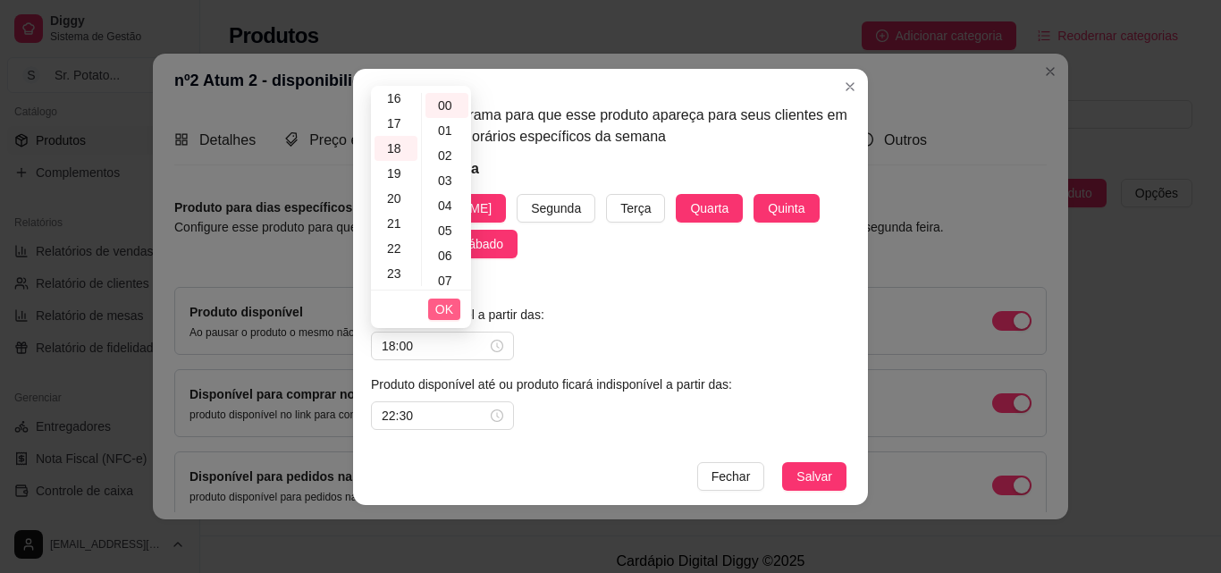
click at [442, 307] on span "OK" at bounding box center [444, 309] width 18 height 20
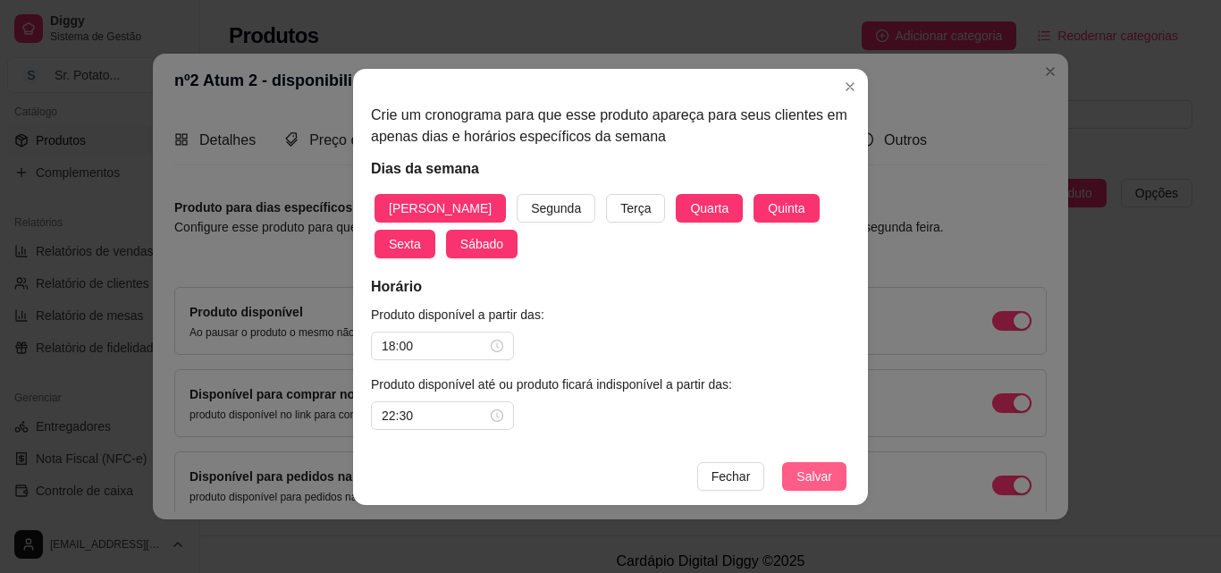
click at [821, 476] on span "Salvar" at bounding box center [814, 477] width 36 height 20
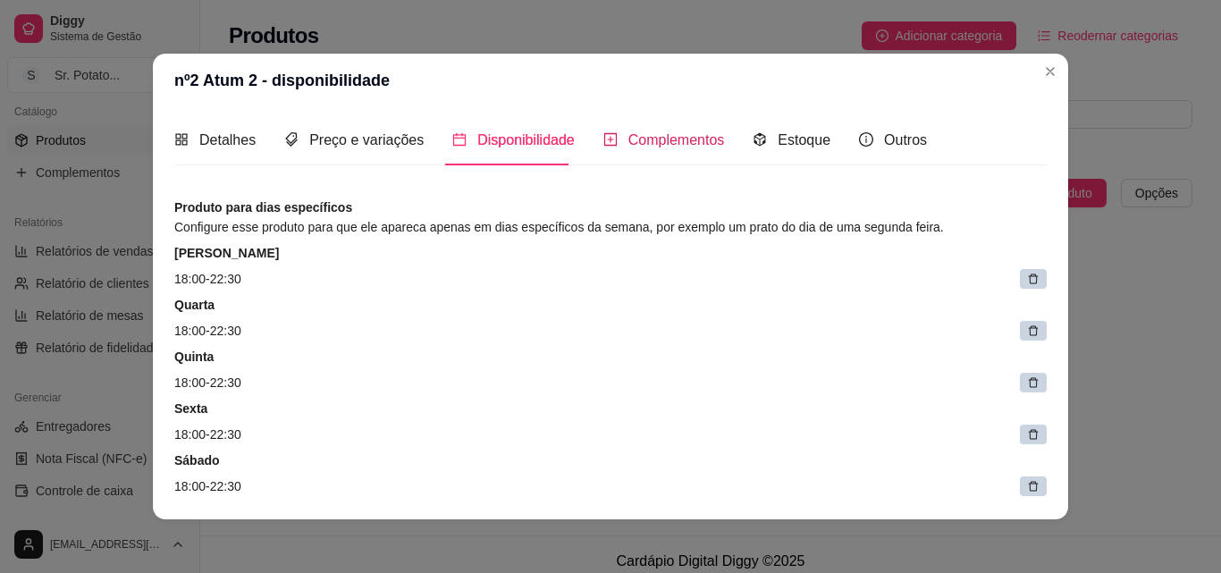
click at [628, 135] on span "Complementos" at bounding box center [676, 139] width 97 height 15
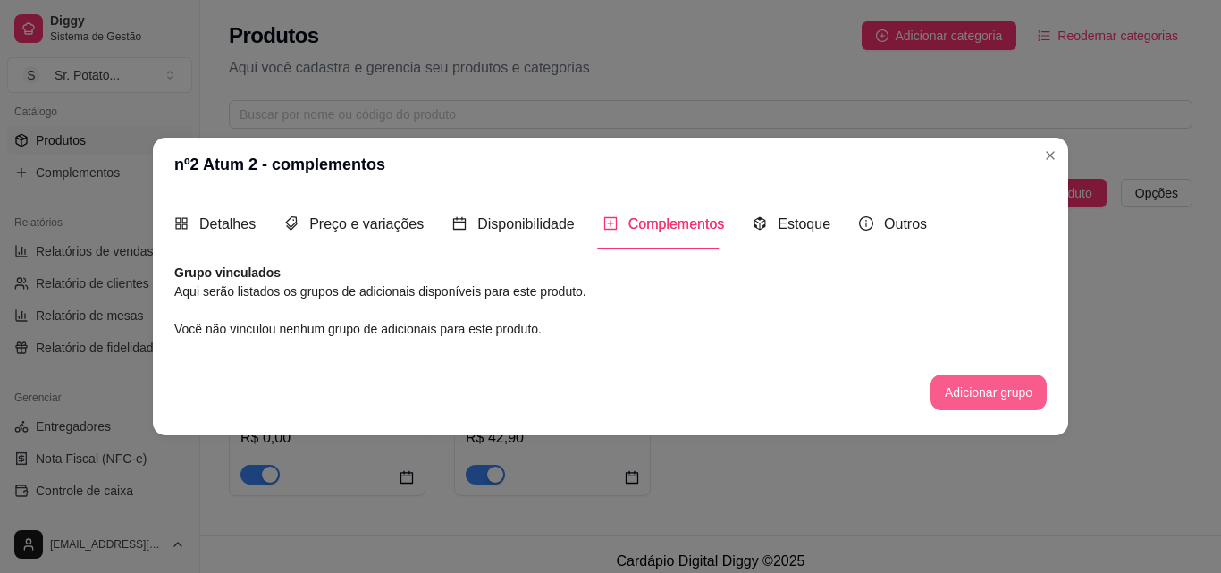
click at [968, 393] on button "Adicionar grupo" at bounding box center [989, 393] width 116 height 36
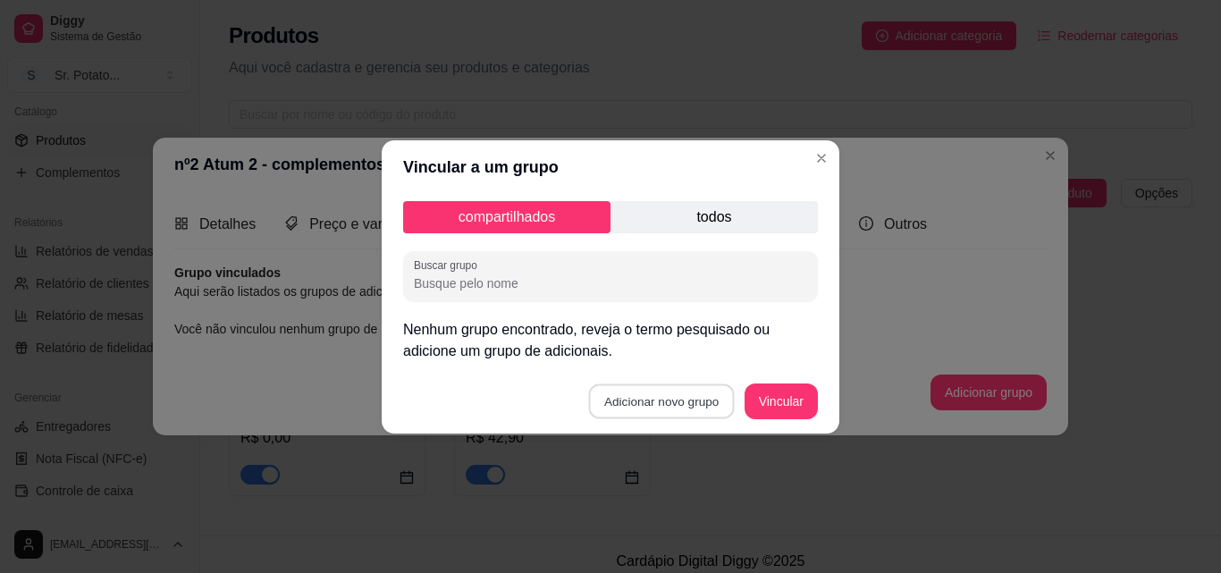
click at [681, 406] on button "Adicionar novo grupo" at bounding box center [662, 400] width 146 height 35
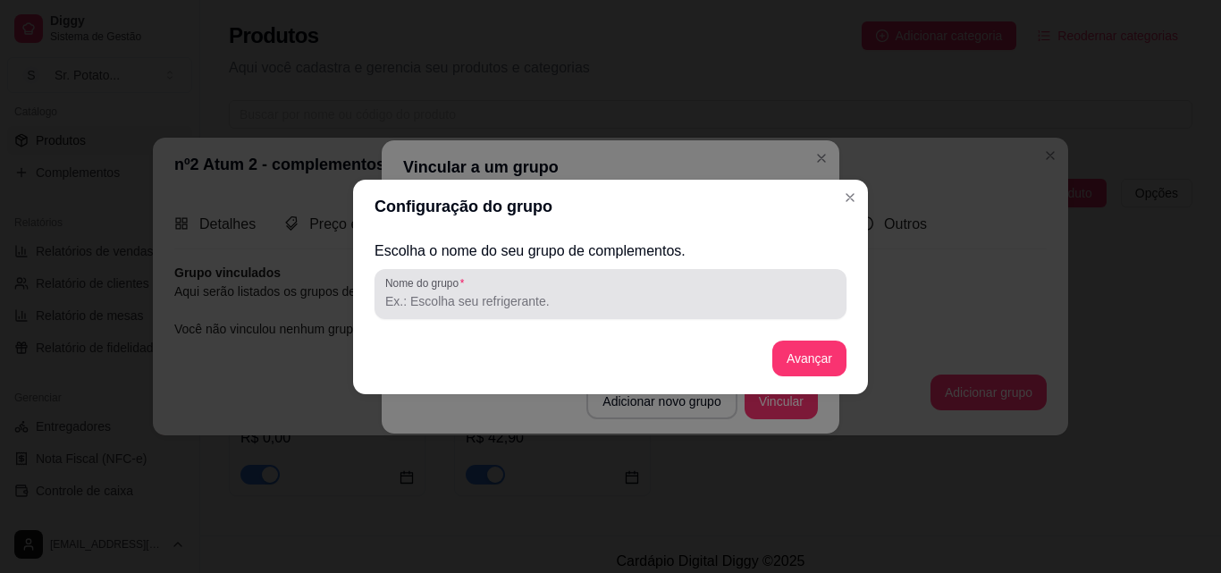
click at [429, 304] on input "Nome do grupo" at bounding box center [610, 301] width 451 height 18
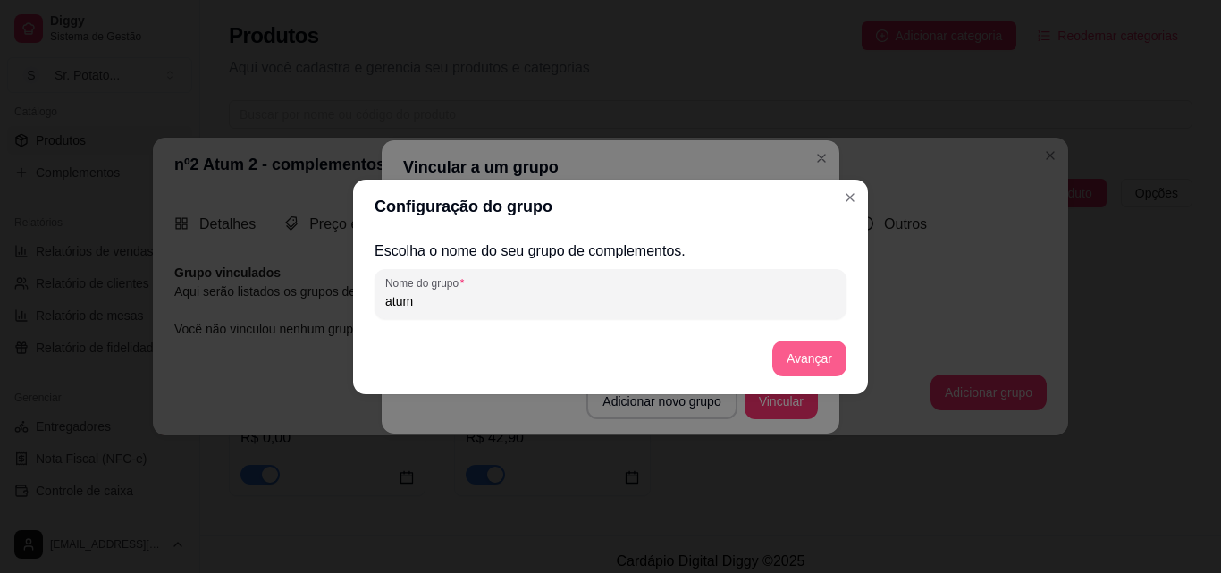
click at [798, 365] on button "Avançar" at bounding box center [809, 359] width 74 height 36
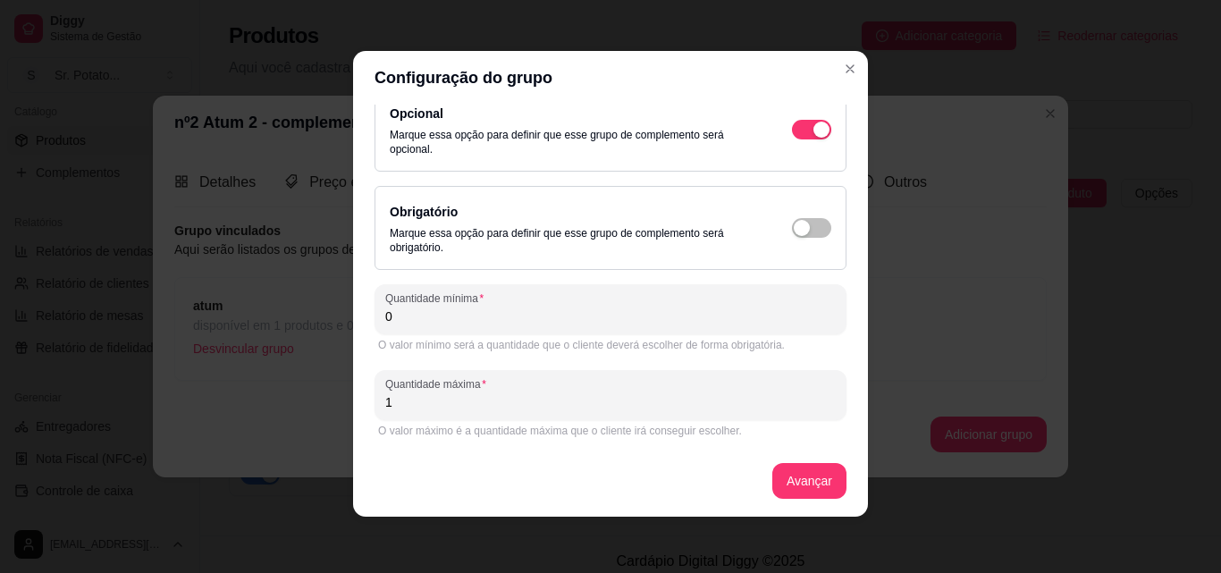
scroll to position [4, 0]
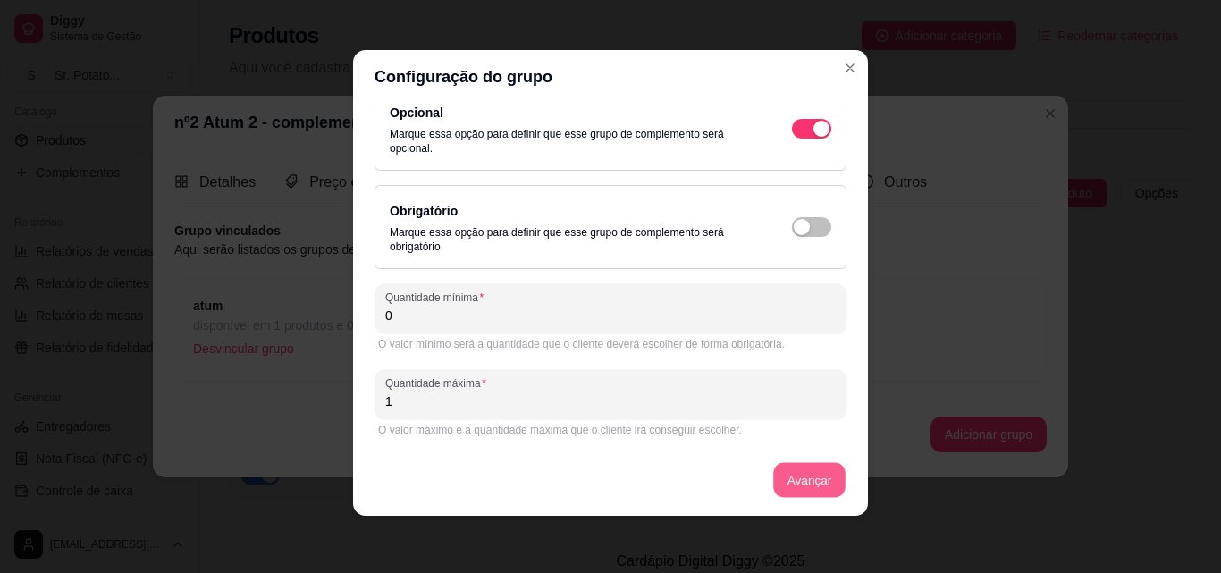
click at [782, 475] on button "Avançar" at bounding box center [809, 480] width 72 height 35
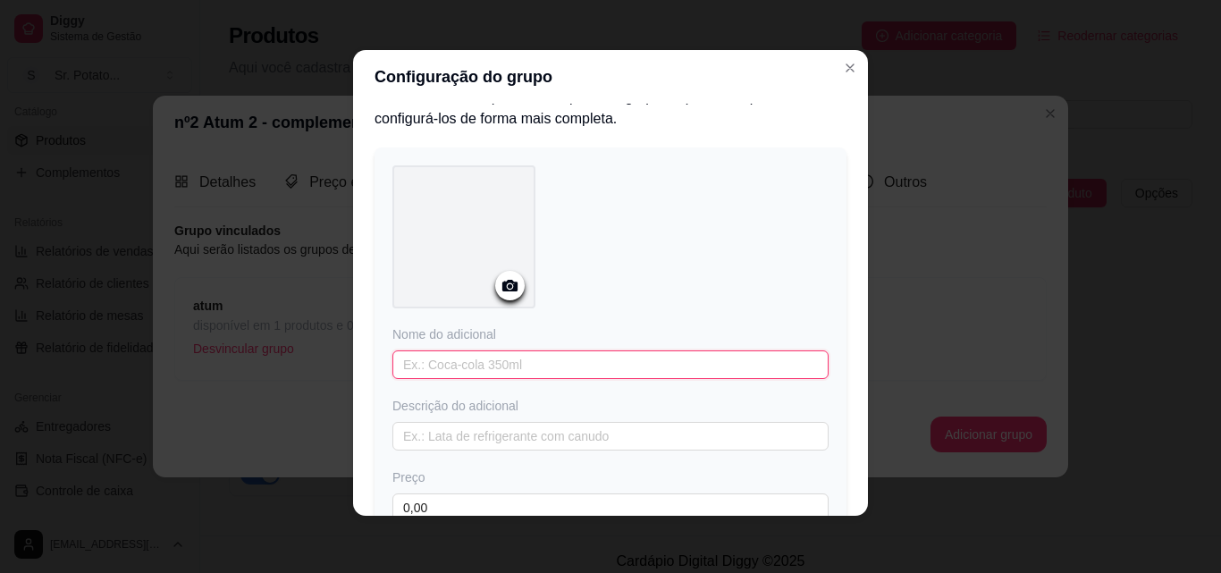
click at [413, 359] on input "text" at bounding box center [610, 364] width 436 height 29
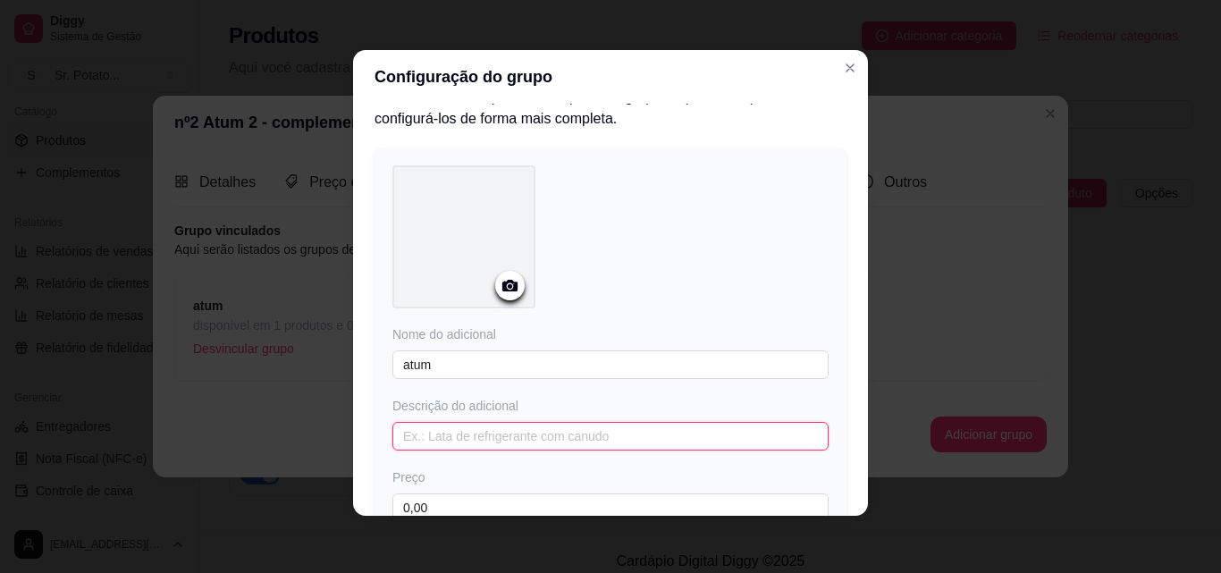
click at [425, 444] on input "text" at bounding box center [610, 436] width 436 height 29
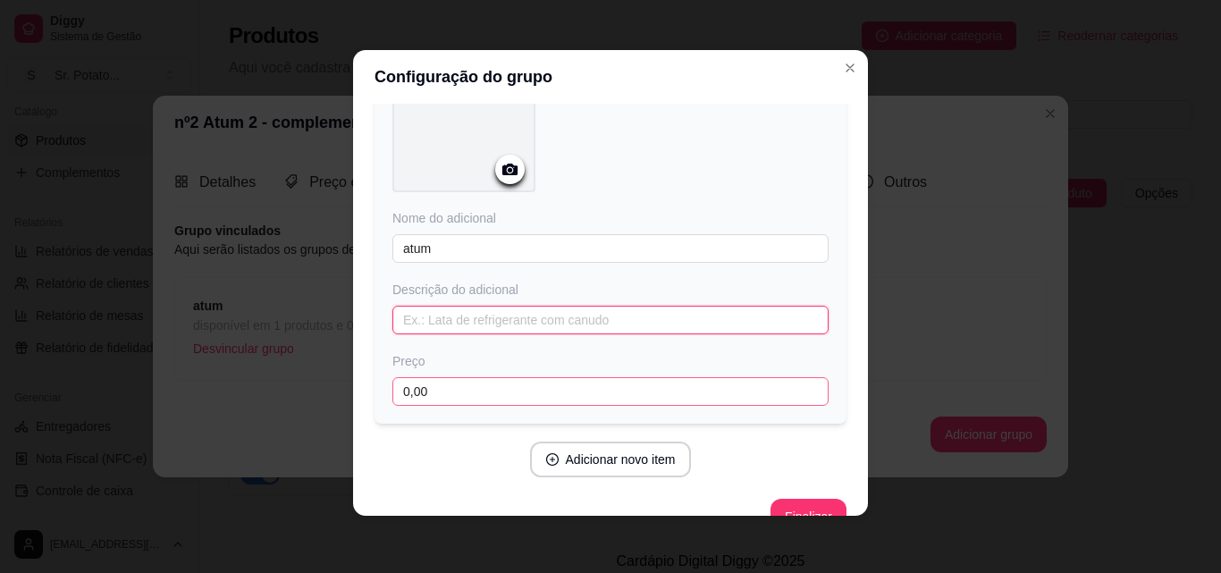
scroll to position [176, 0]
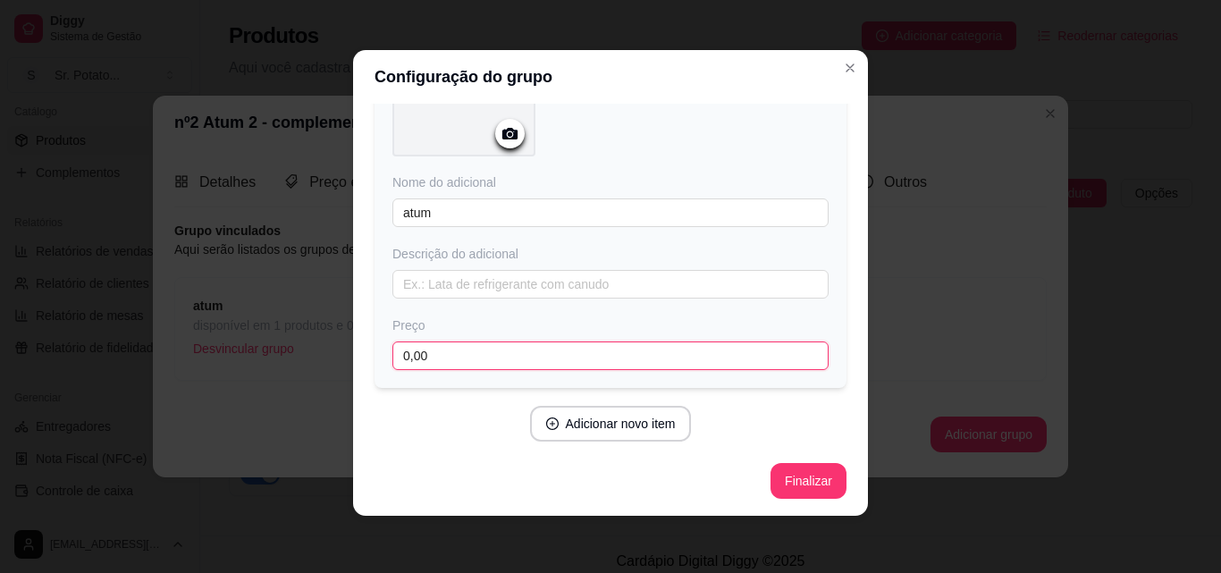
click at [437, 351] on input "0,00" at bounding box center [610, 355] width 436 height 29
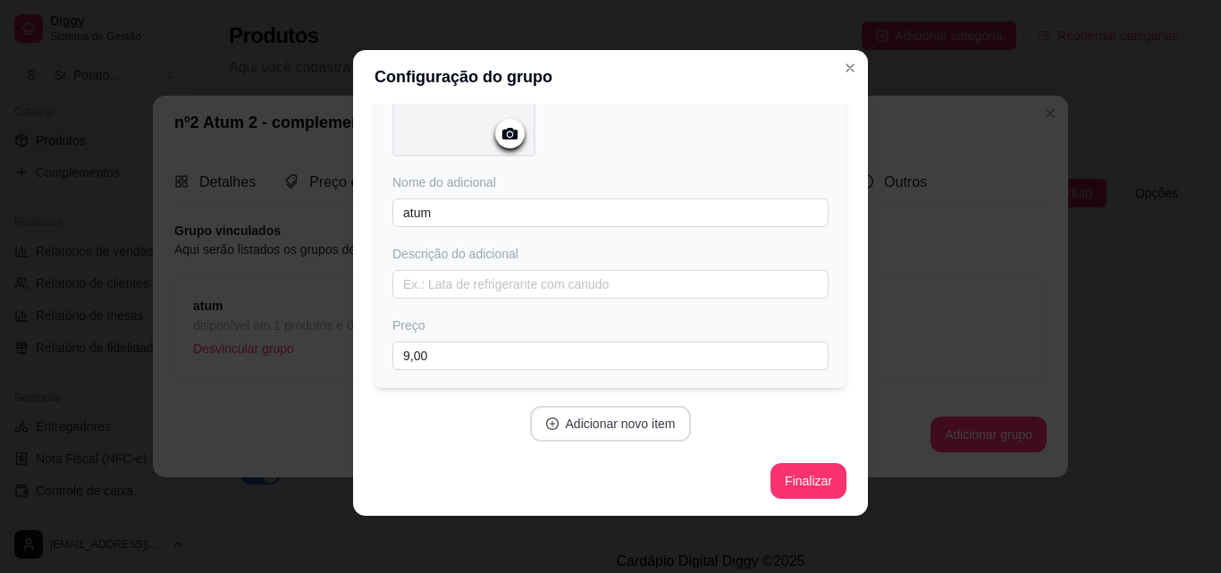
click at [594, 419] on button "Adicionar novo item" at bounding box center [611, 424] width 162 height 36
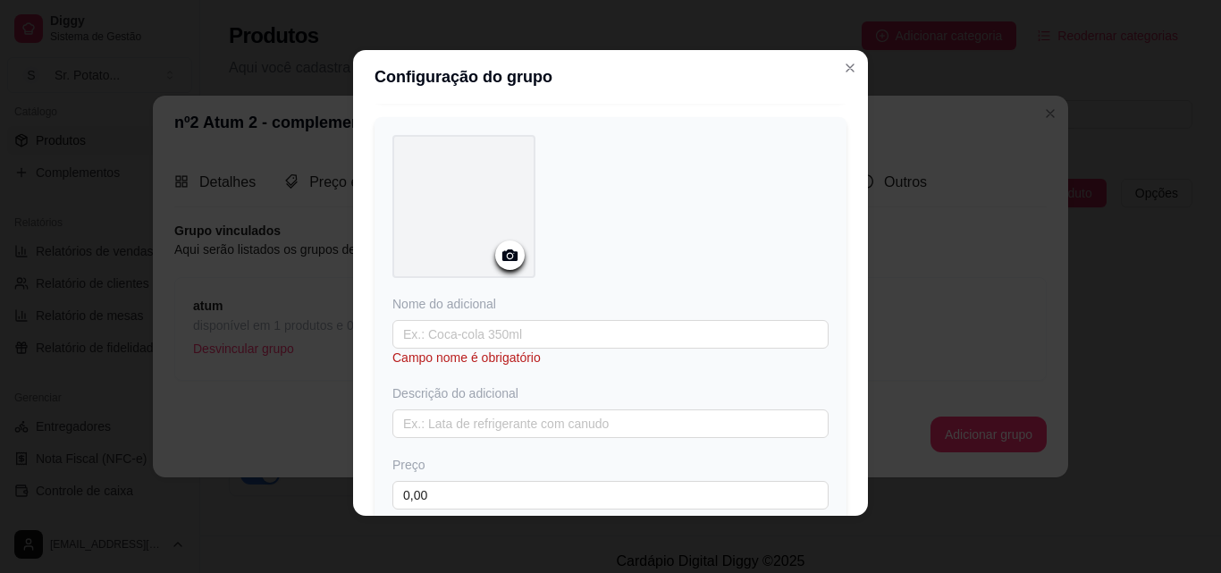
scroll to position [534, 0]
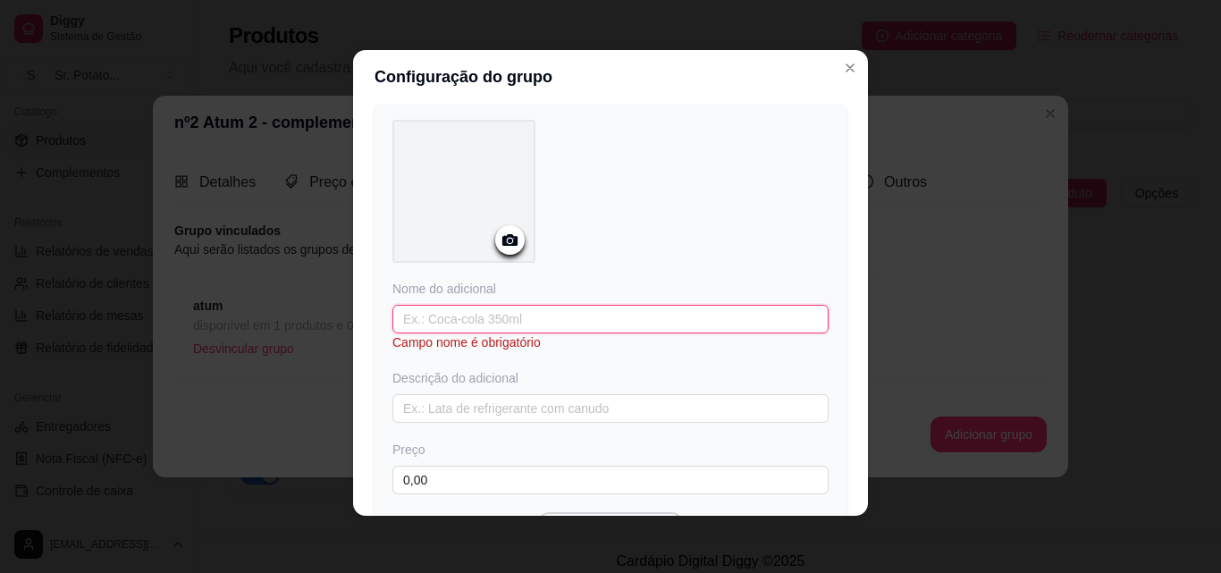
click at [451, 320] on input "text" at bounding box center [610, 319] width 436 height 29
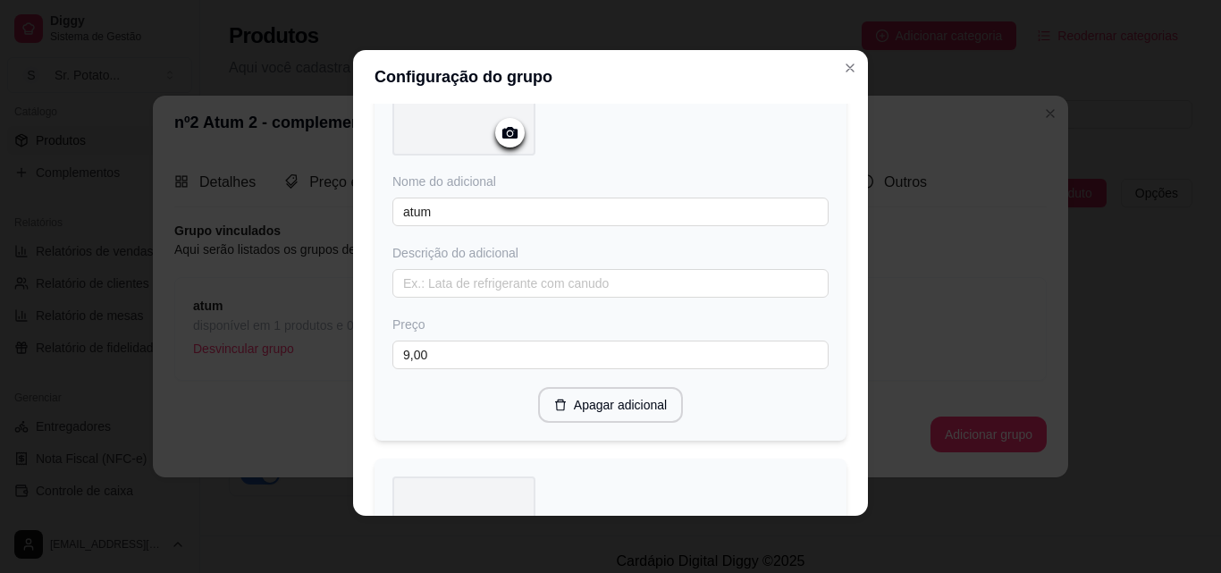
scroll to position [355, 0]
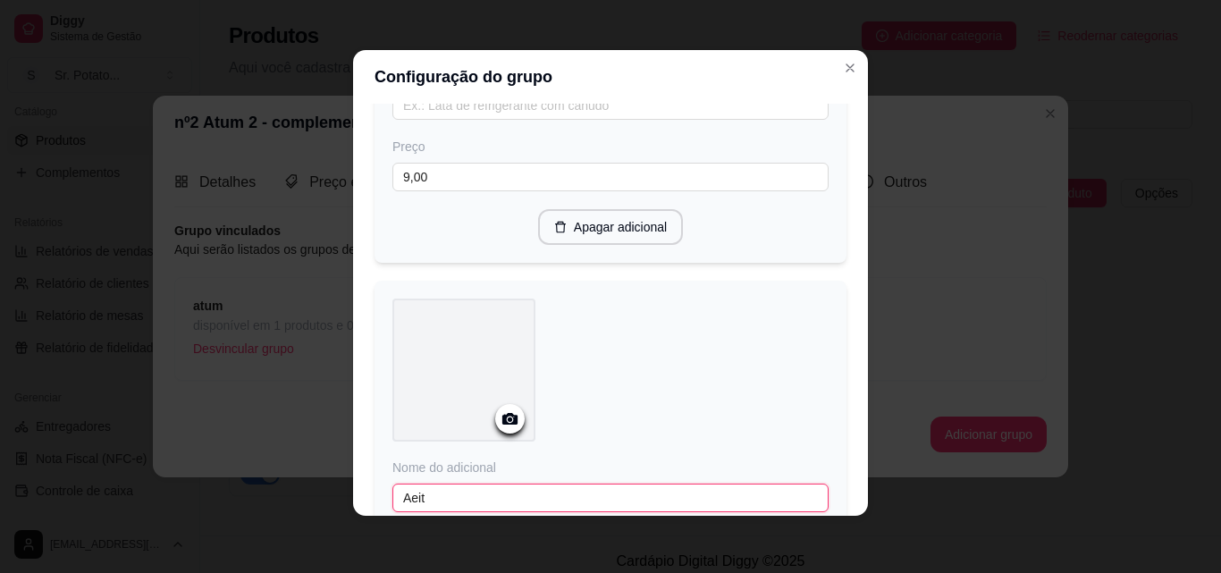
click at [432, 498] on input "Aeit" at bounding box center [610, 498] width 436 height 29
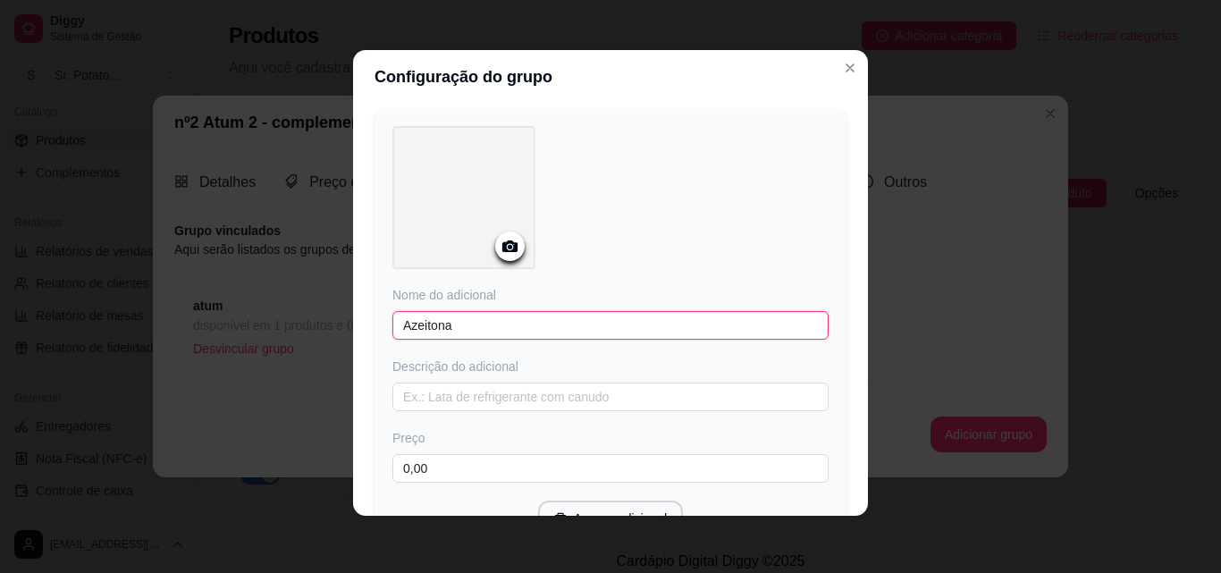
scroll to position [623, 0]
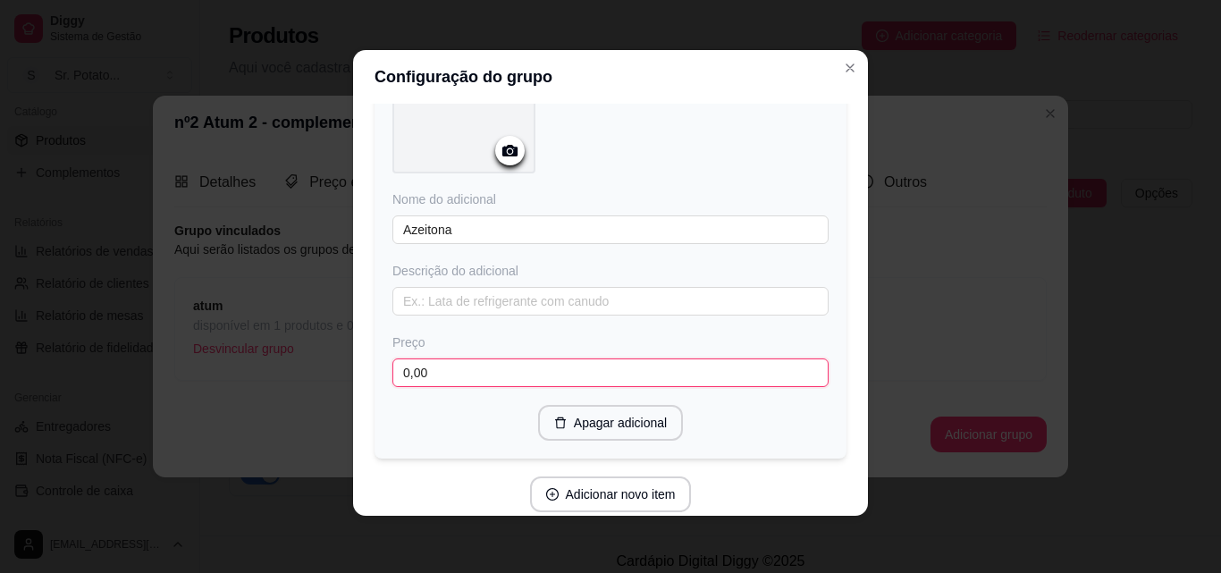
click at [442, 380] on input "0,00" at bounding box center [610, 372] width 436 height 29
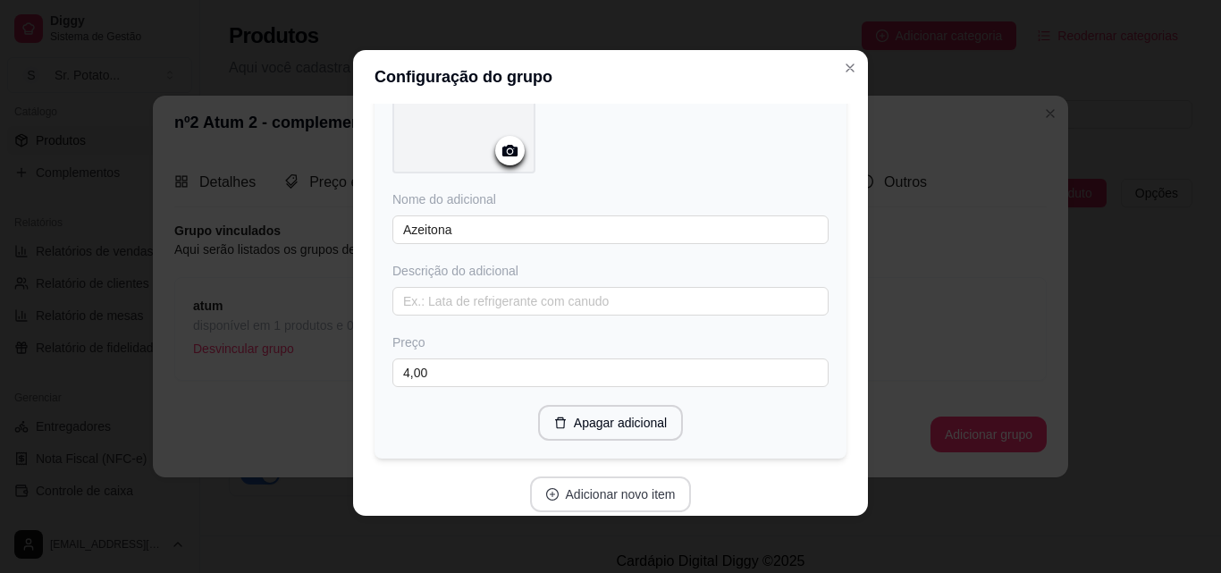
click at [583, 492] on button "Adicionar novo item" at bounding box center [611, 494] width 162 height 36
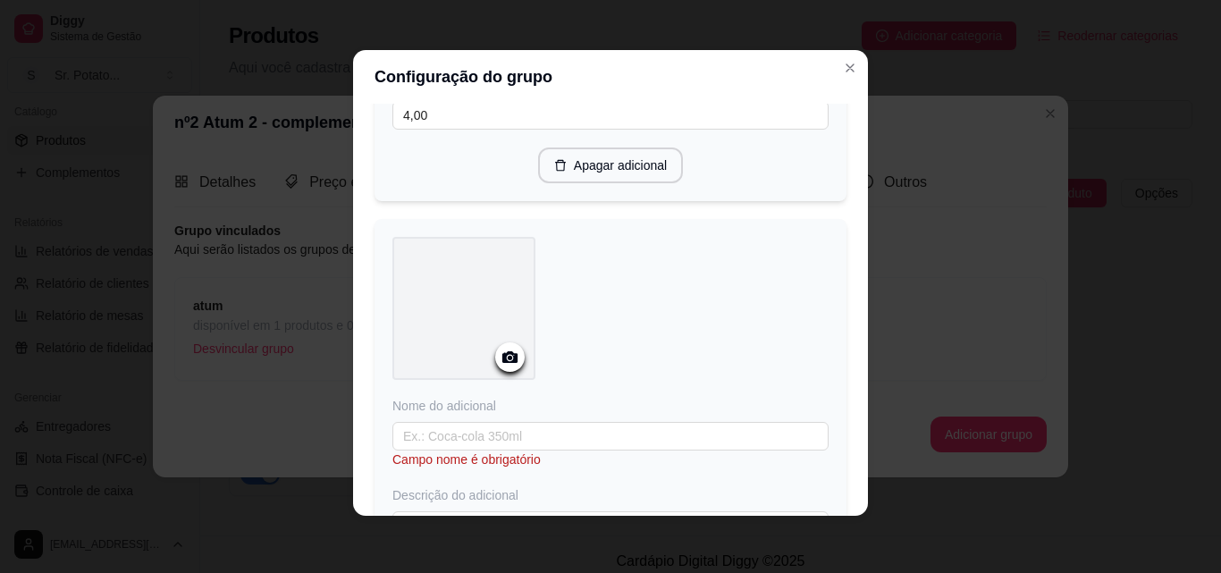
scroll to position [891, 0]
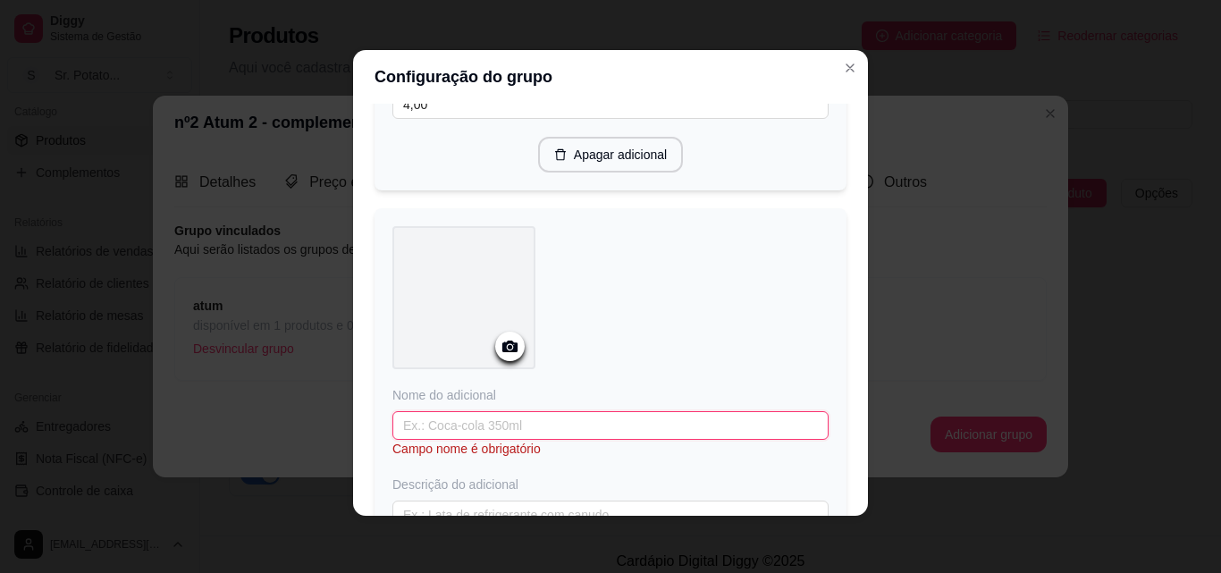
click at [526, 422] on input "text" at bounding box center [610, 425] width 436 height 29
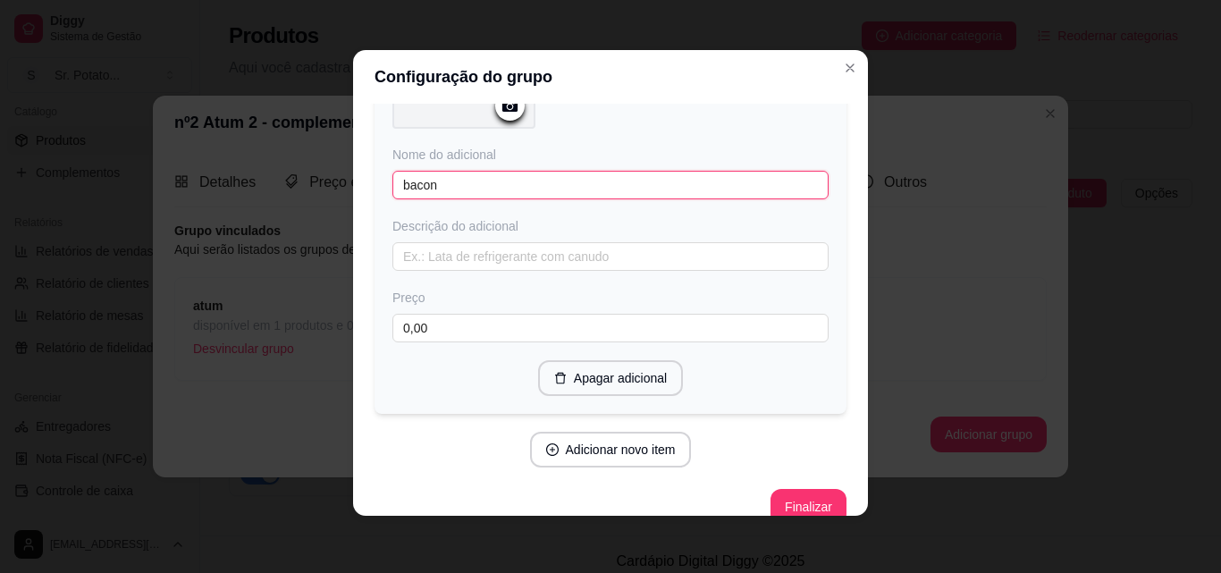
scroll to position [1156, 0]
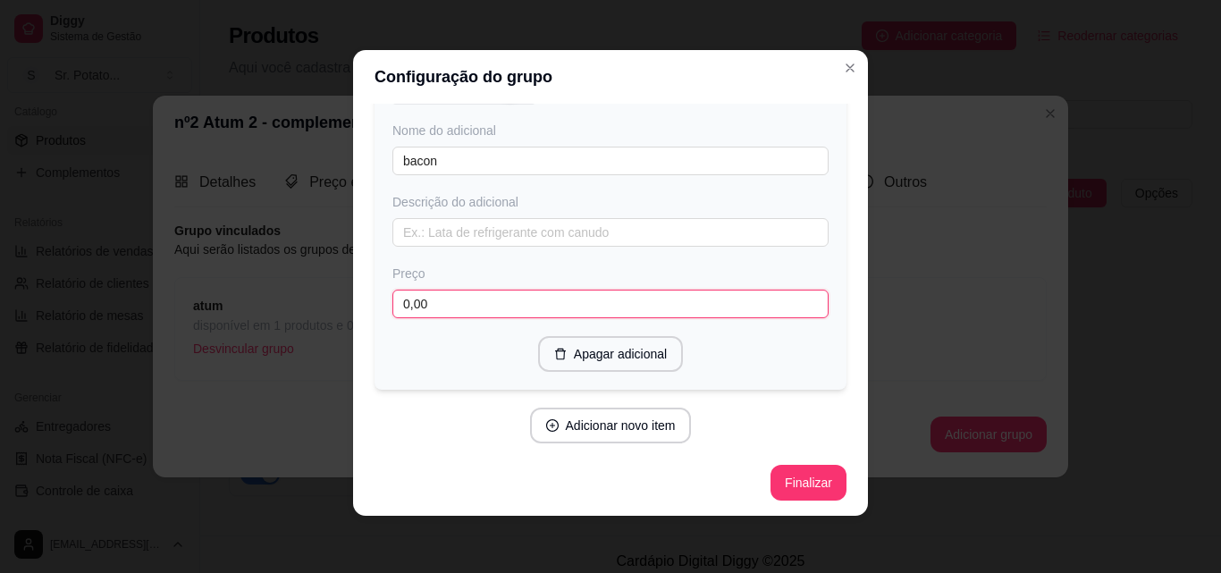
click at [468, 298] on input "0,00" at bounding box center [610, 304] width 436 height 29
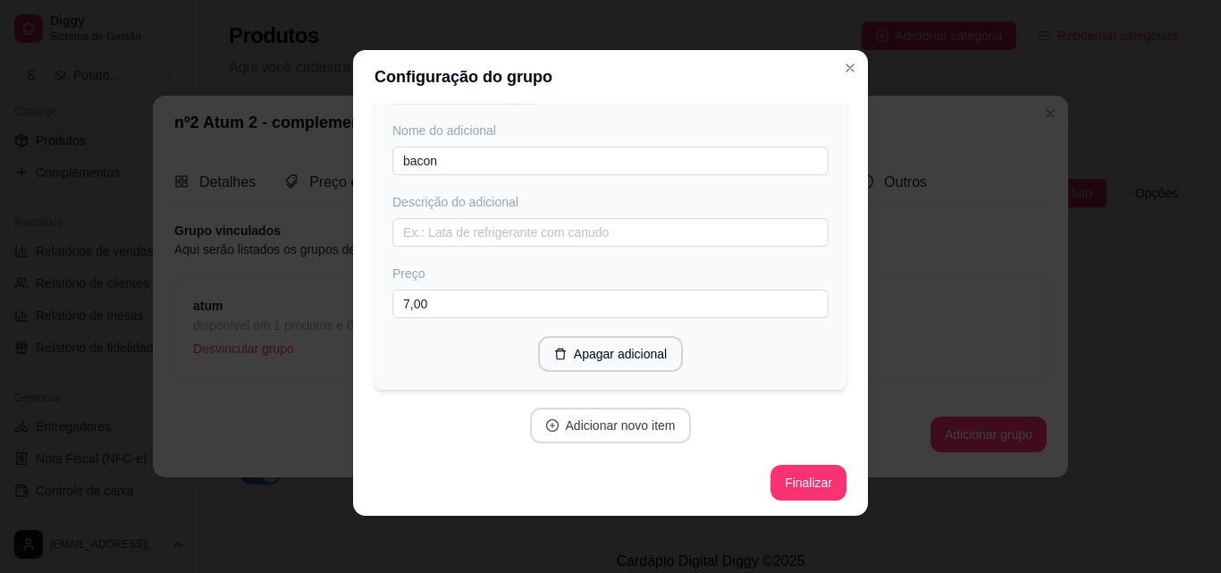
click at [594, 423] on button "Adicionar novo item" at bounding box center [611, 426] width 162 height 36
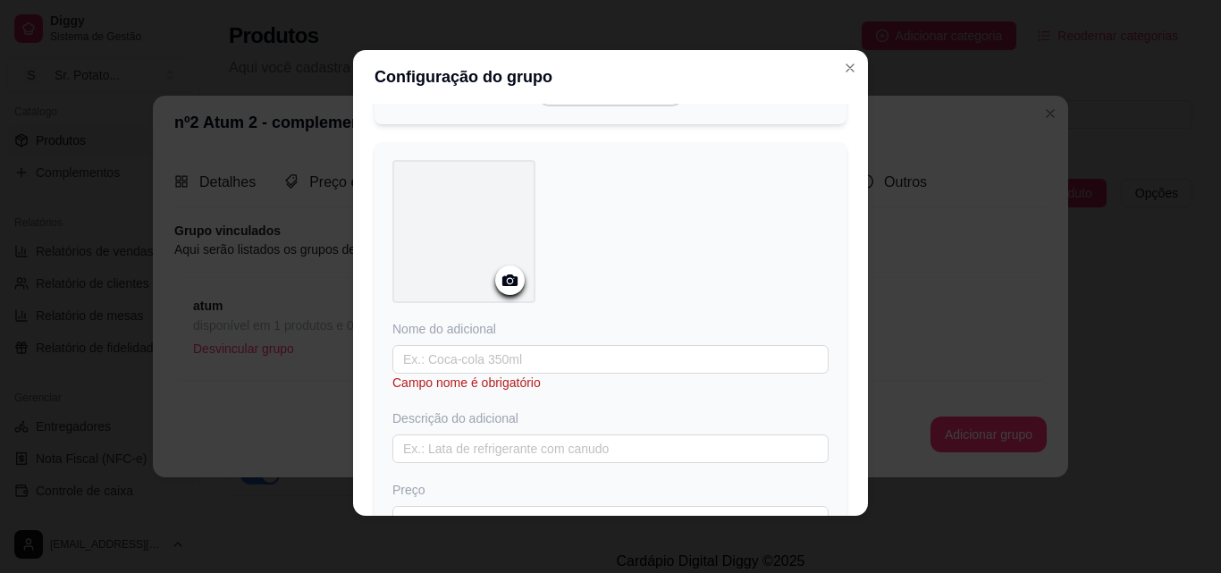
scroll to position [1424, 0]
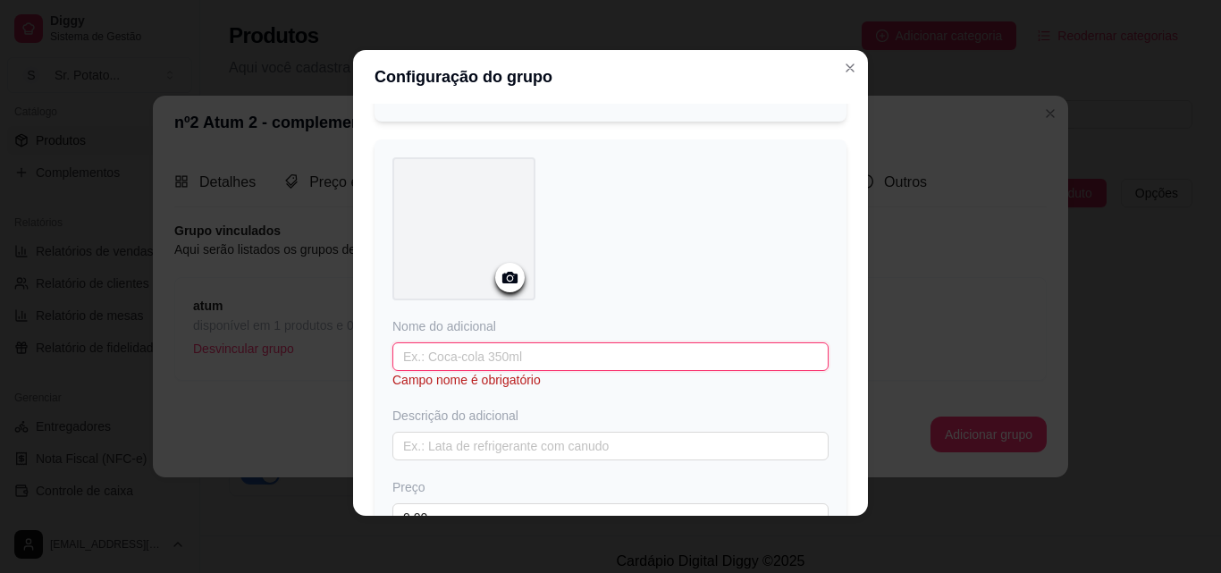
click at [509, 355] on input "text" at bounding box center [610, 356] width 436 height 29
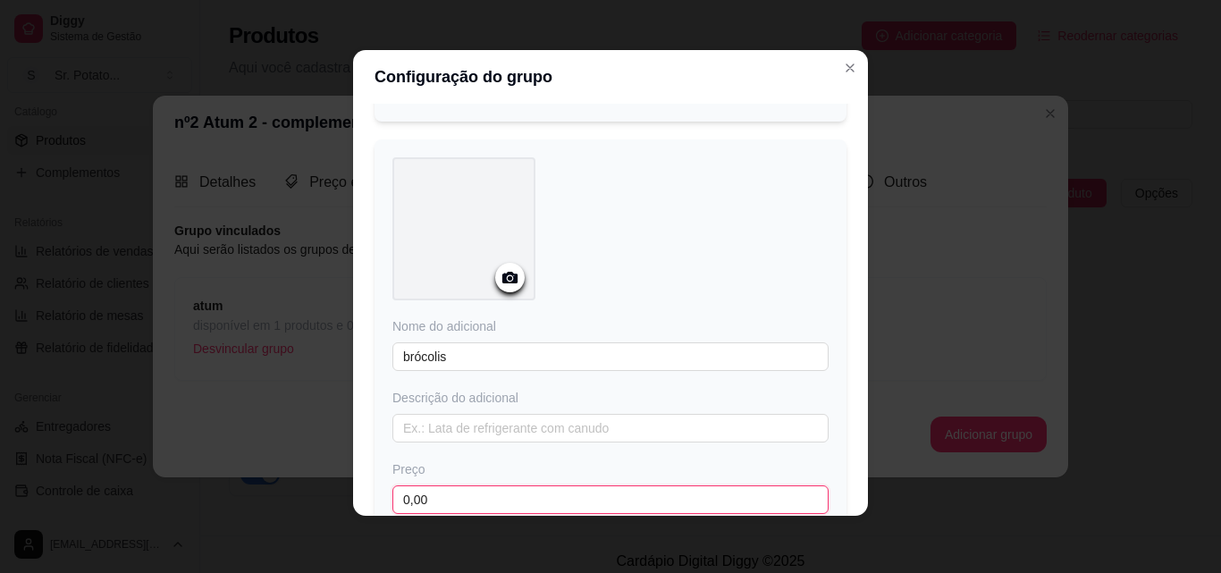
click at [470, 496] on input "0,00" at bounding box center [610, 499] width 436 height 29
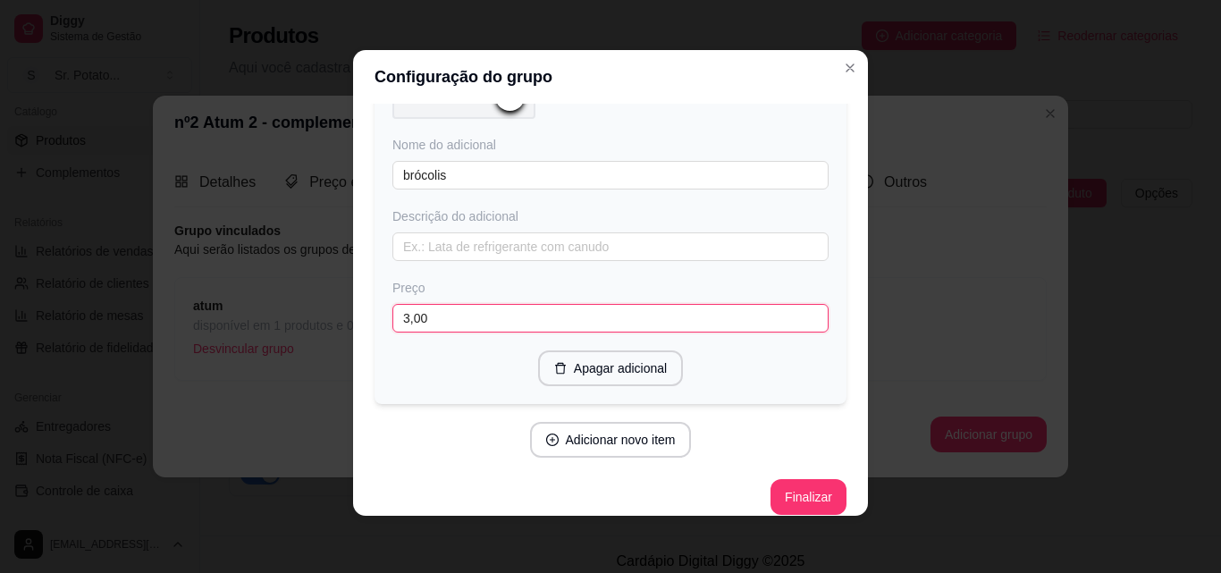
scroll to position [1619, 0]
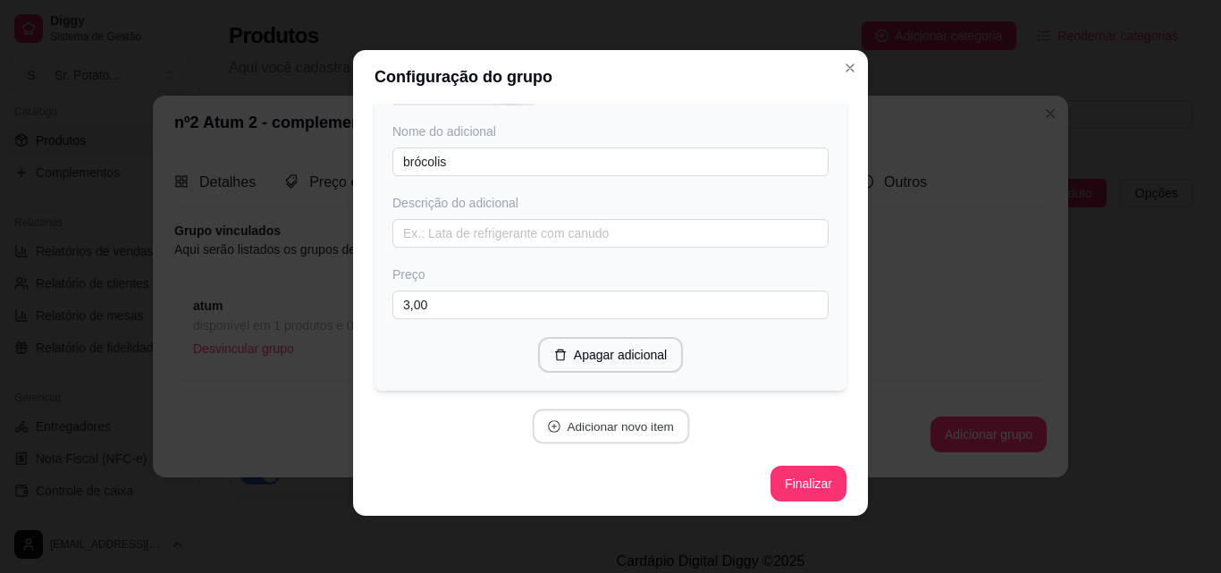
click at [581, 425] on button "Adicionar novo item" at bounding box center [610, 426] width 157 height 35
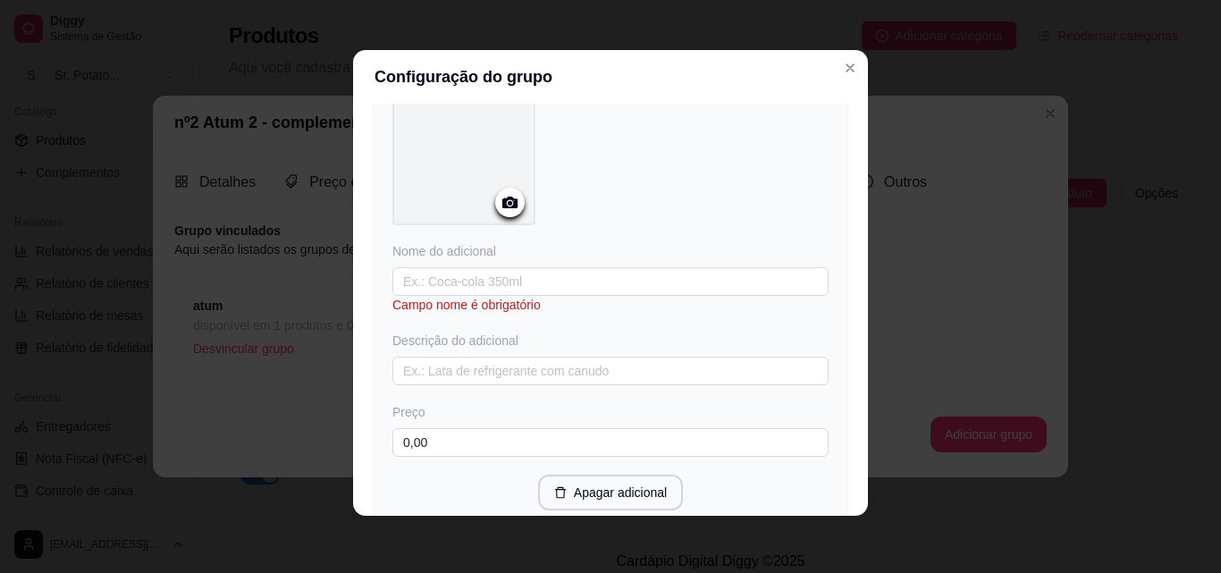
scroll to position [1967, 0]
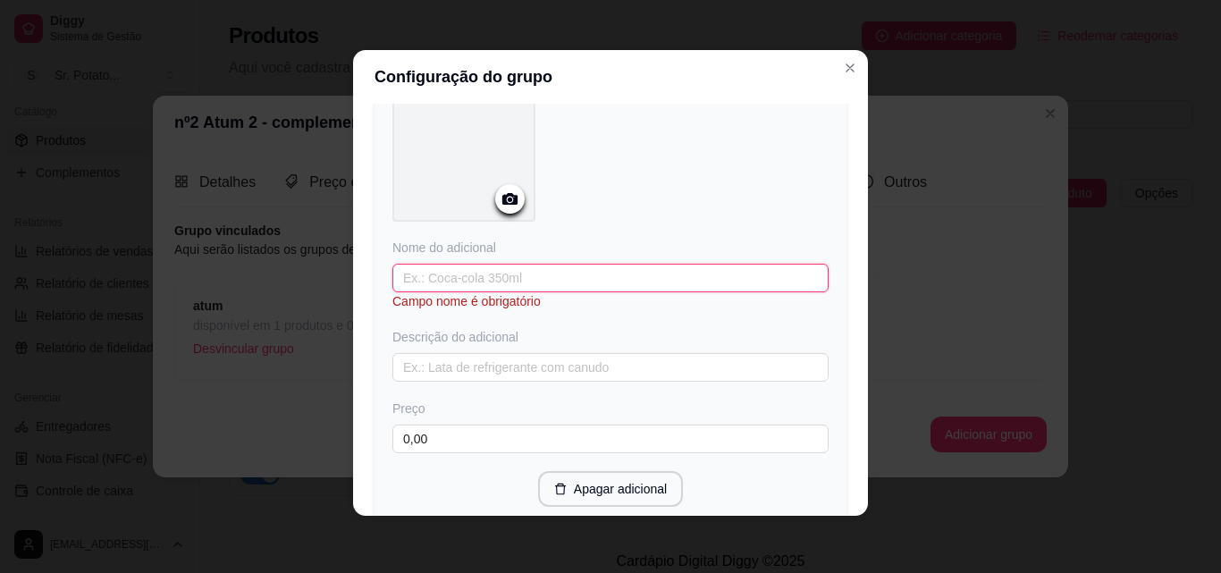
click at [437, 276] on input "text" at bounding box center [610, 278] width 436 height 29
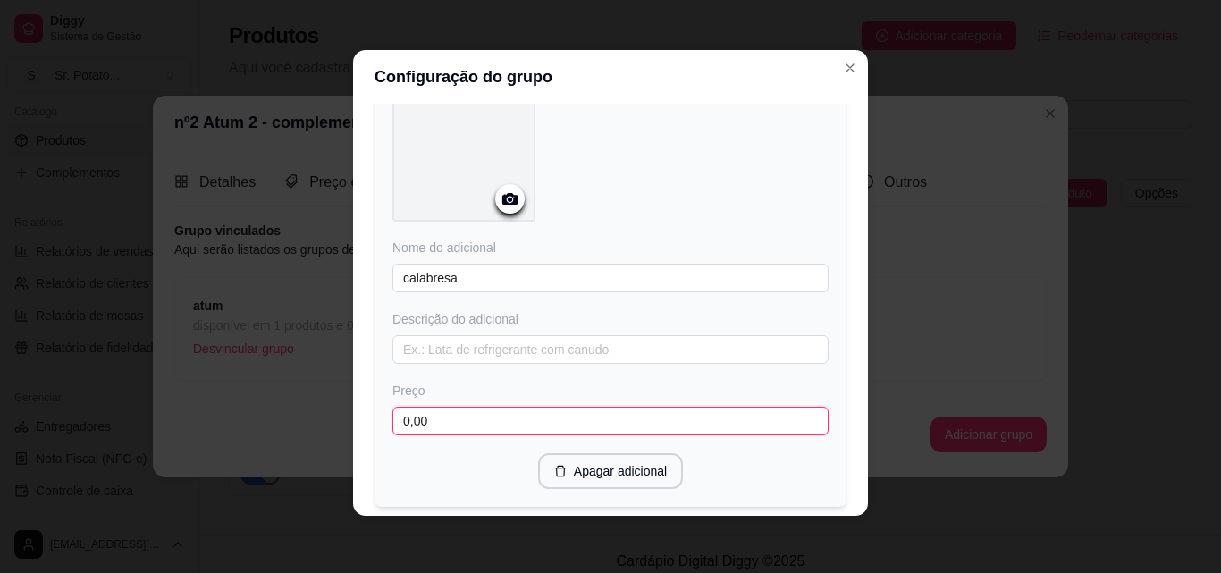
click at [460, 418] on input "0,00" at bounding box center [610, 421] width 436 height 29
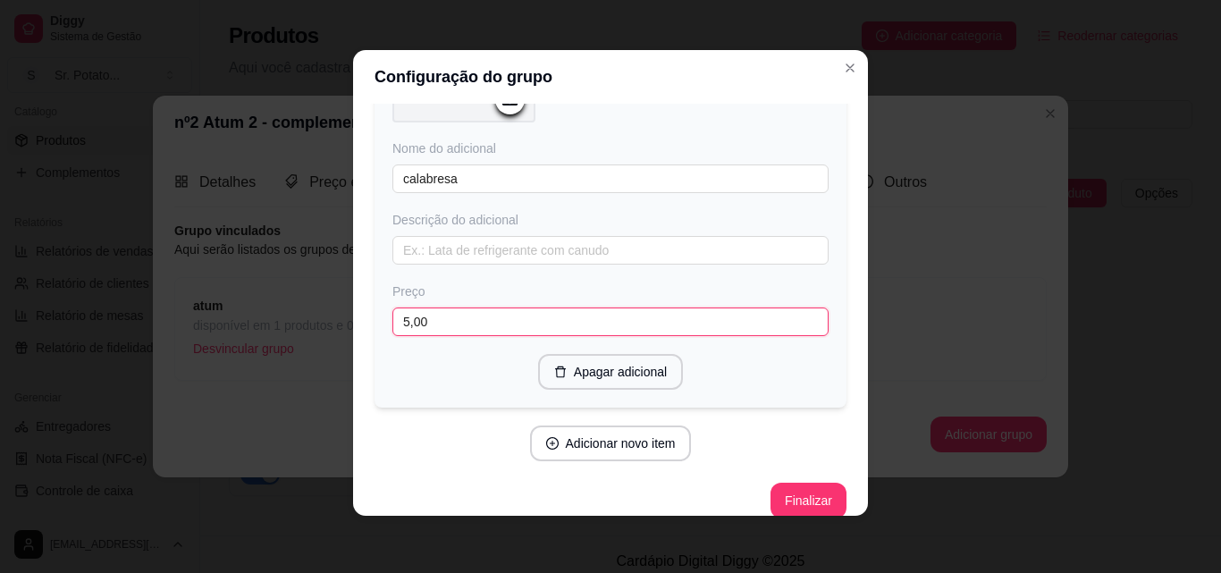
scroll to position [2082, 0]
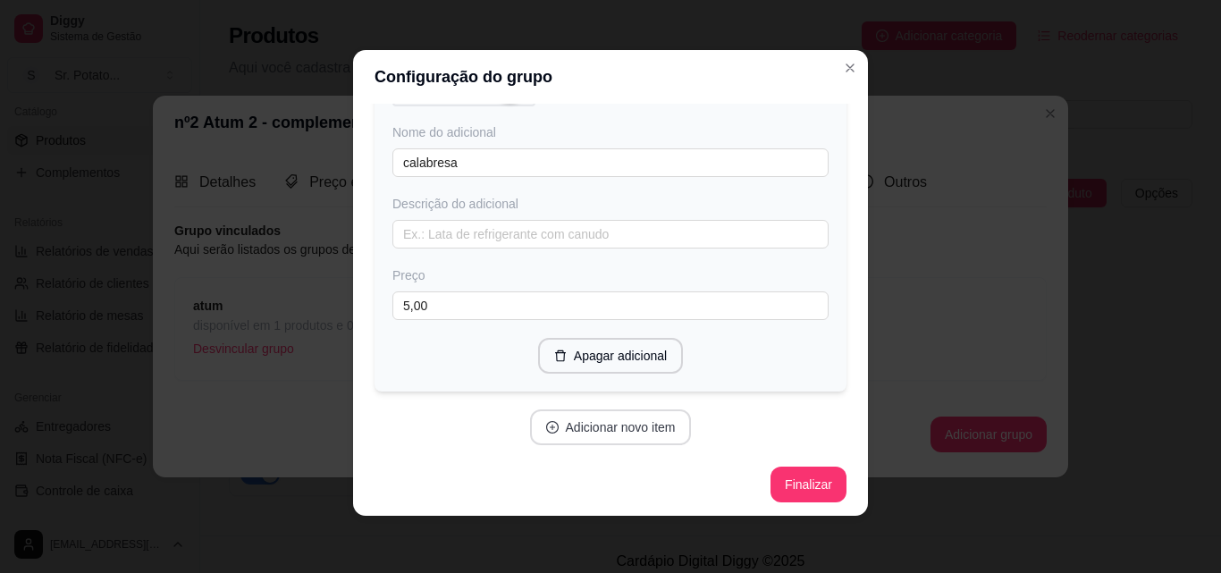
click at [571, 424] on button "Adicionar novo item" at bounding box center [611, 427] width 162 height 36
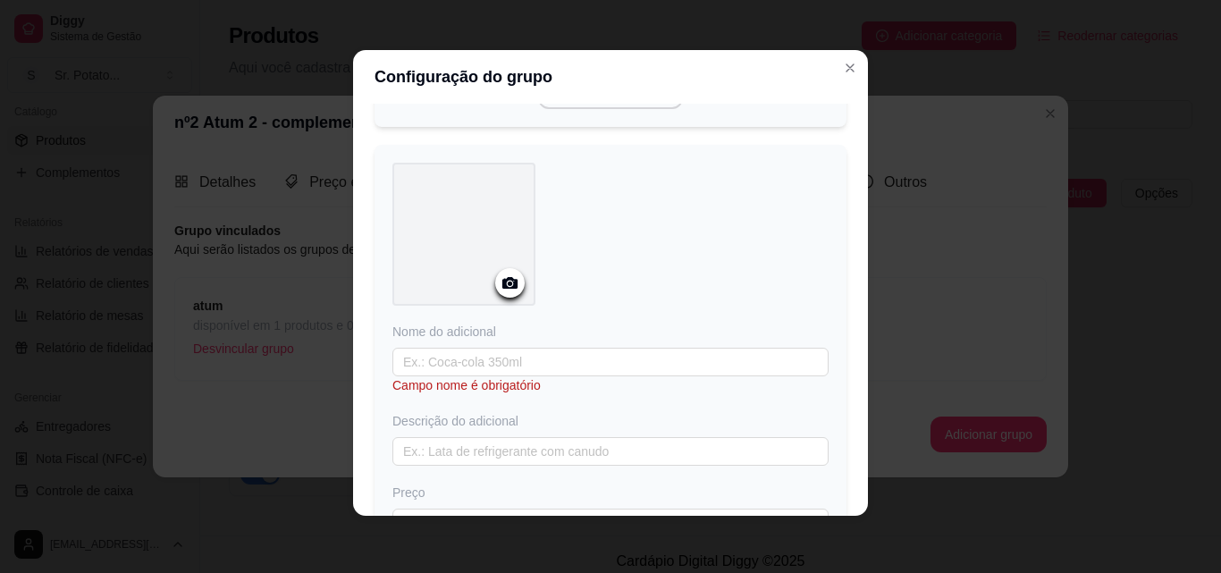
scroll to position [2350, 0]
click at [470, 358] on input "text" at bounding box center [610, 358] width 436 height 29
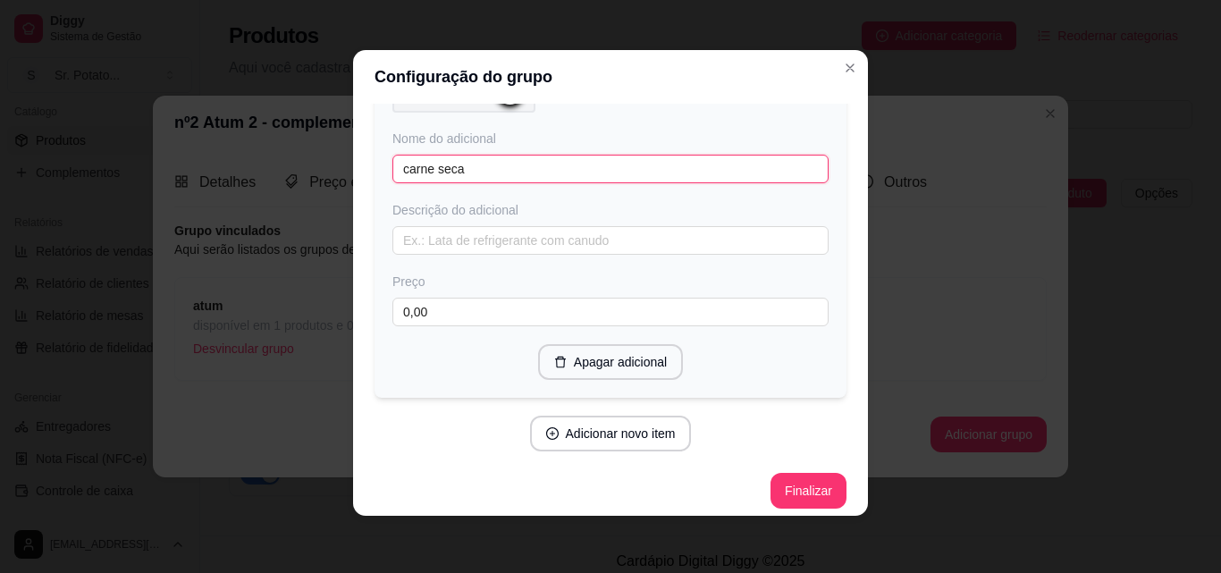
scroll to position [2545, 0]
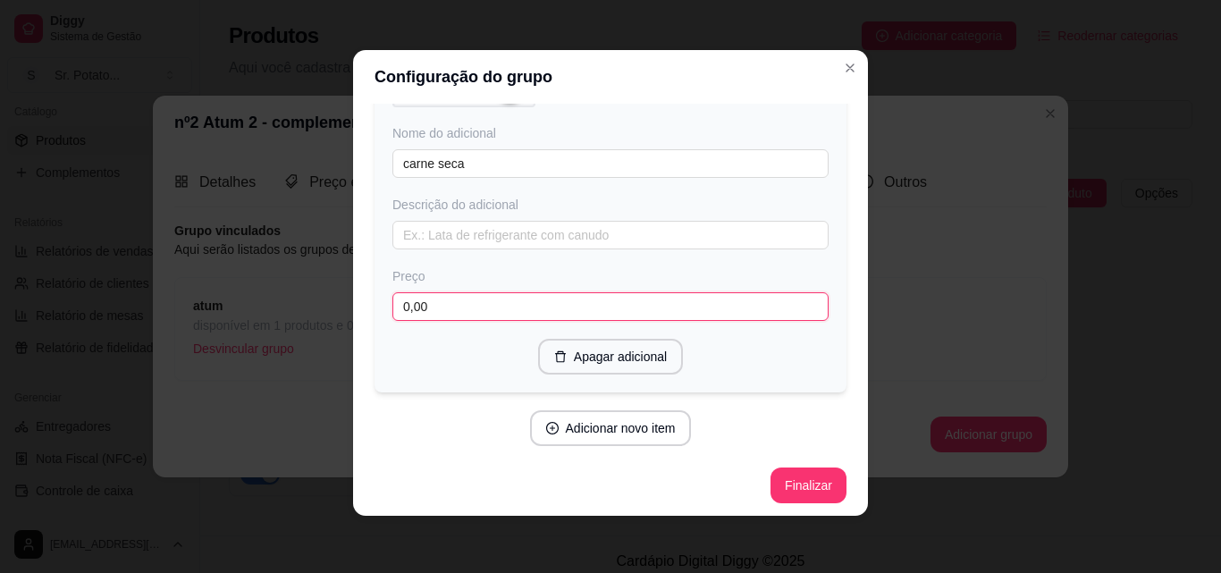
click at [458, 304] on input "0,00" at bounding box center [610, 306] width 436 height 29
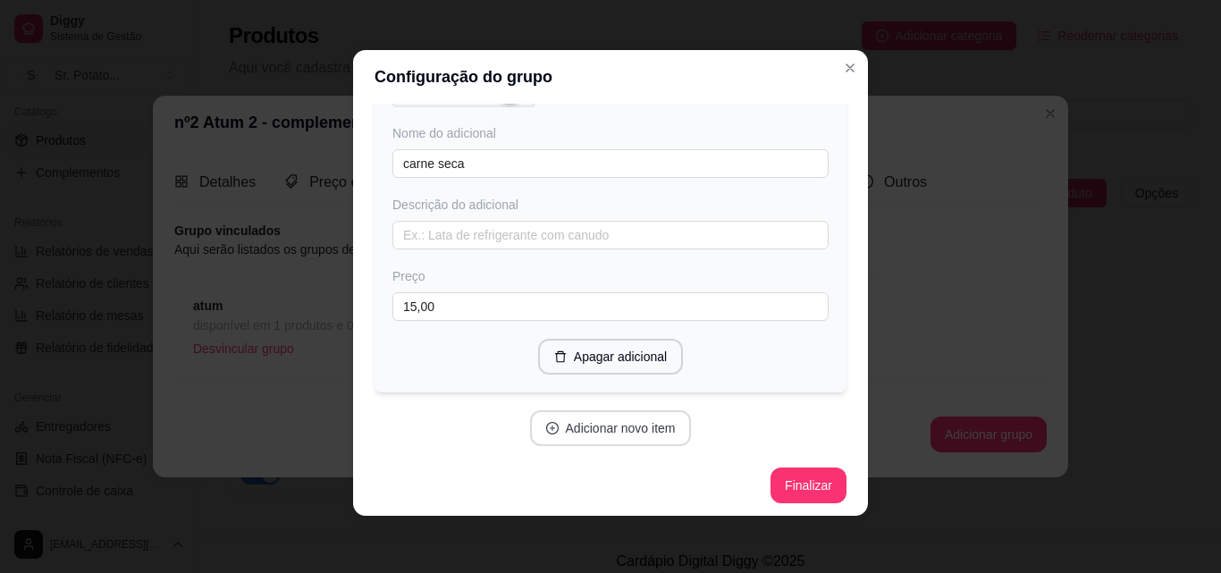
click at [625, 432] on button "Adicionar novo item" at bounding box center [611, 428] width 162 height 36
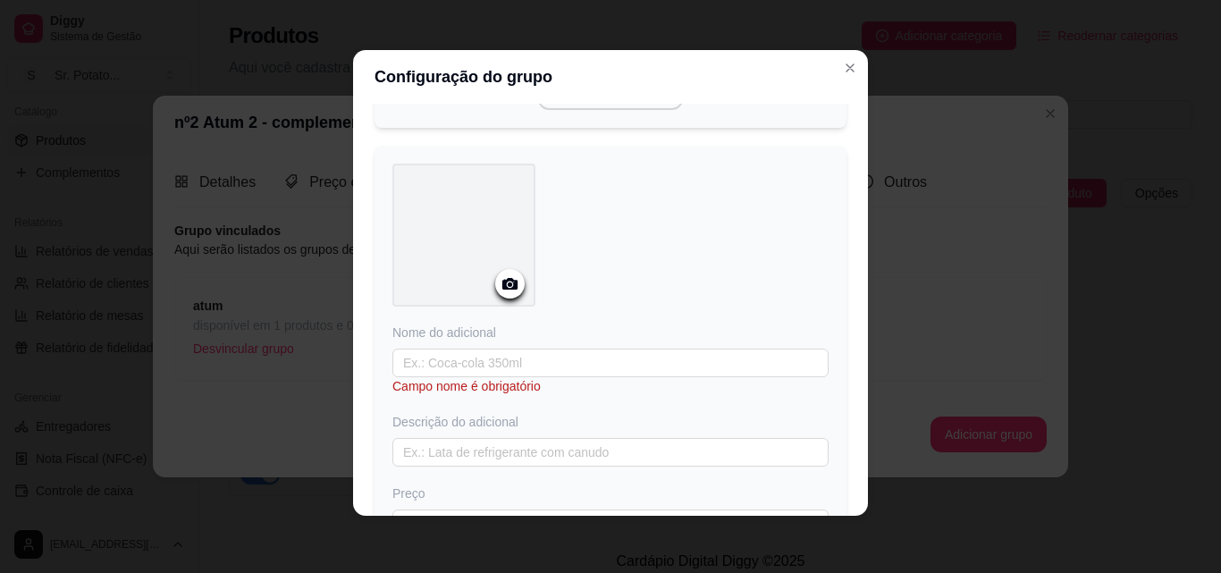
scroll to position [2813, 0]
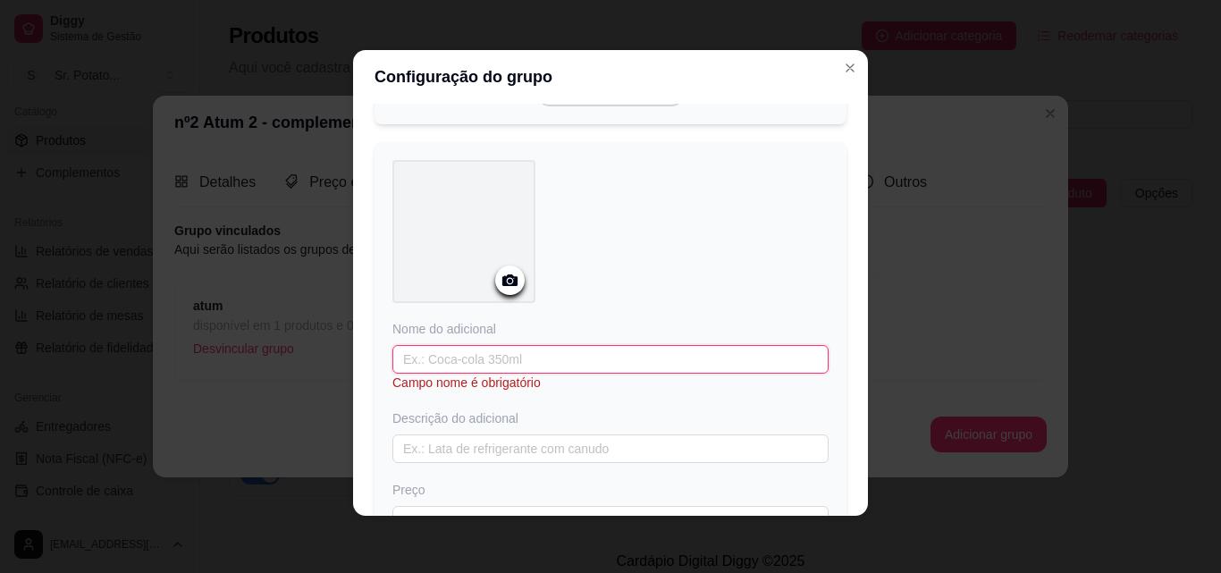
click at [511, 358] on input "text" at bounding box center [610, 359] width 436 height 29
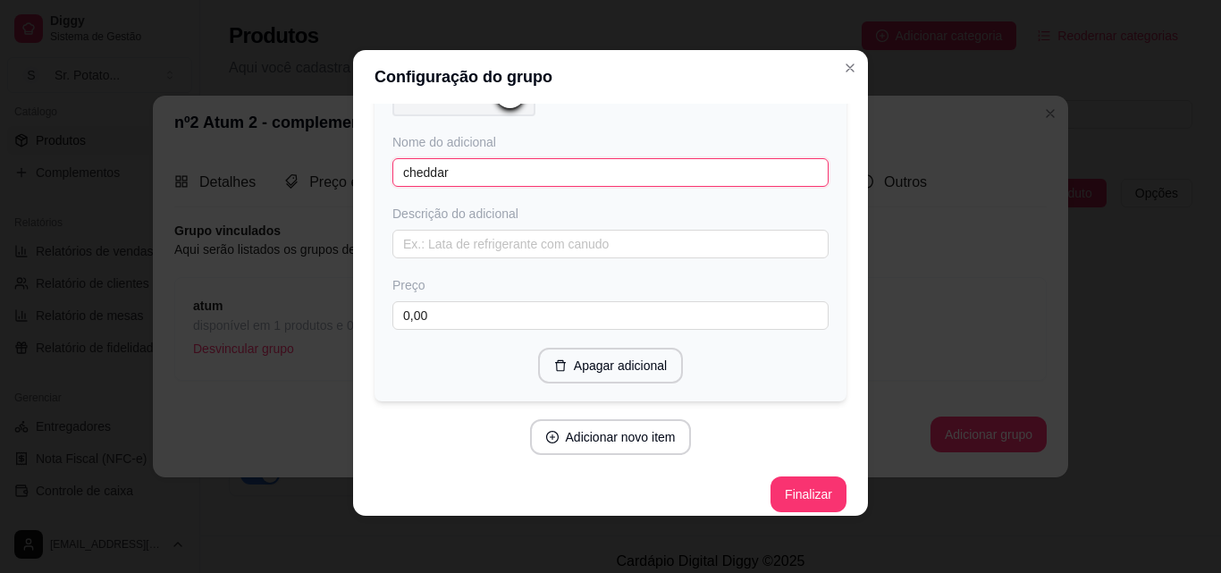
scroll to position [3008, 0]
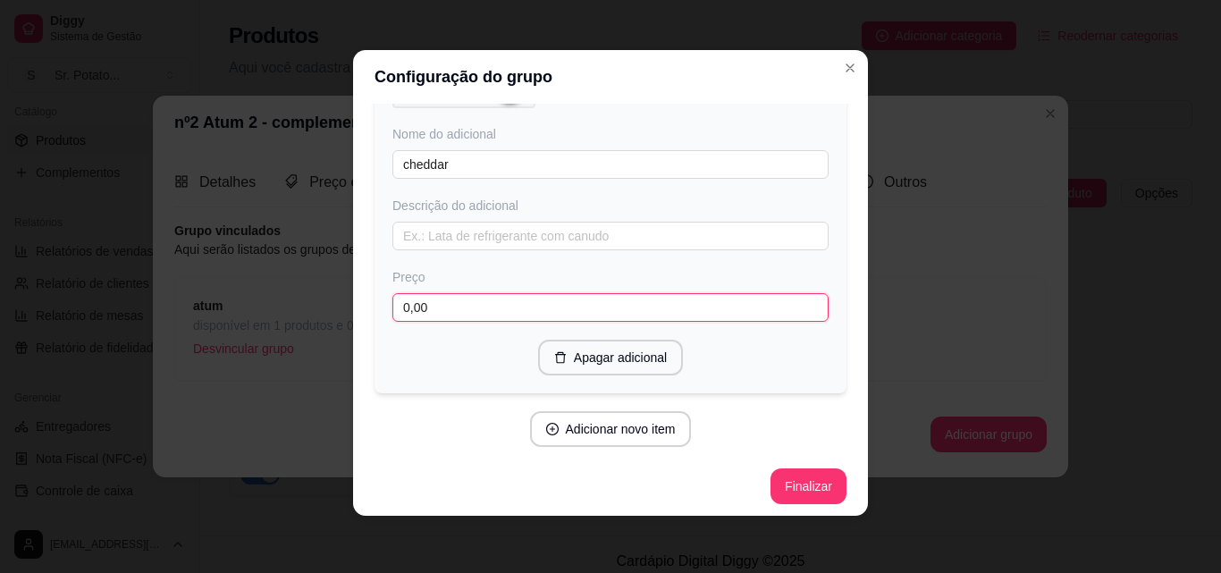
click at [451, 301] on input "0,00" at bounding box center [610, 307] width 436 height 29
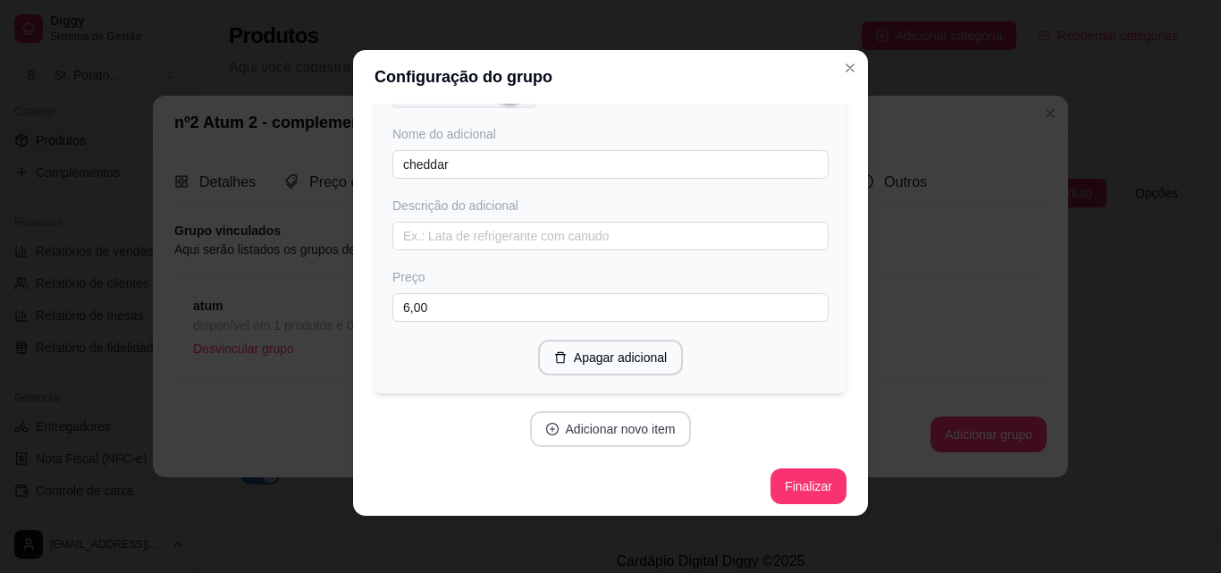
click at [579, 417] on button "Adicionar novo item" at bounding box center [611, 429] width 162 height 36
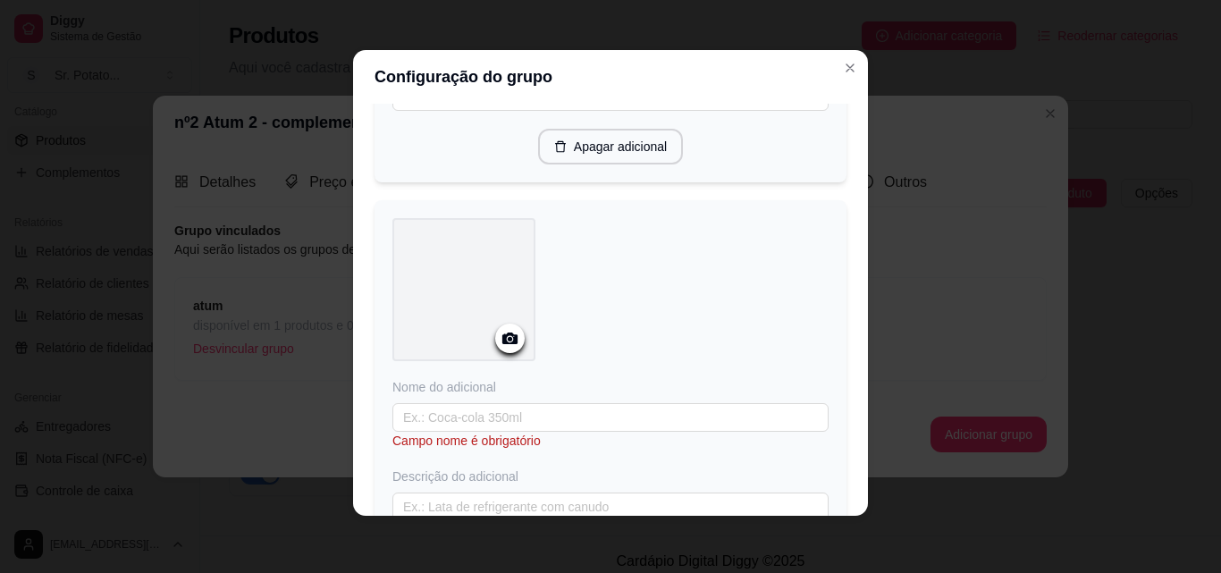
scroll to position [3276, 0]
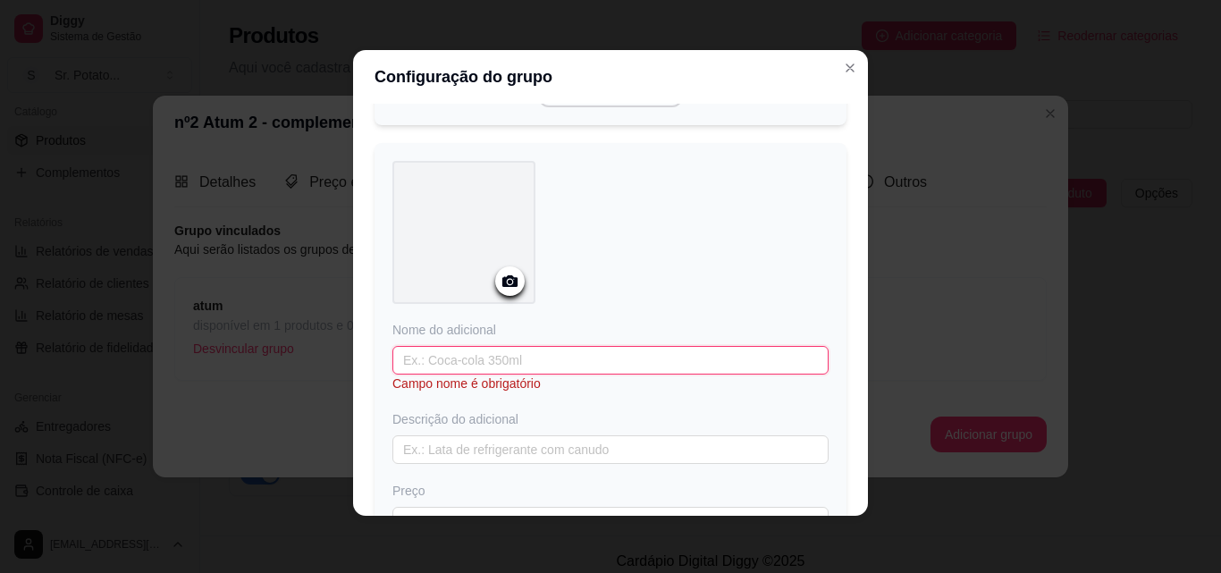
click at [483, 357] on input "text" at bounding box center [610, 360] width 436 height 29
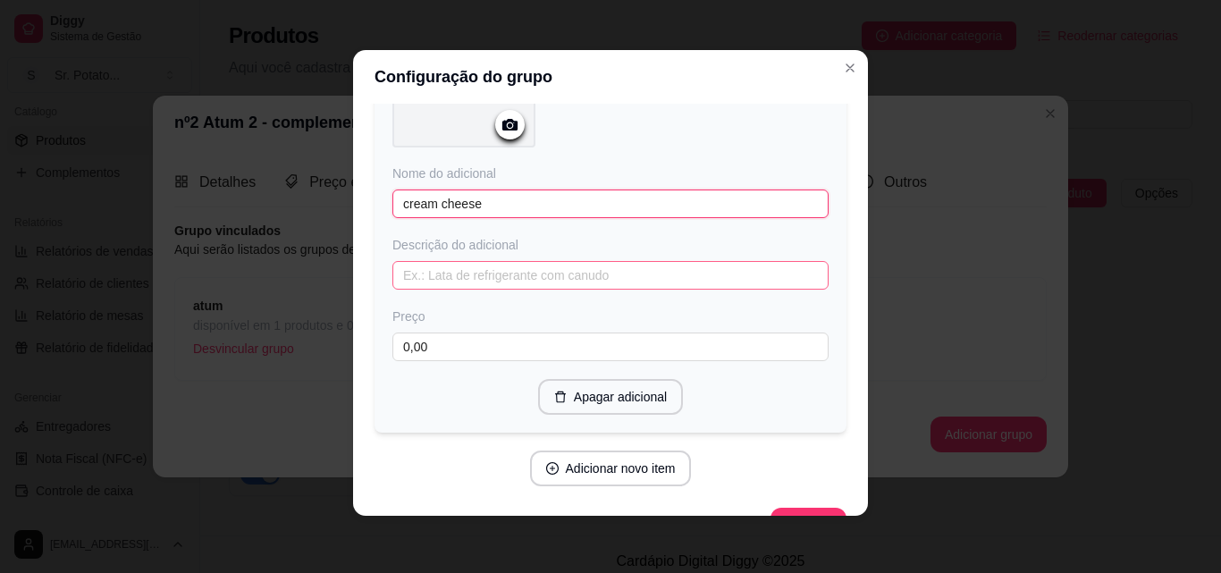
scroll to position [3471, 0]
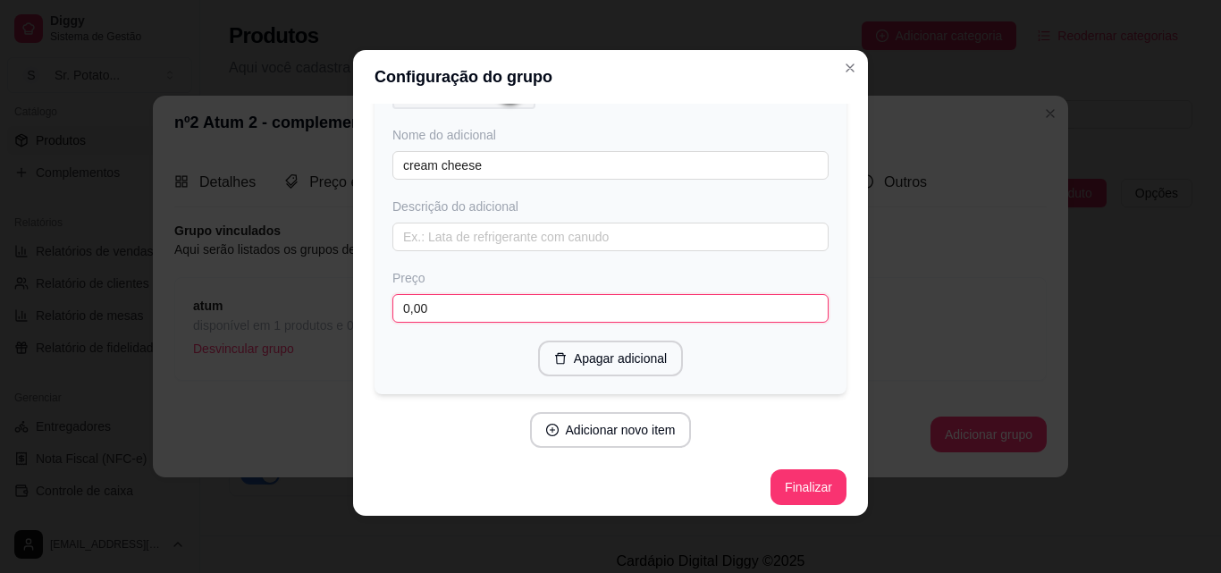
click at [473, 305] on input "0,00" at bounding box center [610, 308] width 436 height 29
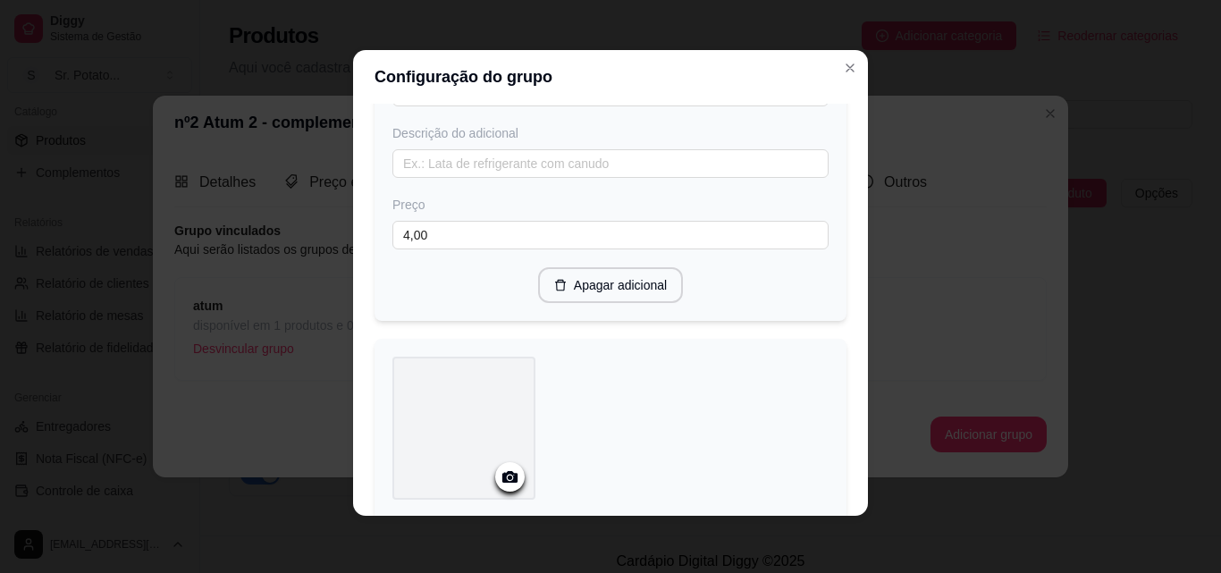
scroll to position [611, 0]
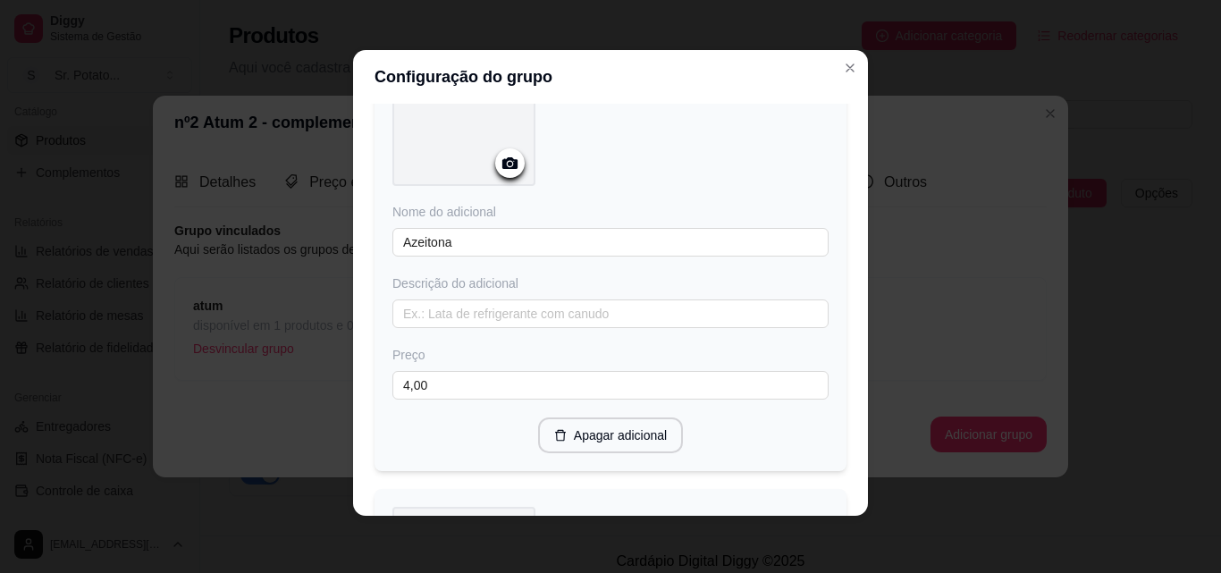
click at [502, 161] on icon at bounding box center [509, 163] width 15 height 12
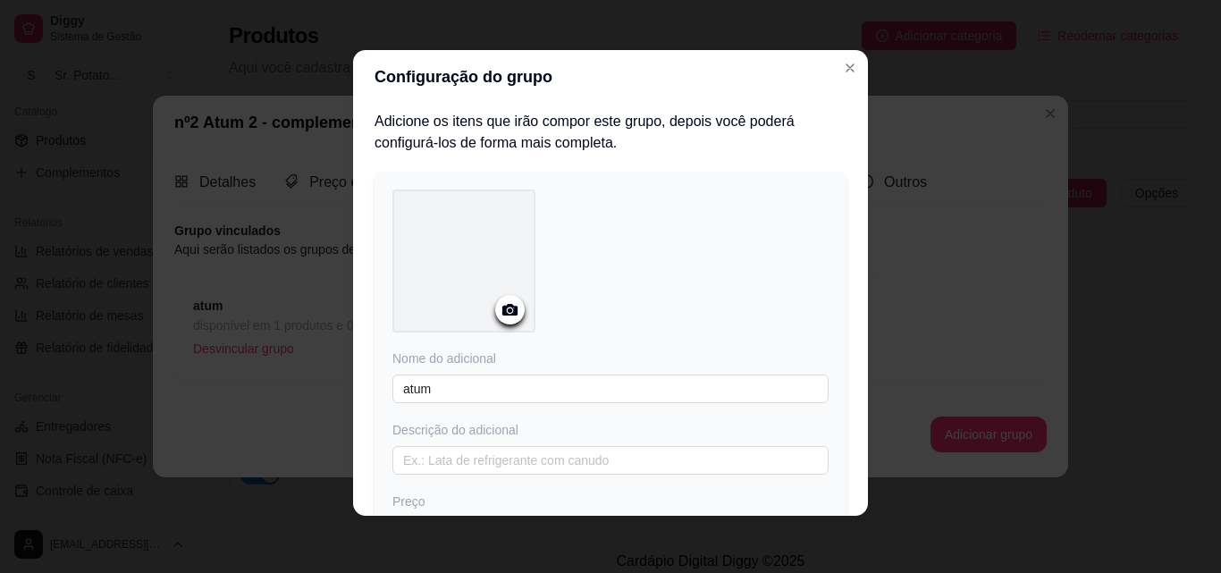
scroll to position [0, 0]
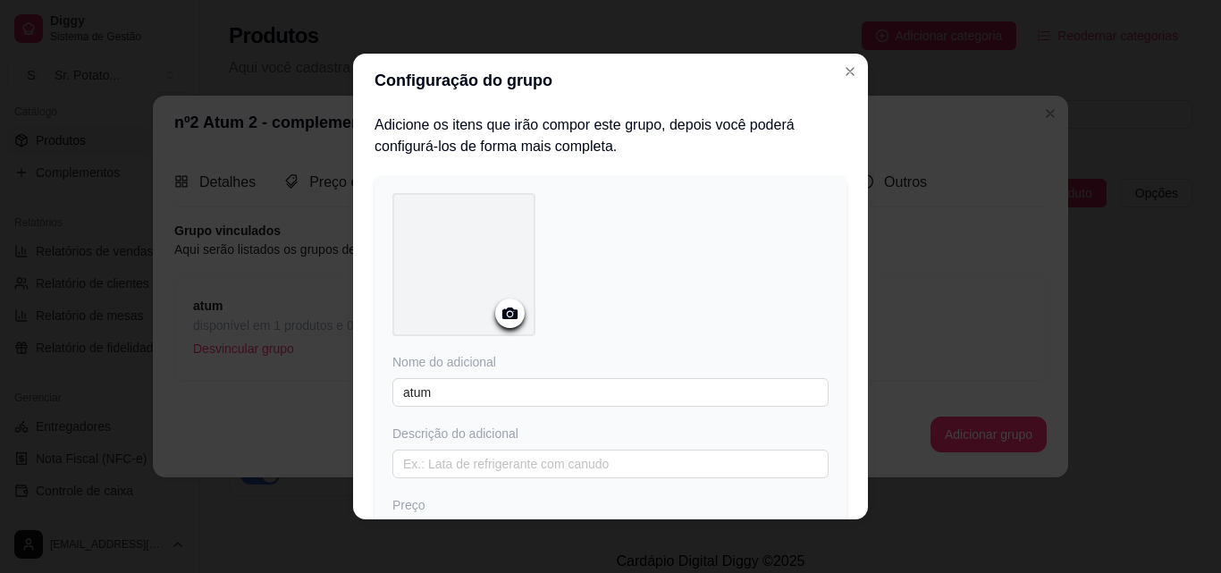
click at [502, 311] on icon at bounding box center [509, 313] width 15 height 12
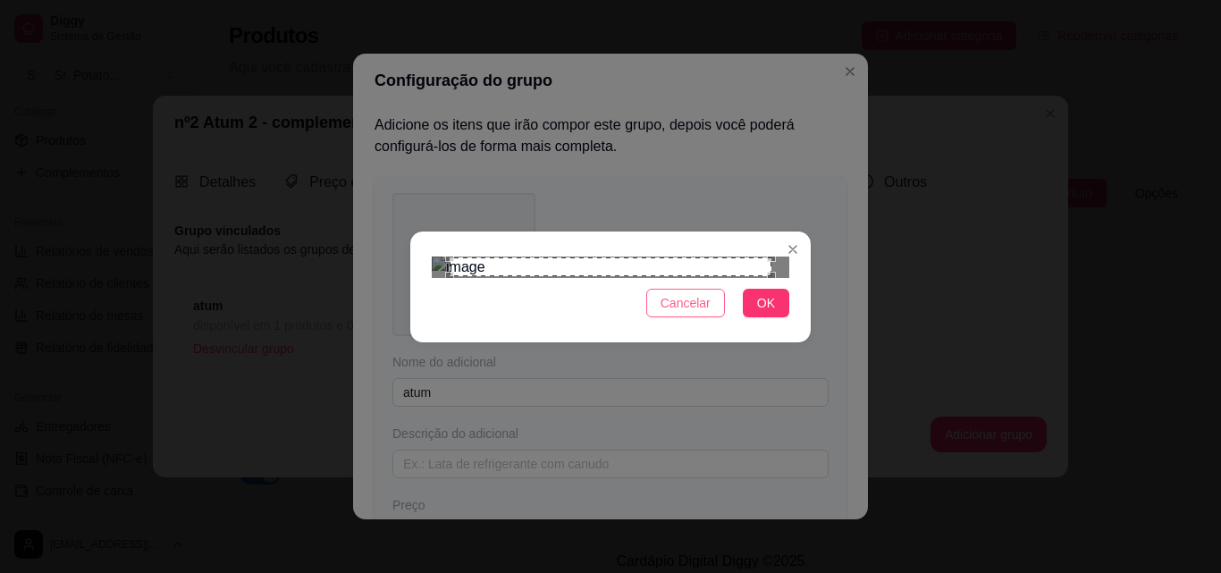
click at [703, 313] on span "Cancelar" at bounding box center [686, 303] width 50 height 20
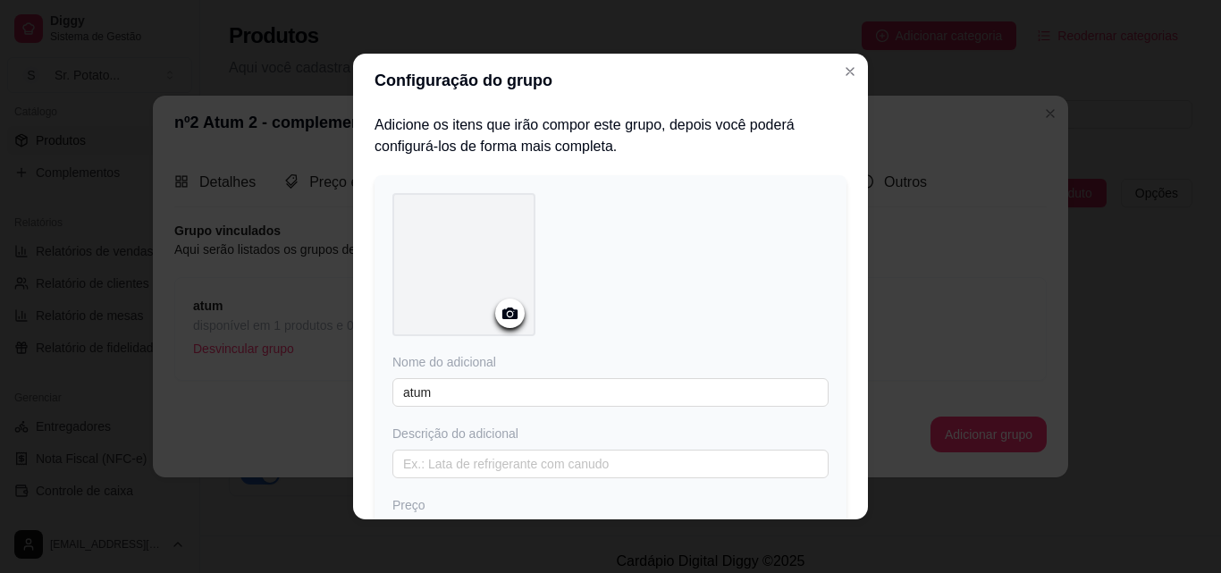
click at [502, 324] on div at bounding box center [509, 313] width 29 height 29
click at [503, 316] on icon at bounding box center [510, 313] width 21 height 21
click at [507, 313] on icon at bounding box center [509, 313] width 15 height 12
click at [843, 67] on icon "Close" at bounding box center [850, 71] width 14 height 14
click at [847, 72] on icon "Close" at bounding box center [850, 71] width 7 height 7
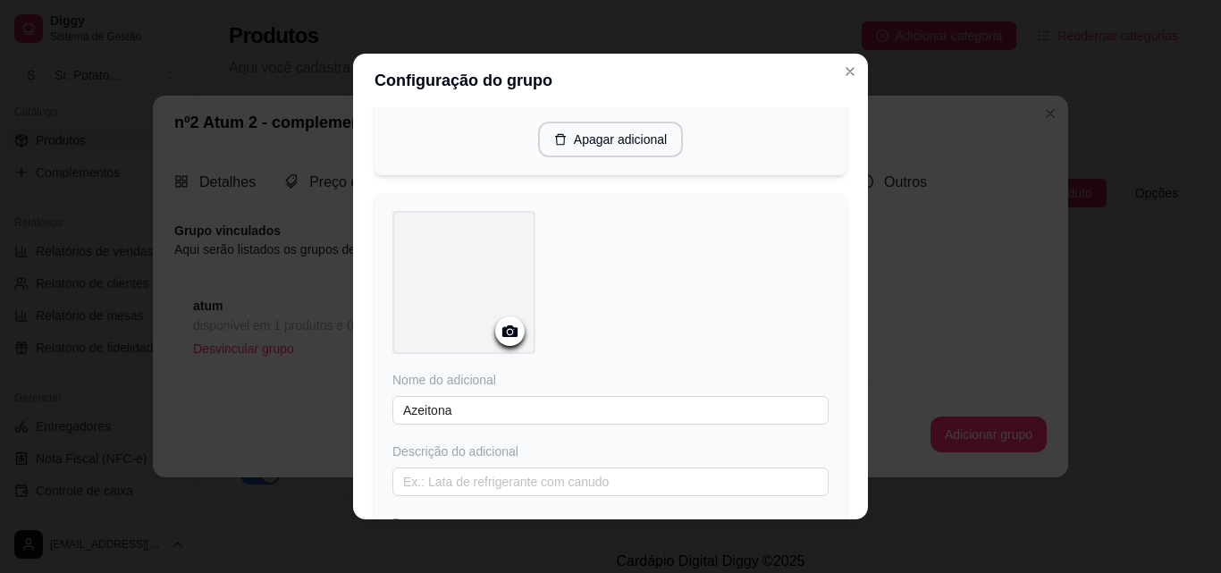
scroll to position [358, 0]
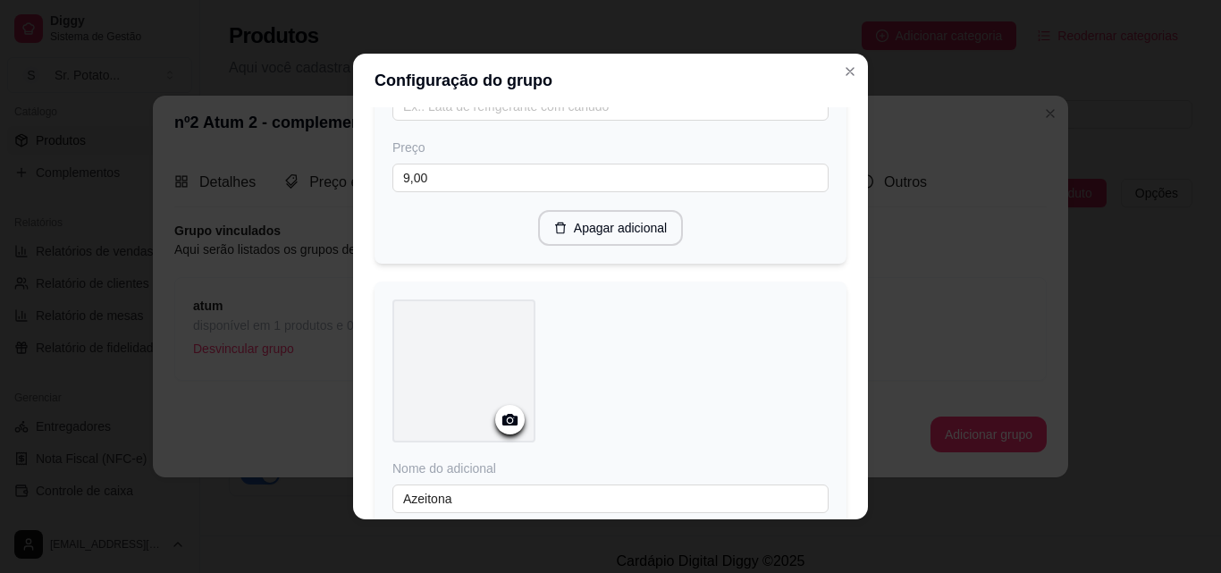
click at [495, 412] on div at bounding box center [509, 419] width 29 height 29
click at [510, 419] on icon at bounding box center [509, 420] width 15 height 12
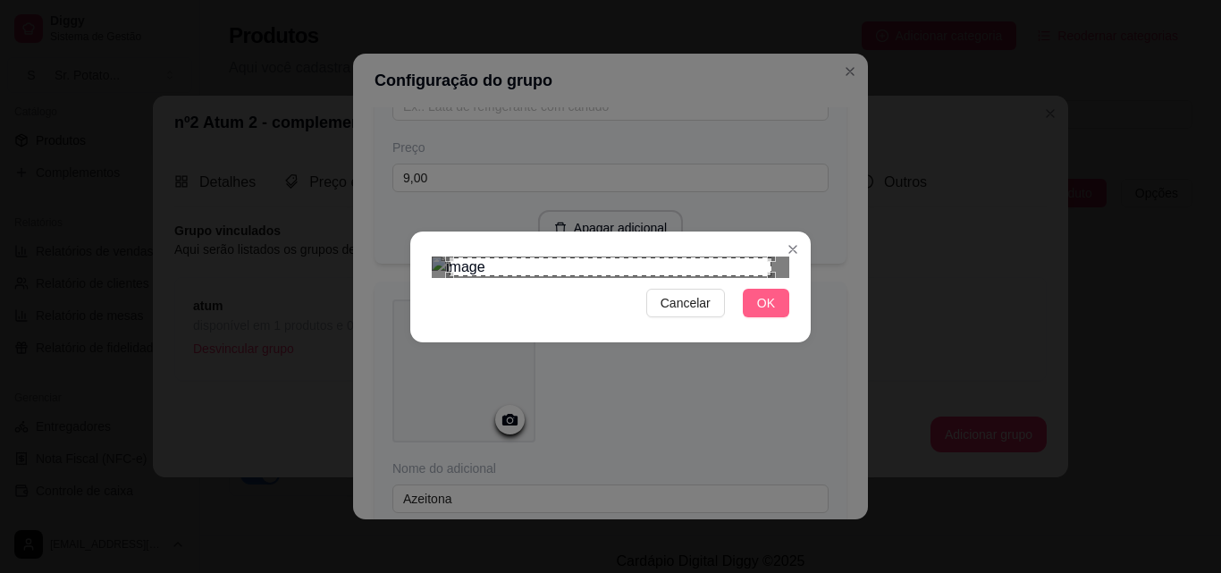
click at [765, 313] on span "OK" at bounding box center [766, 303] width 18 height 20
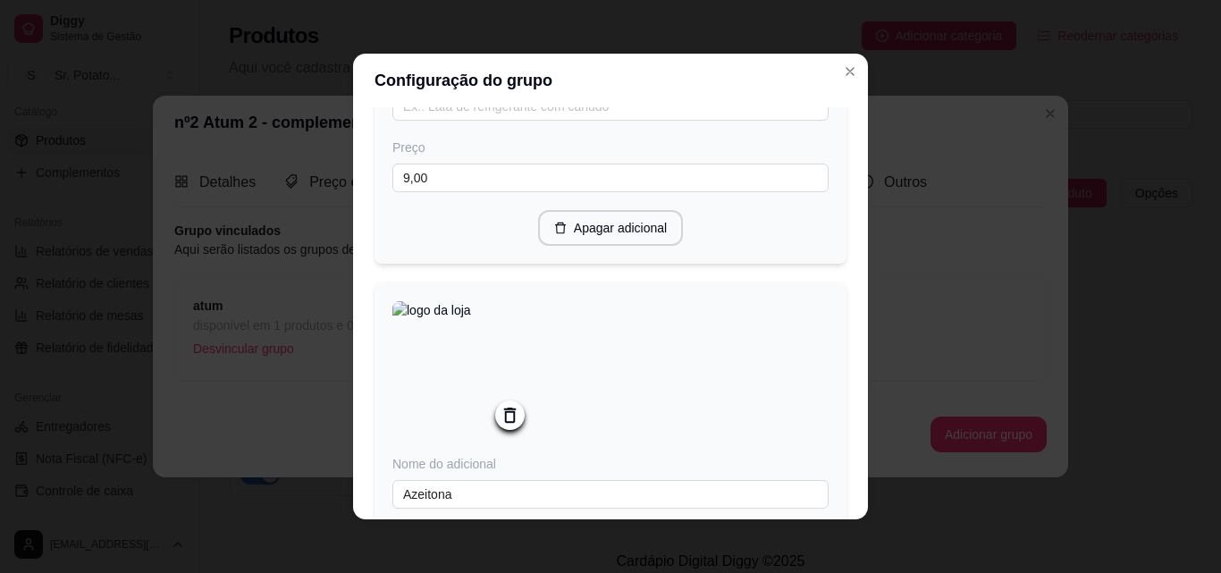
click at [501, 416] on icon at bounding box center [510, 415] width 21 height 21
click at [509, 423] on icon at bounding box center [509, 420] width 15 height 12
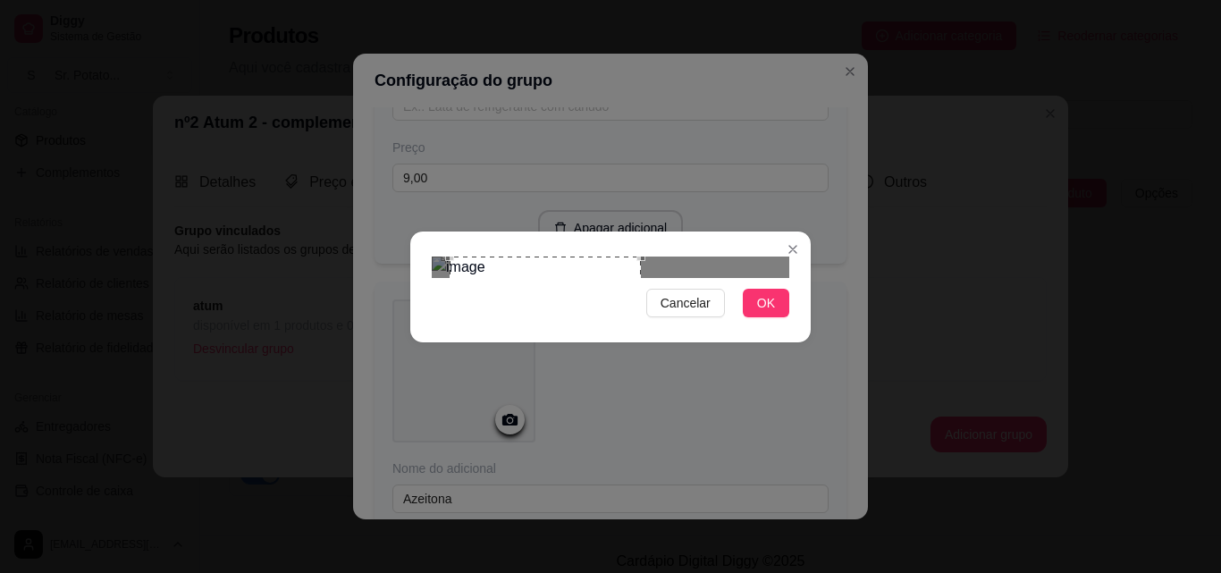
click at [736, 257] on div at bounding box center [611, 267] width 358 height 21
click at [763, 313] on span "OK" at bounding box center [766, 303] width 18 height 20
click at [766, 313] on span "OK" at bounding box center [766, 303] width 18 height 20
click at [764, 313] on span "OK" at bounding box center [766, 303] width 18 height 20
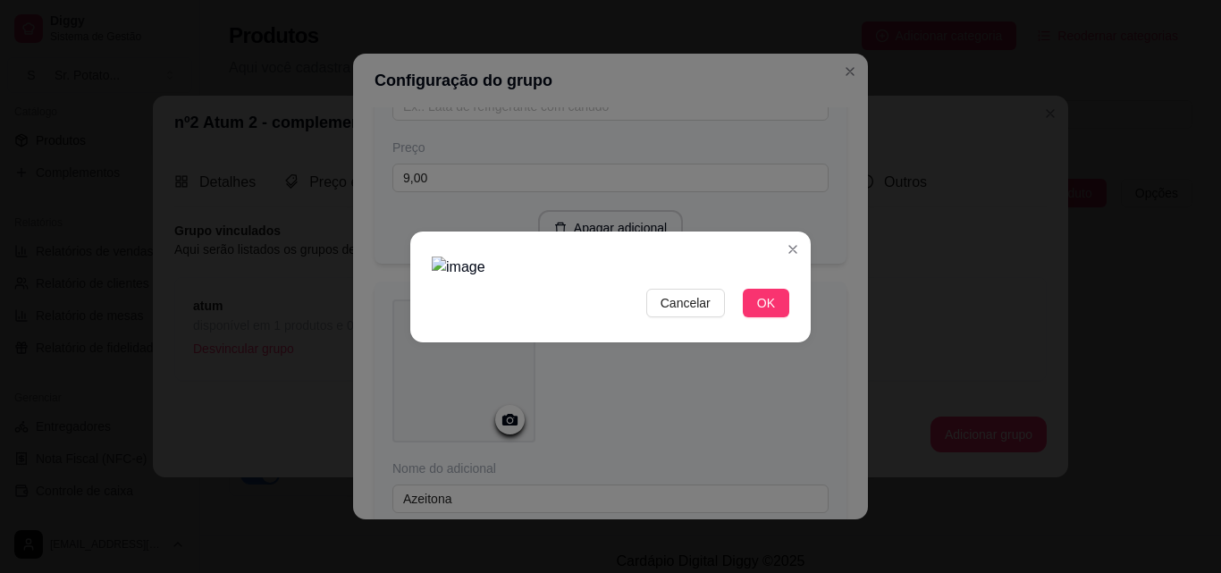
click at [598, 263] on img at bounding box center [611, 267] width 358 height 21
click at [559, 257] on img at bounding box center [611, 267] width 358 height 21
click at [510, 257] on img at bounding box center [611, 267] width 358 height 21
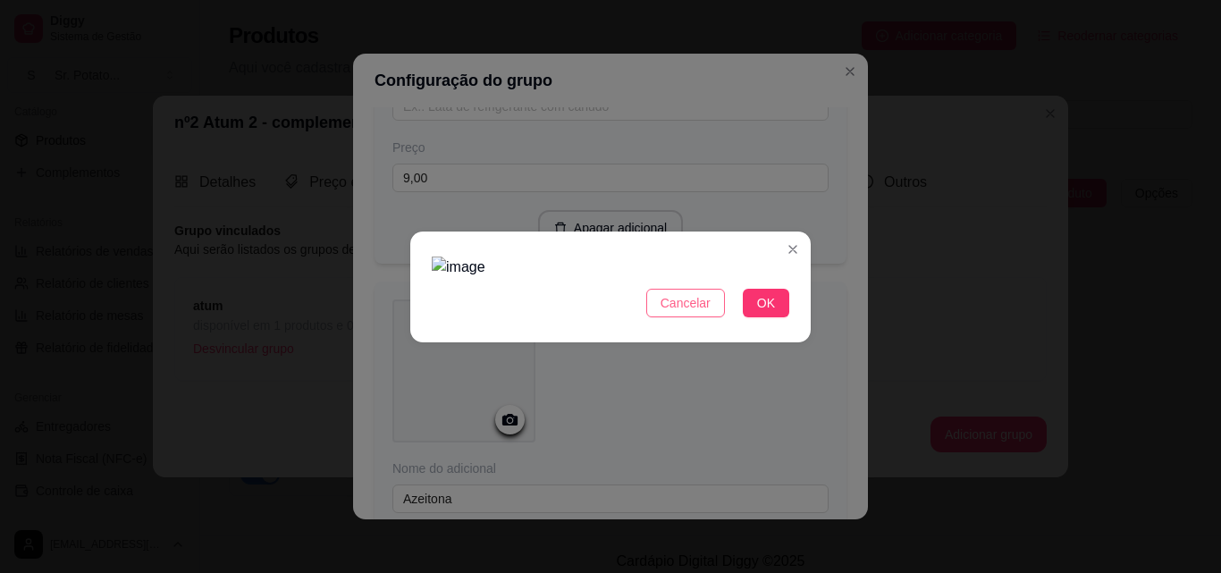
click at [666, 313] on span "Cancelar" at bounding box center [686, 303] width 50 height 20
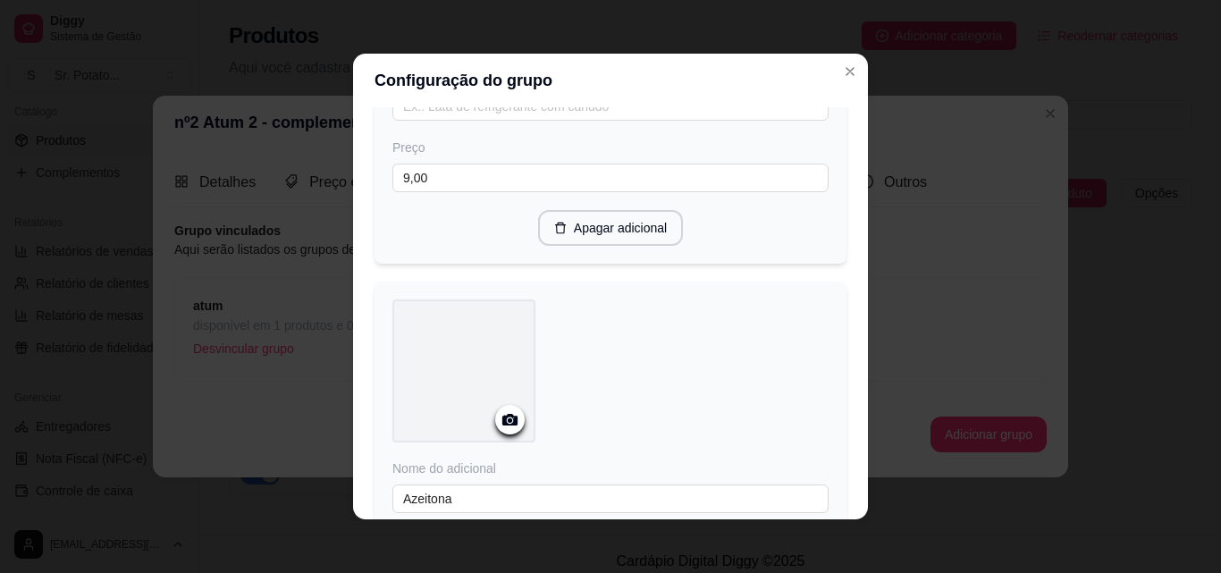
click at [501, 417] on icon at bounding box center [510, 419] width 21 height 21
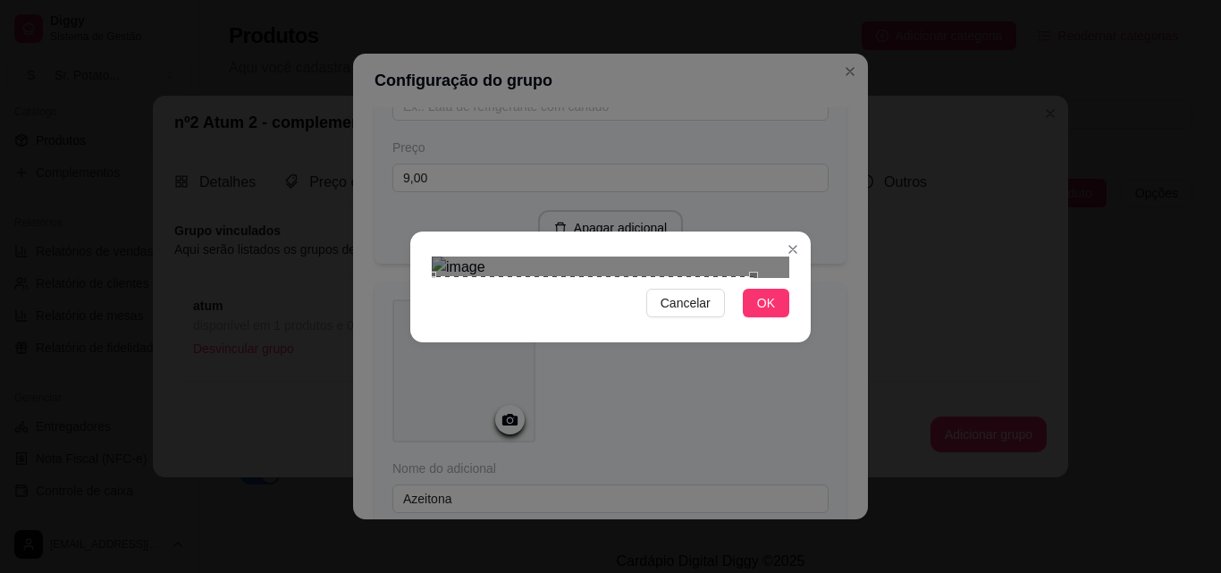
click at [665, 276] on div "Use the arrow keys to move the crop selection area" at bounding box center [593, 366] width 322 height 181
click at [736, 257] on div at bounding box center [611, 267] width 358 height 21
click at [771, 313] on span "OK" at bounding box center [766, 303] width 18 height 20
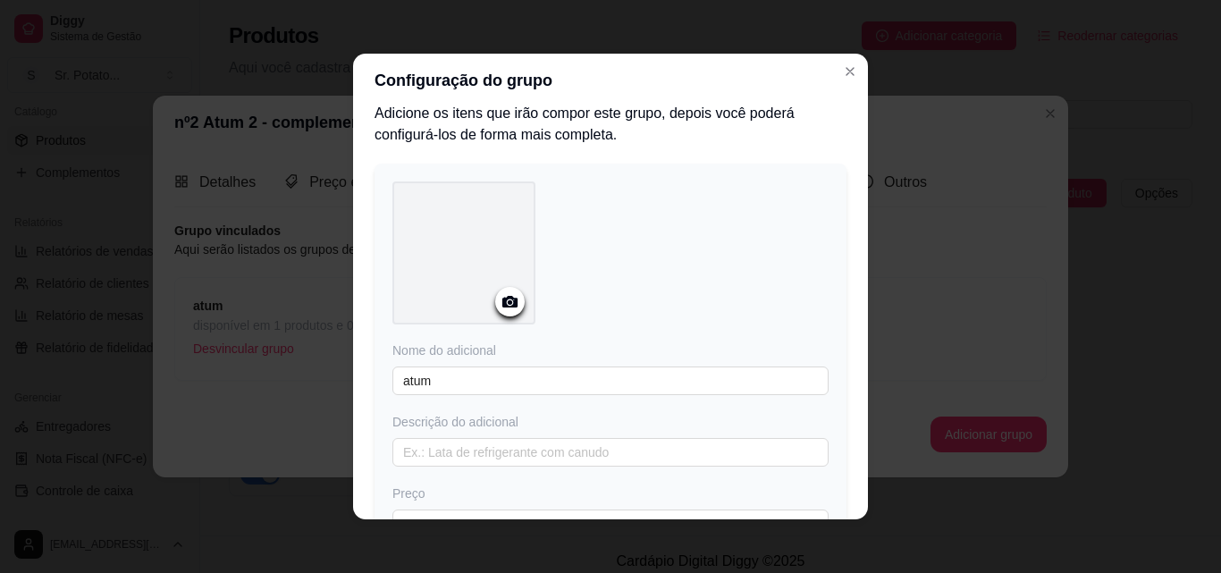
scroll to position [0, 0]
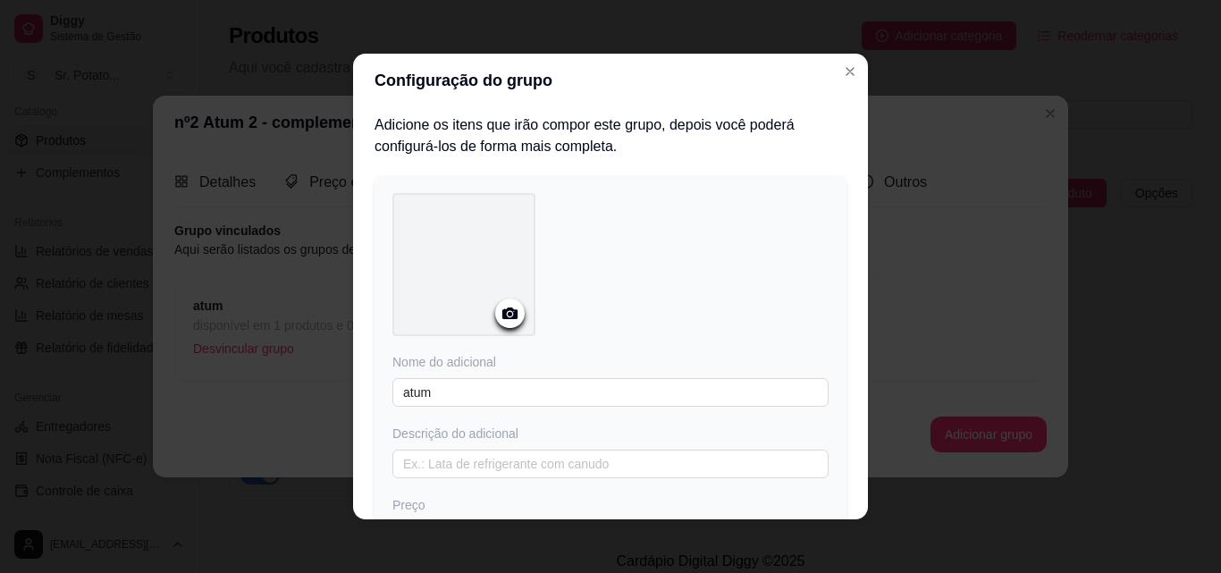
click at [502, 311] on icon at bounding box center [509, 313] width 15 height 12
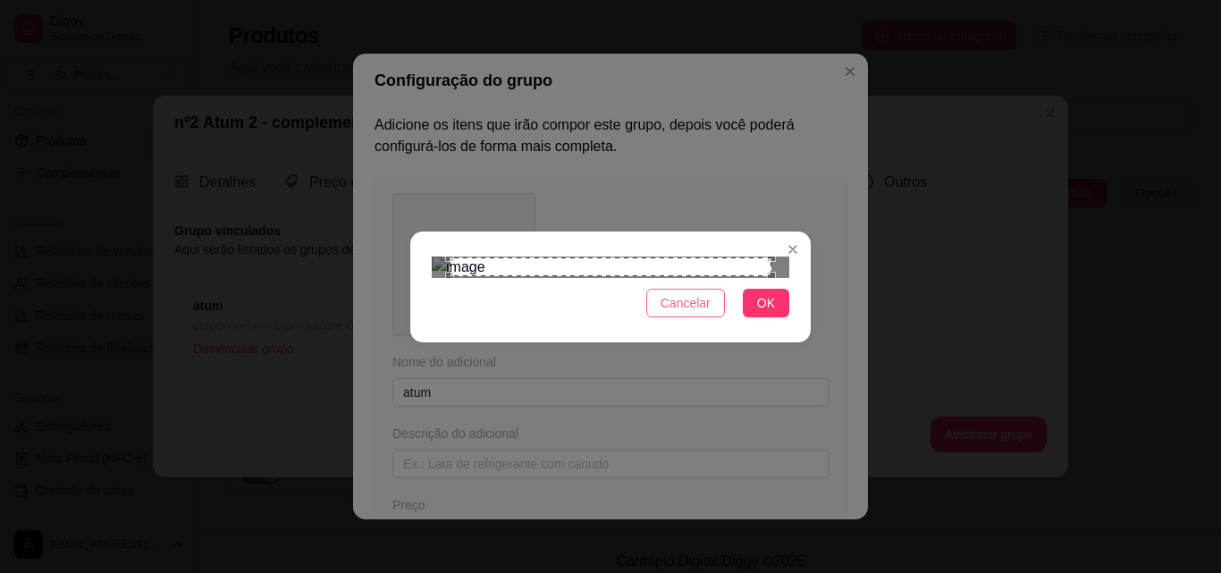
click at [710, 313] on span "Cancelar" at bounding box center [686, 303] width 50 height 20
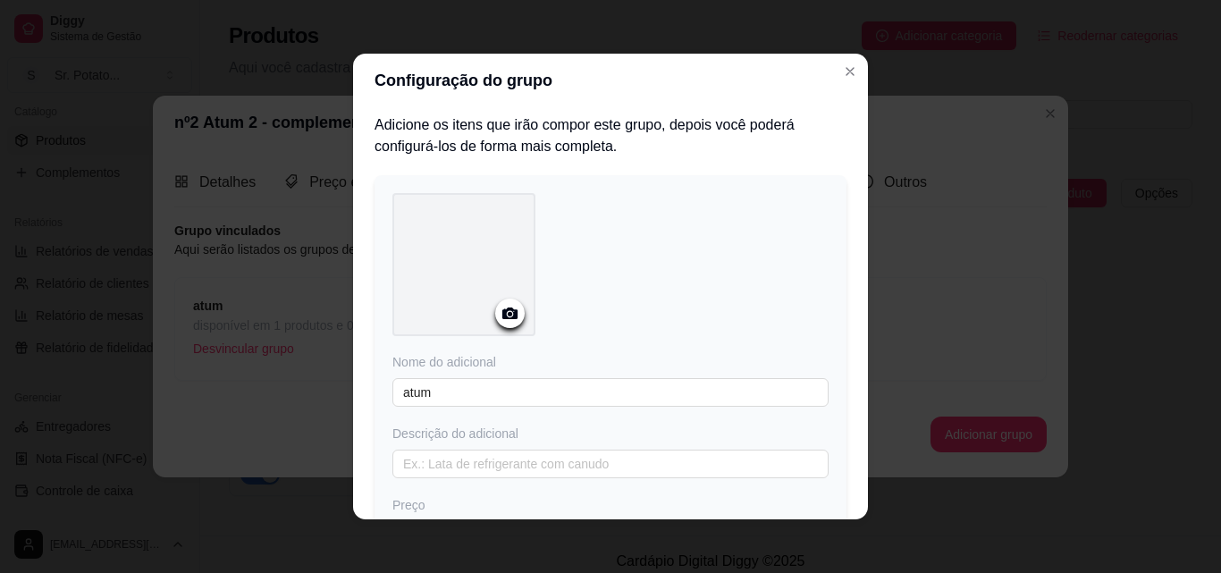
click at [507, 316] on icon at bounding box center [509, 313] width 15 height 12
click at [508, 312] on circle at bounding box center [510, 314] width 4 height 4
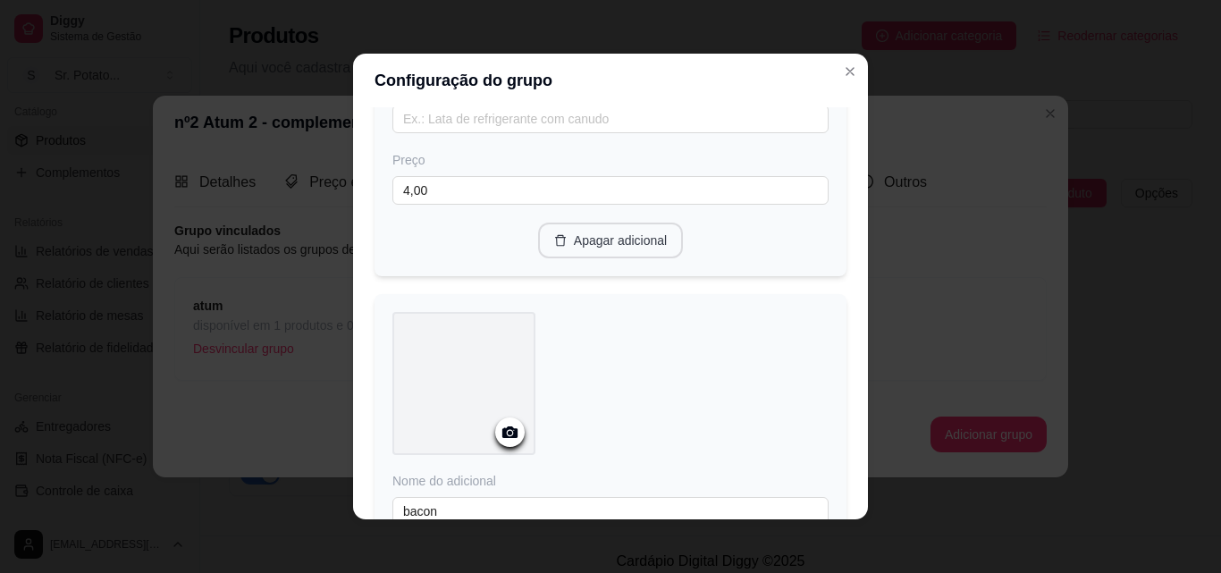
scroll to position [983, 0]
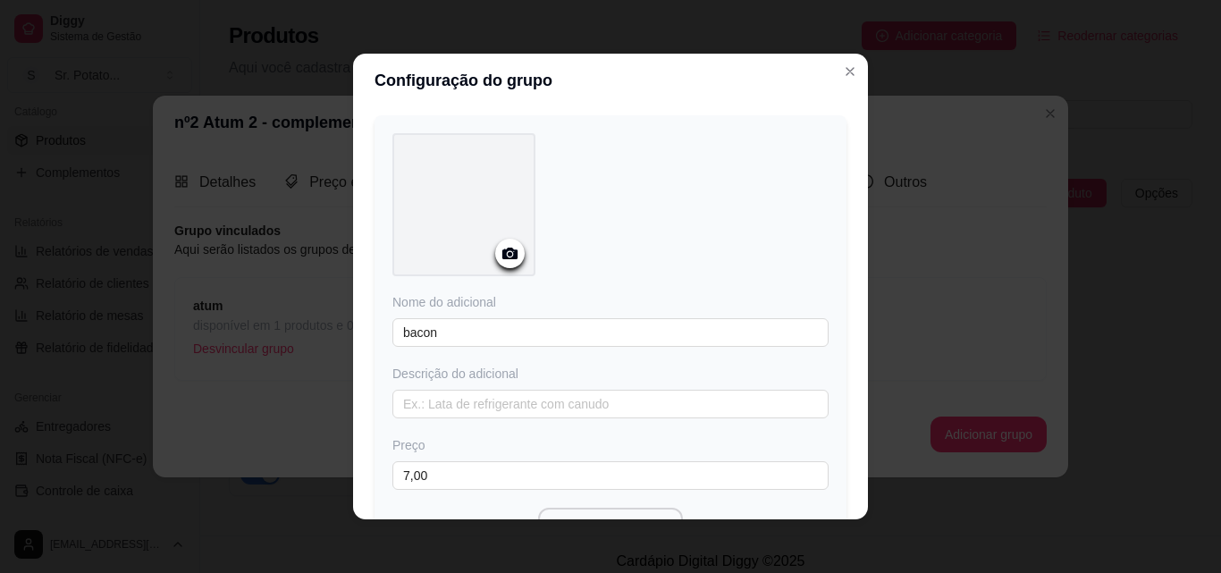
click at [502, 256] on icon at bounding box center [509, 254] width 15 height 12
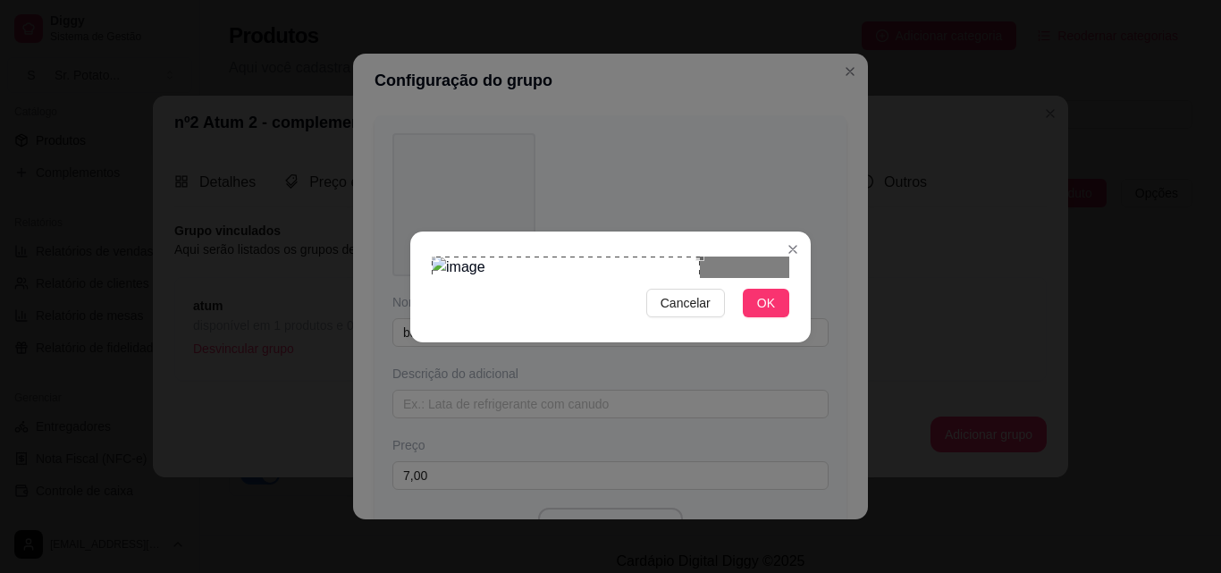
click at [587, 282] on div "Use the arrow keys to move the crop selection area" at bounding box center [566, 343] width 268 height 173
click at [757, 317] on button "OK" at bounding box center [766, 303] width 46 height 29
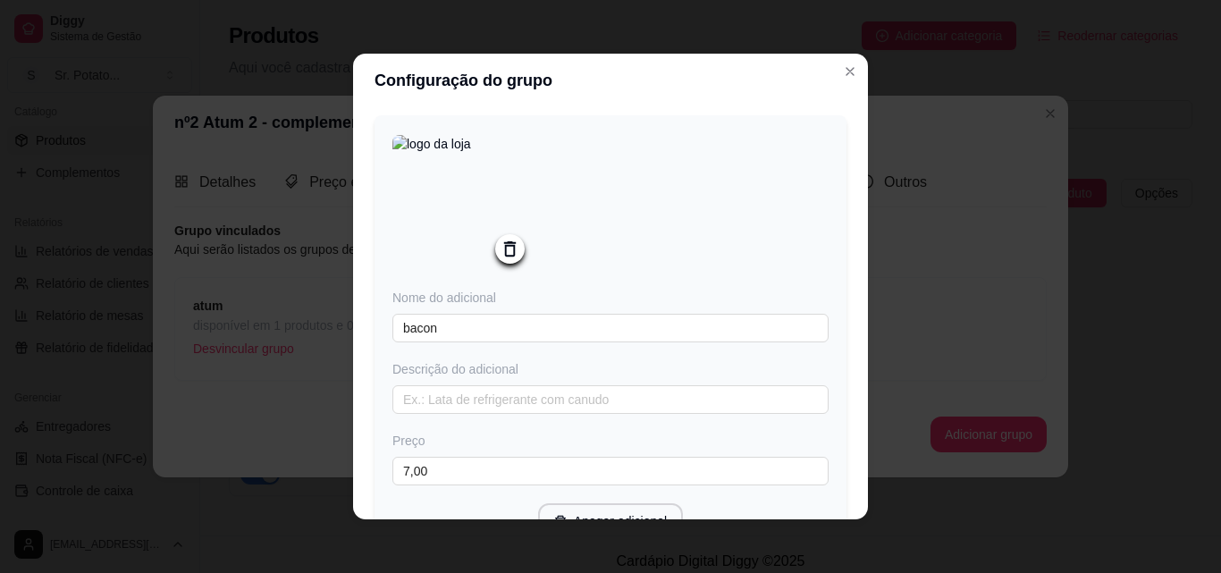
click at [507, 247] on icon at bounding box center [510, 249] width 21 height 21
click at [508, 257] on icon at bounding box center [509, 254] width 15 height 12
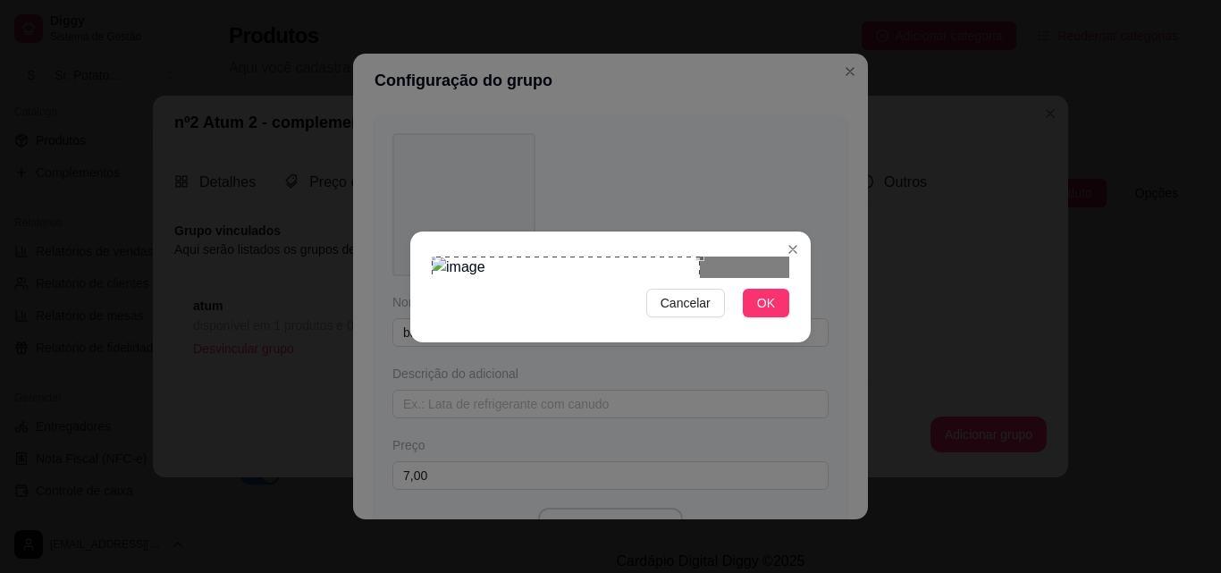
click at [653, 257] on div "Use the arrow keys to move the crop selection area" at bounding box center [566, 343] width 268 height 173
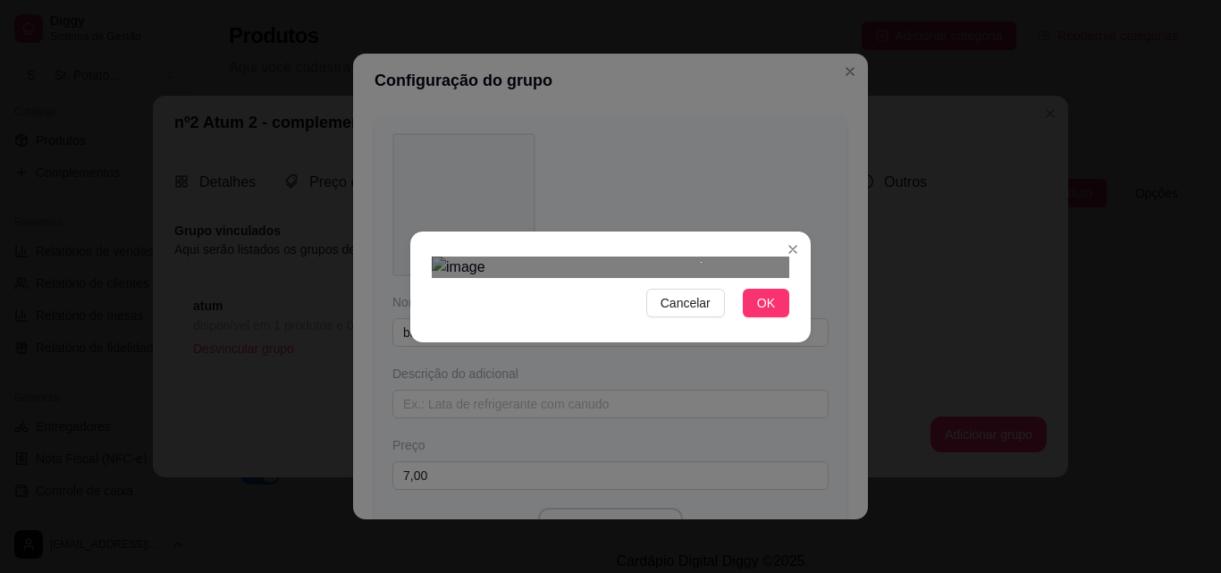
click at [695, 257] on div at bounding box center [611, 267] width 358 height 21
click at [697, 278] on div at bounding box center [611, 267] width 358 height 21
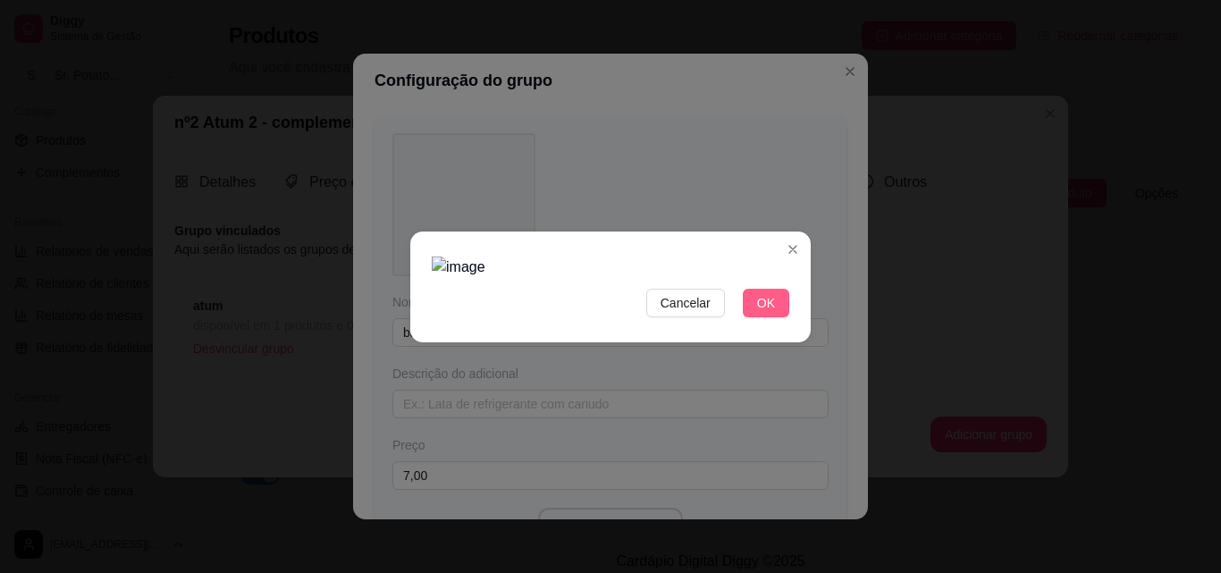
click at [771, 313] on span "OK" at bounding box center [766, 303] width 18 height 20
click at [767, 313] on span "OK" at bounding box center [766, 303] width 18 height 20
click at [766, 313] on span "OK" at bounding box center [766, 303] width 18 height 20
click at [636, 278] on img at bounding box center [611, 267] width 358 height 21
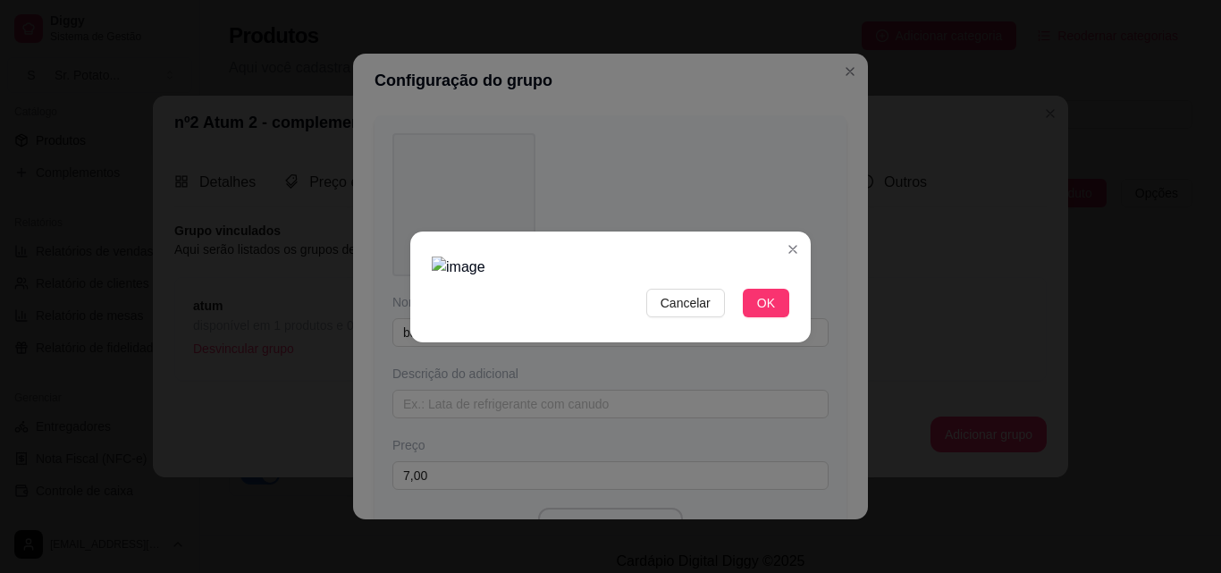
click at [689, 313] on span "Cancelar" at bounding box center [686, 303] width 50 height 20
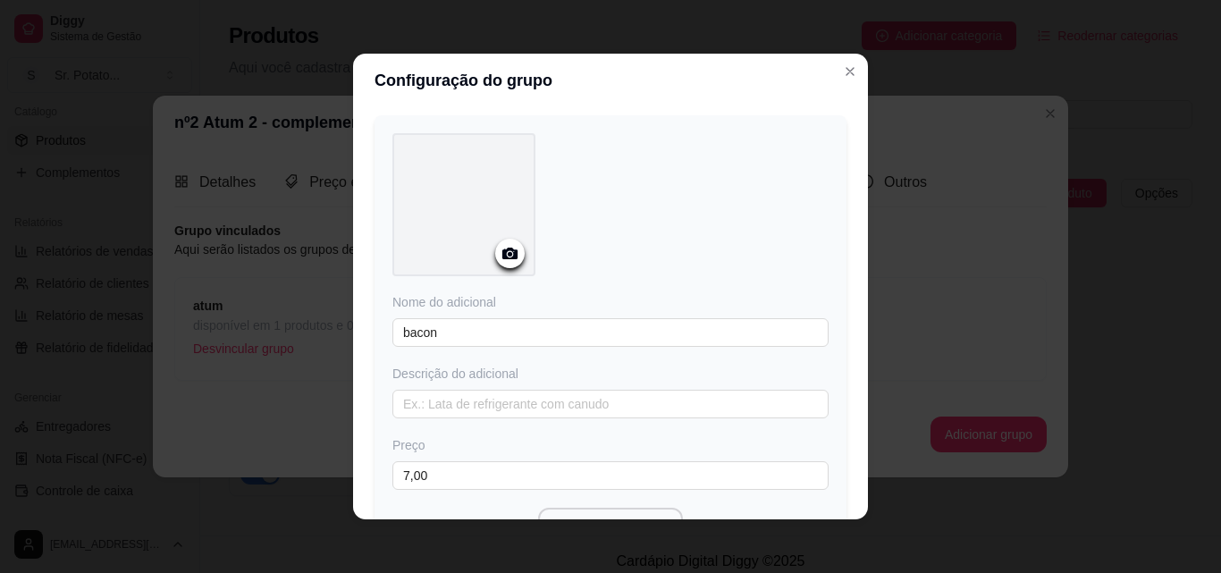
click at [506, 253] on icon at bounding box center [509, 254] width 15 height 12
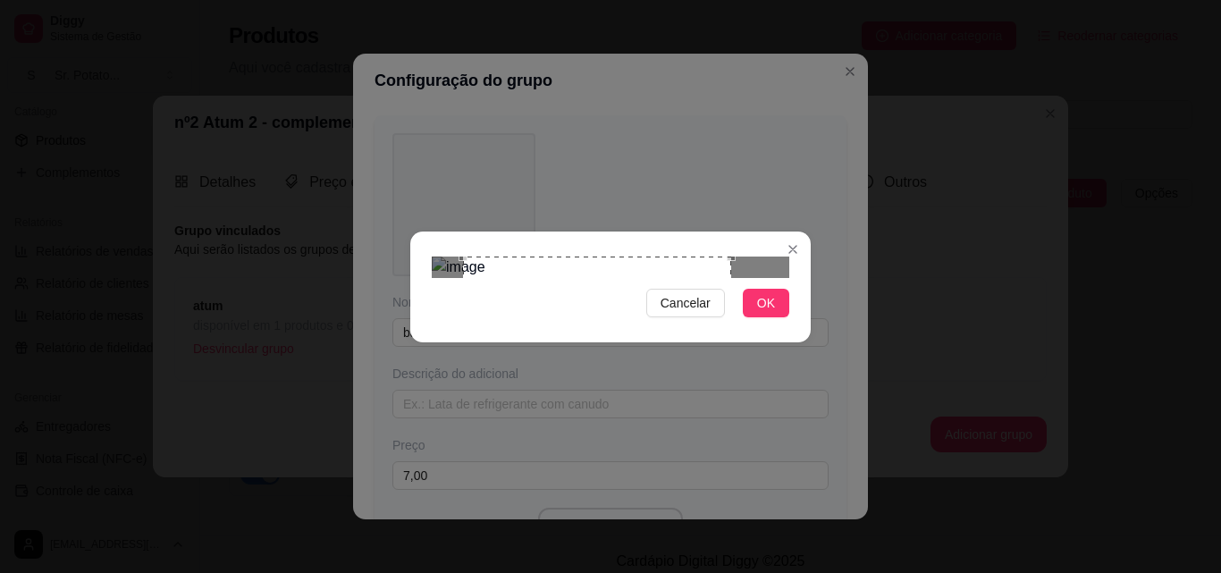
click at [722, 257] on div "Use the arrow keys to move the crop selection area" at bounding box center [597, 343] width 268 height 173
click at [685, 257] on div "Use the arrow keys to move the crop selection area" at bounding box center [566, 343] width 268 height 173
click at [699, 257] on div "Use the arrow keys to move the crop selection area" at bounding box center [566, 343] width 268 height 173
click at [681, 257] on div at bounding box center [611, 267] width 358 height 21
click at [761, 313] on span "OK" at bounding box center [766, 303] width 18 height 20
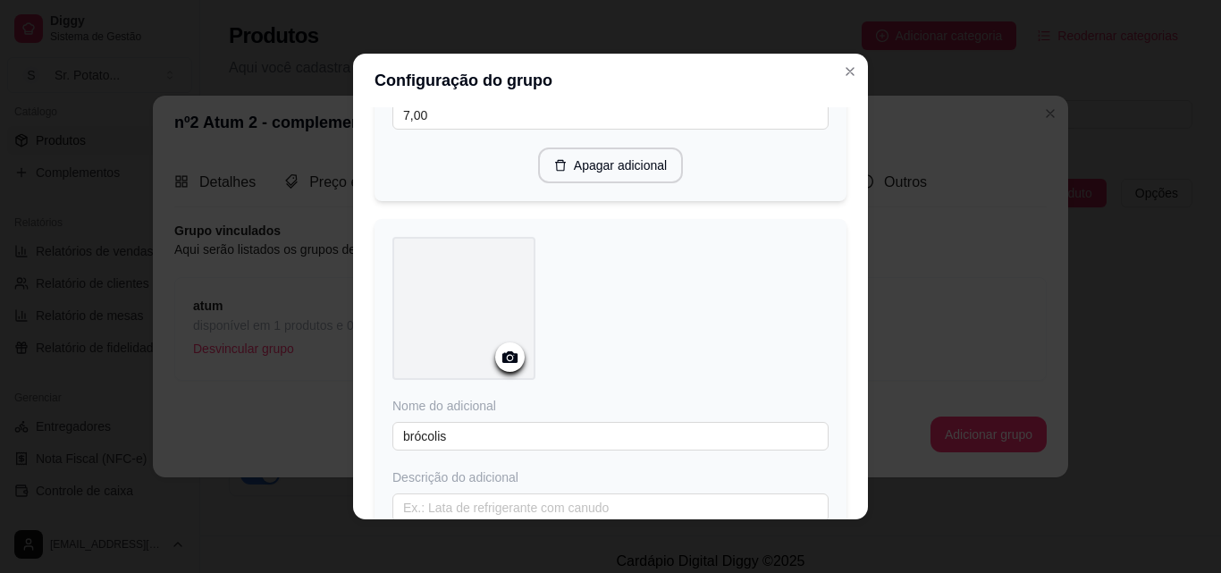
scroll to position [1341, 0]
click at [511, 361] on icon at bounding box center [510, 355] width 21 height 21
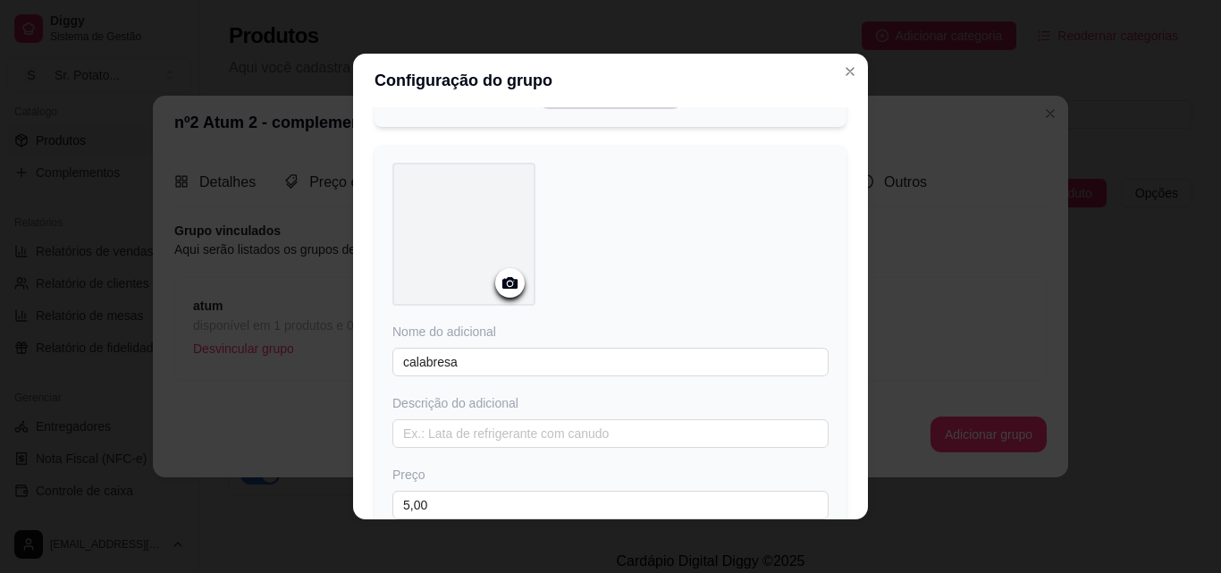
click at [502, 284] on icon at bounding box center [509, 283] width 15 height 12
click at [500, 280] on icon at bounding box center [510, 283] width 21 height 21
